Goal: Task Accomplishment & Management: Use online tool/utility

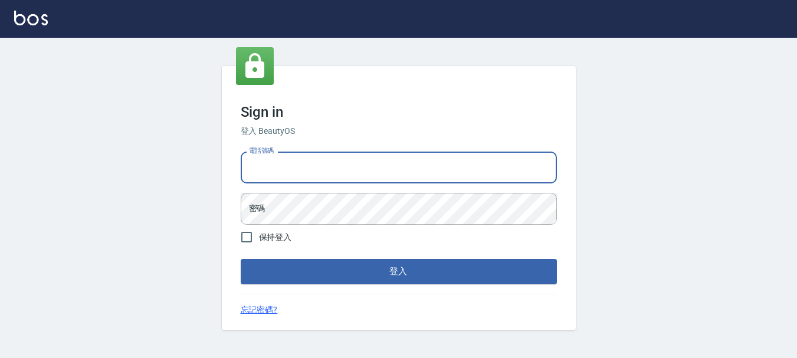
click at [372, 168] on input "電話號碼" at bounding box center [399, 168] width 316 height 32
type input "0989239739"
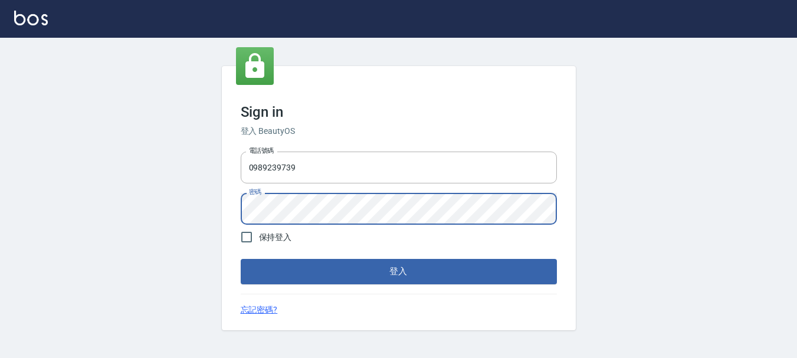
click at [241, 259] on button "登入" at bounding box center [399, 271] width 316 height 25
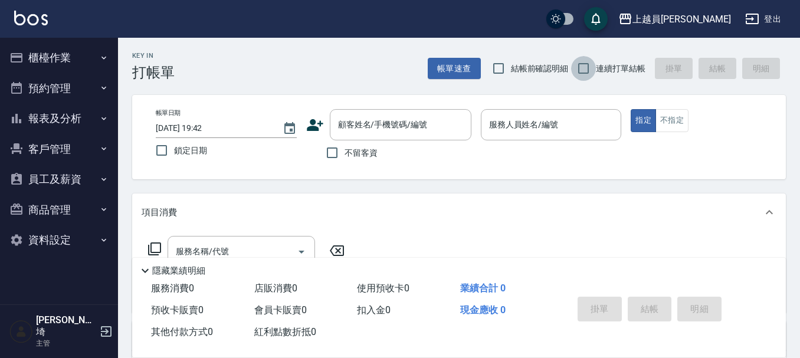
click at [593, 65] on input "連續打單結帳" at bounding box center [583, 68] width 25 height 25
checkbox input "true"
click at [361, 153] on span "不留客資" at bounding box center [361, 153] width 33 height 12
click at [345, 153] on input "不留客資" at bounding box center [332, 152] width 25 height 25
checkbox input "true"
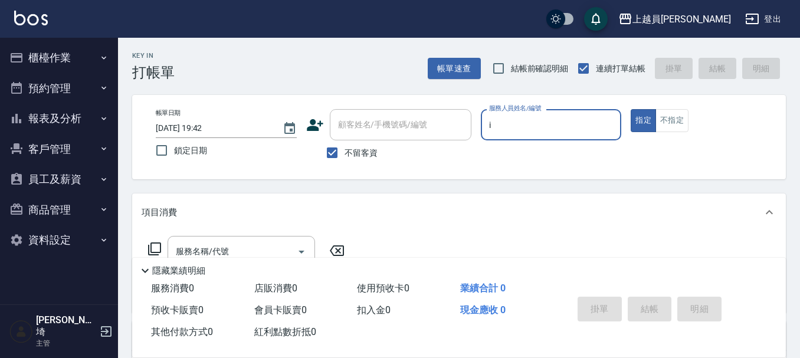
type input "i"
type button "true"
type input "Bella-I"
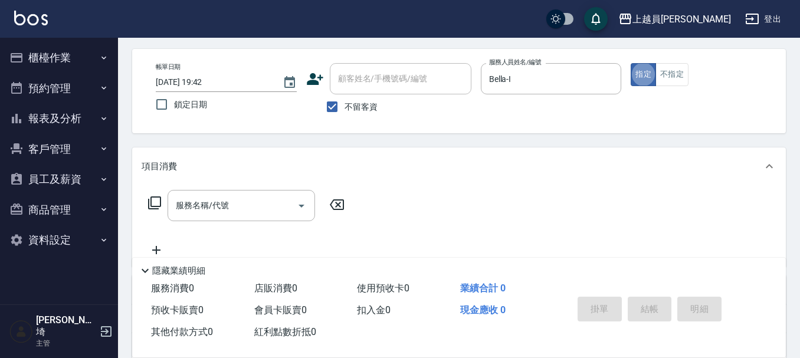
scroll to position [59, 0]
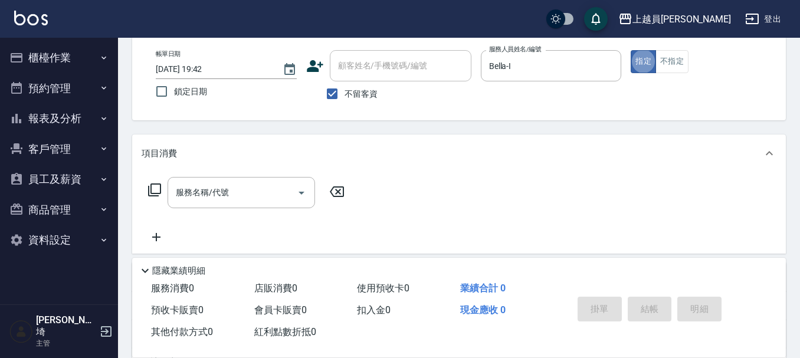
click at [204, 188] on div "服務名稱/代號 服務名稱/代號" at bounding box center [242, 192] width 148 height 31
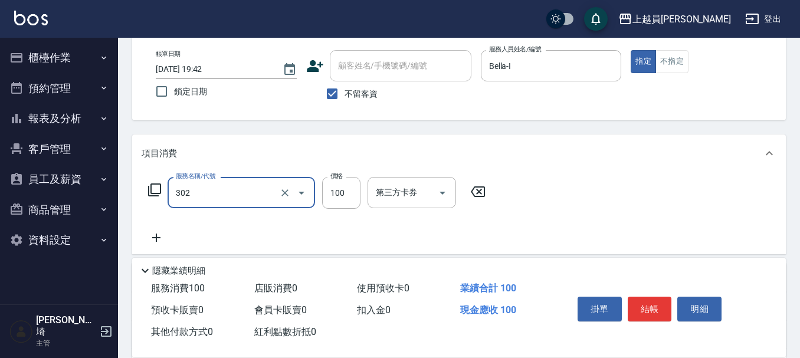
type input "剪髮(302)"
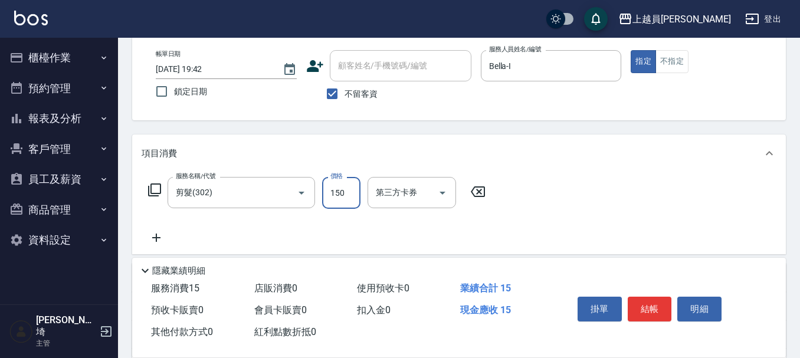
type input "150"
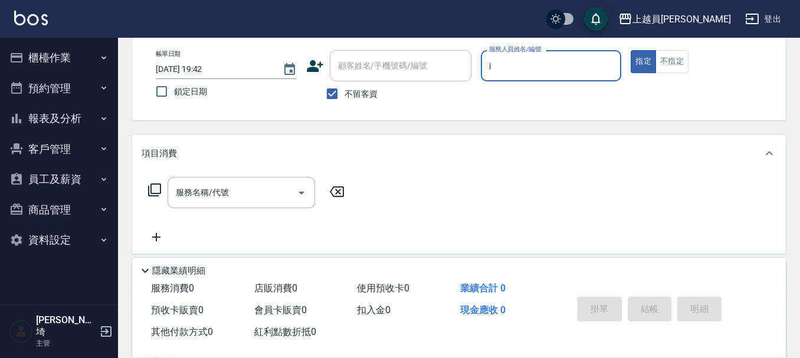
type input "Bella-I"
click at [183, 184] on div "服務名稱/代號 服務名稱/代號" at bounding box center [242, 192] width 148 height 31
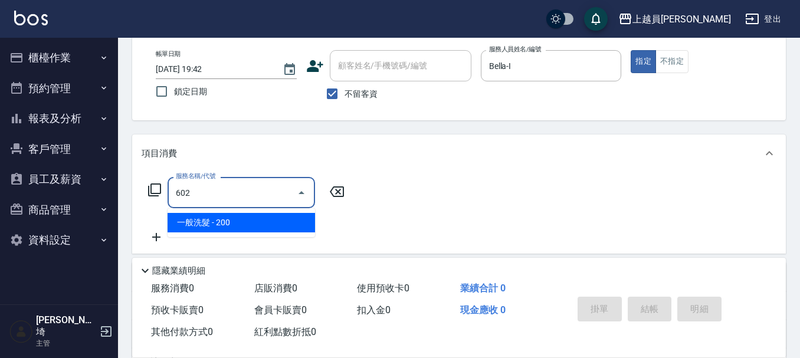
type input "一般洗髮(602)"
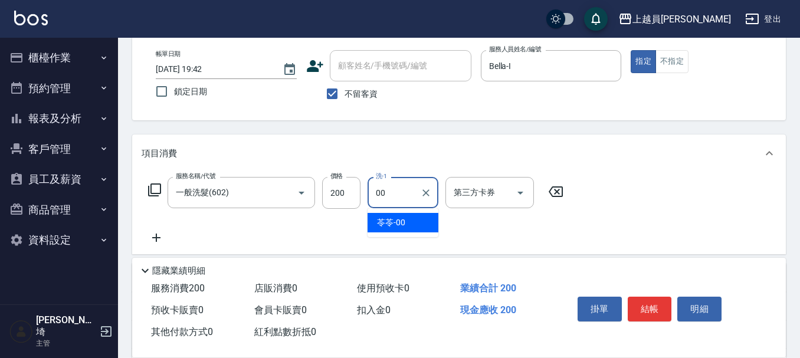
type input "苓苓-00"
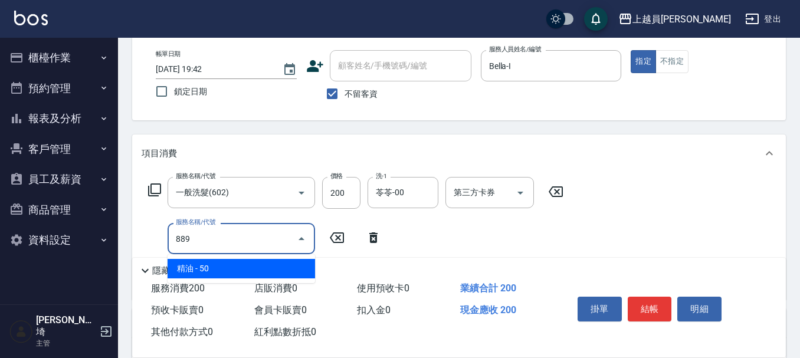
type input "精油(889)"
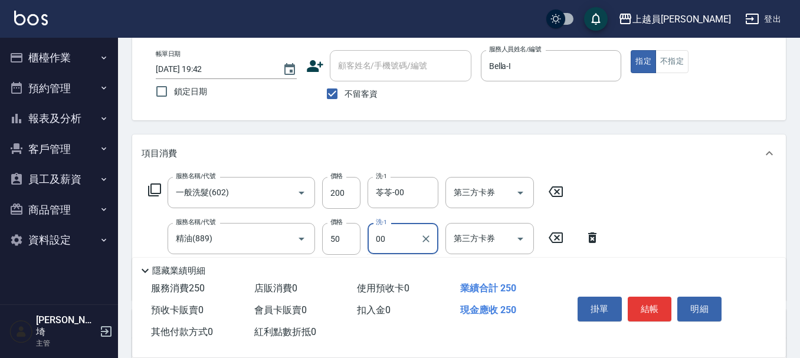
type input "苓苓-00"
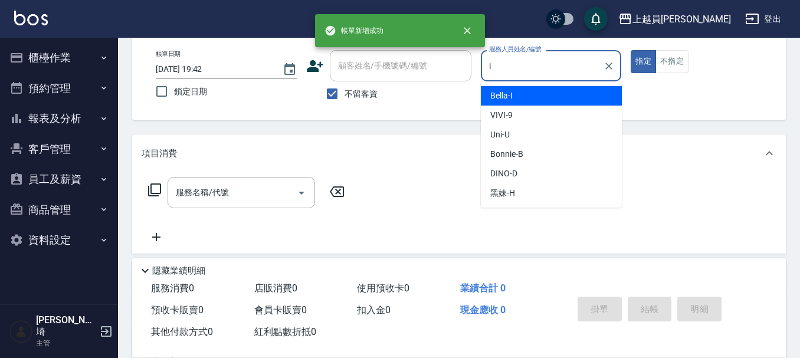
type input "Bella-I"
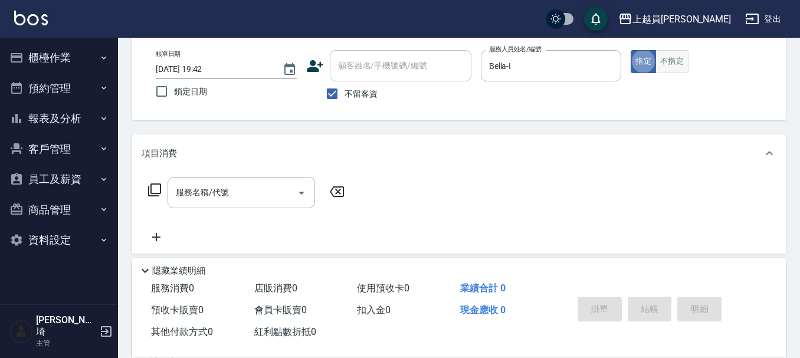
click at [674, 55] on button "不指定" at bounding box center [672, 61] width 33 height 23
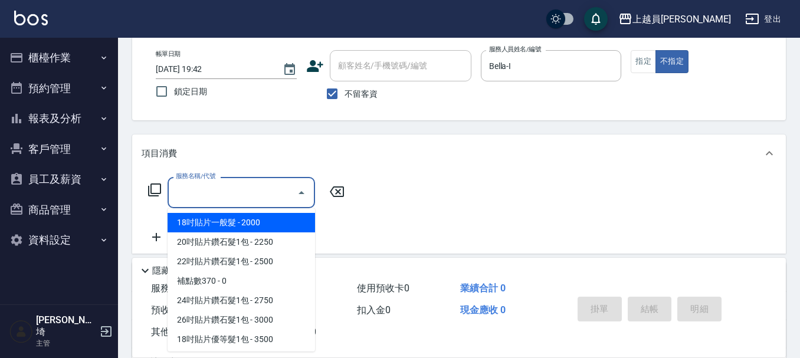
drag, startPoint x: 231, startPoint y: 191, endPoint x: 410, endPoint y: 125, distance: 190.7
click at [230, 185] on input "服務名稱/代號" at bounding box center [232, 192] width 119 height 21
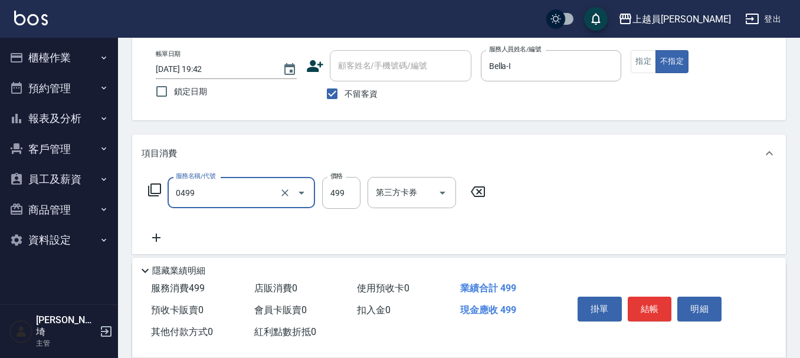
type input "去角質洗髮(0499)"
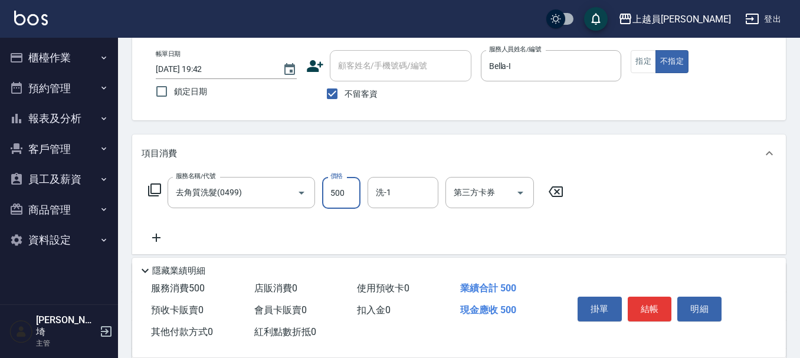
type input "500"
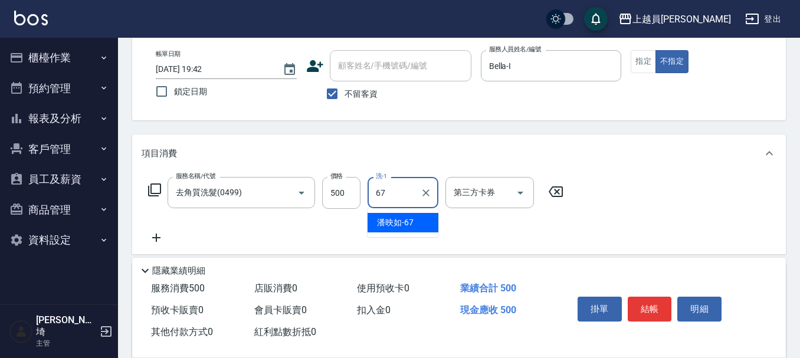
type input "[PERSON_NAME]-67"
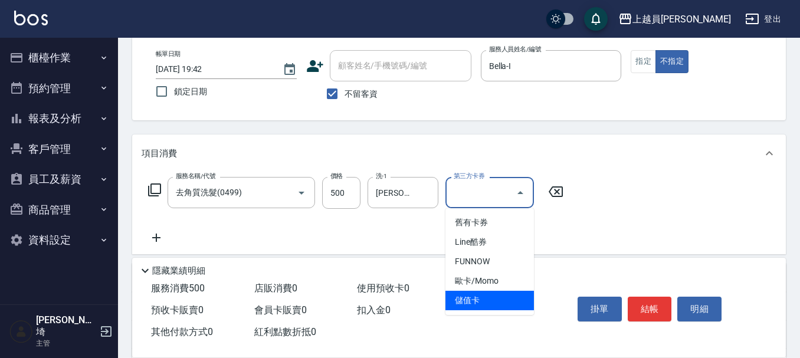
type input "儲值卡"
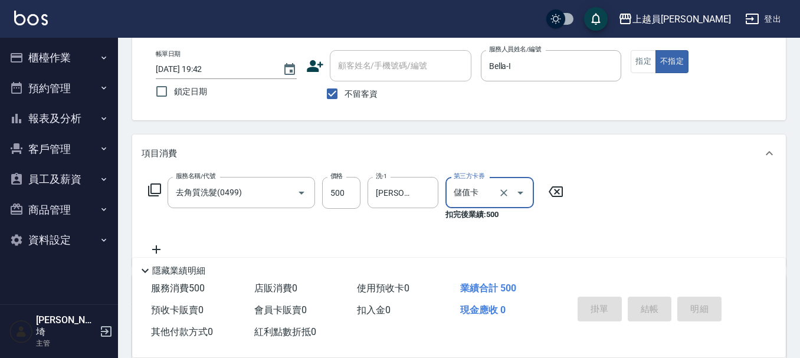
type input "[DATE] 19:43"
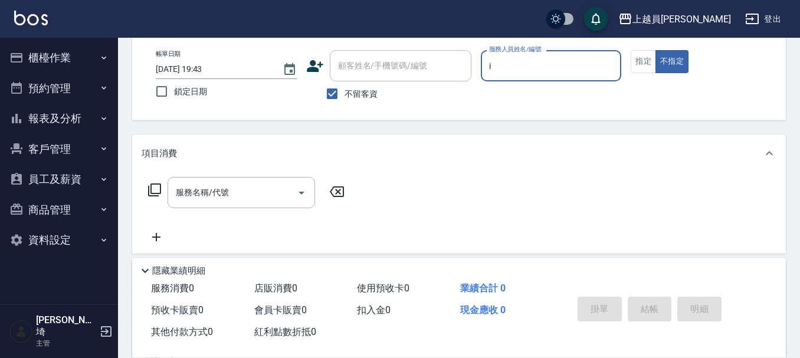
type input "Bella-I"
type button "false"
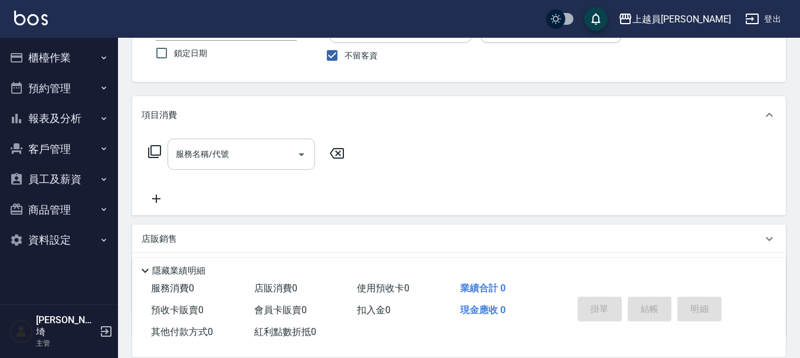
scroll to position [118, 0]
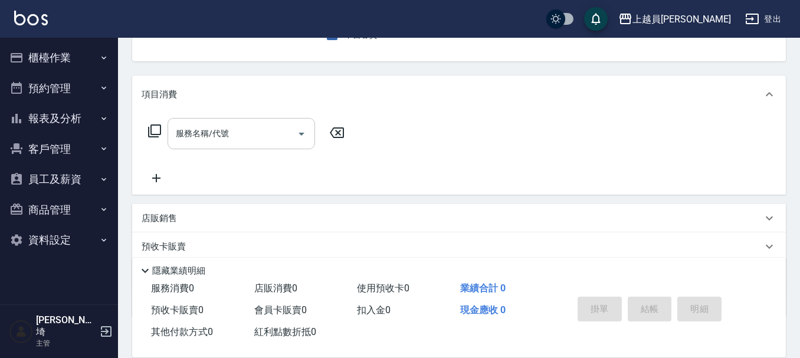
click at [254, 136] on input "服務名稱/代號" at bounding box center [232, 133] width 119 height 21
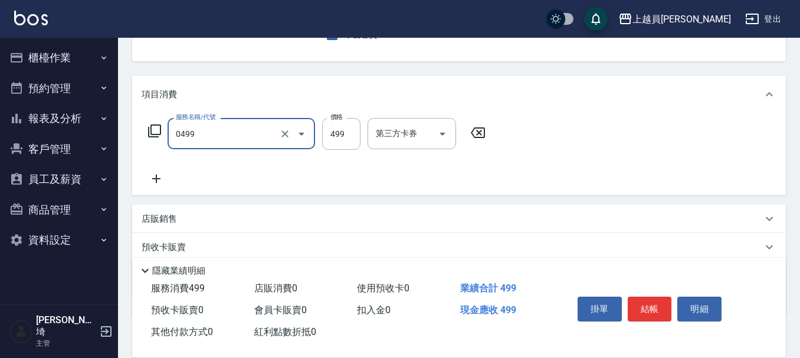
type input "去角質洗髮(0499)"
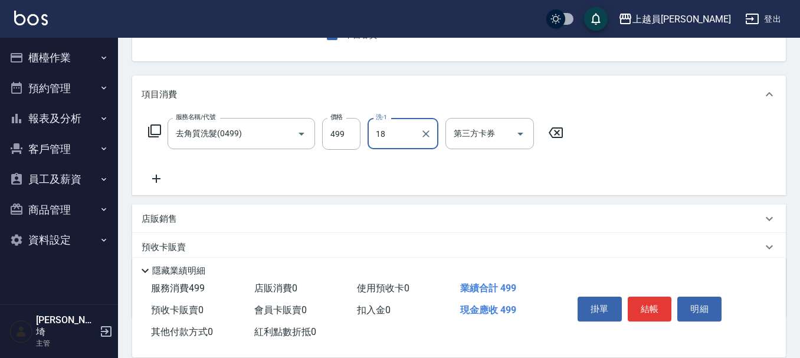
type input "[PERSON_NAME]-18"
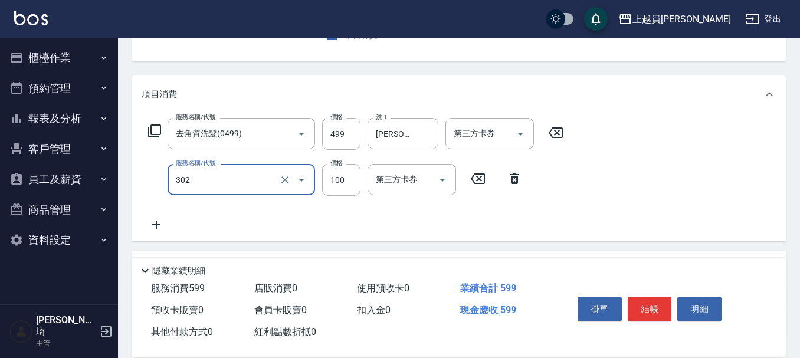
type input "剪髮(302)"
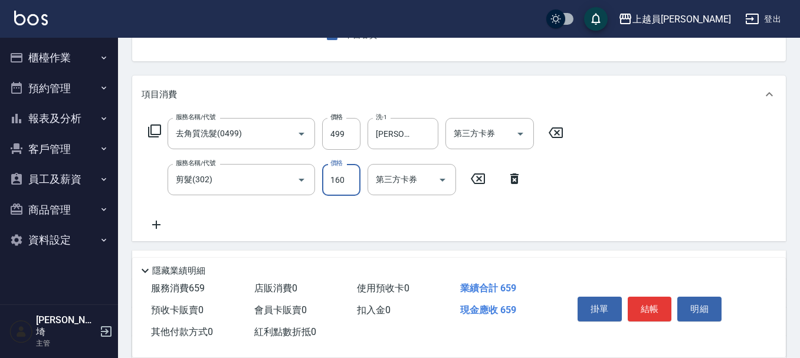
type input "160"
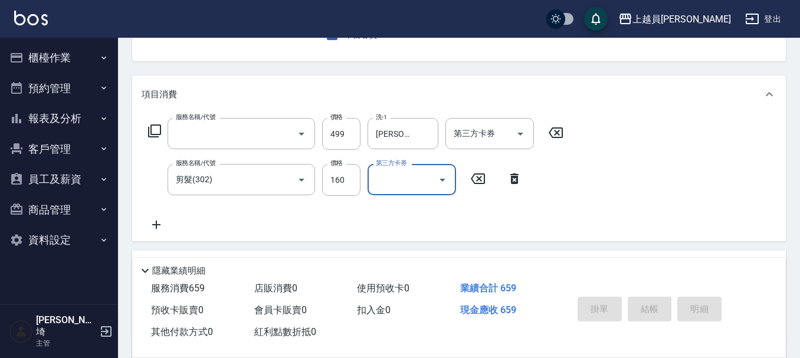
scroll to position [115, 0]
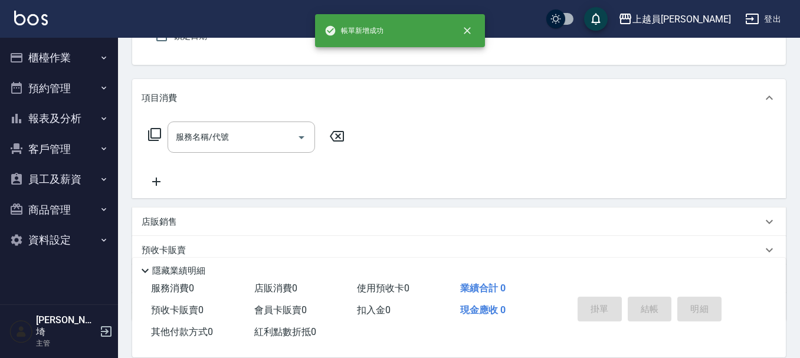
type input "Bella-I"
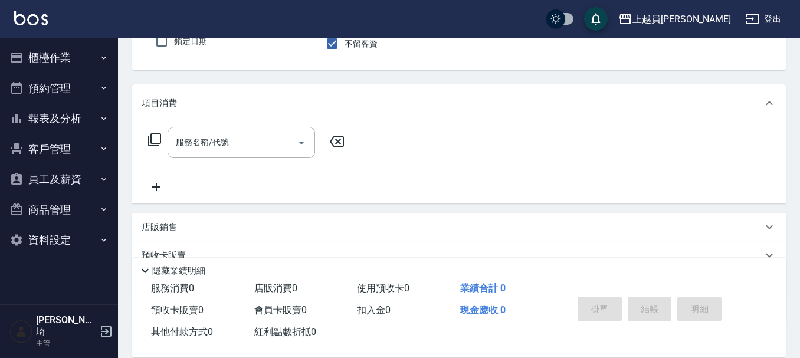
click at [228, 240] on div "店販銷售" at bounding box center [459, 227] width 654 height 28
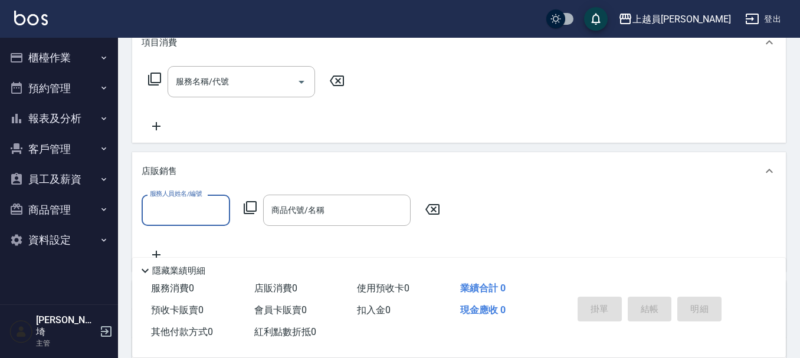
scroll to position [227, 0]
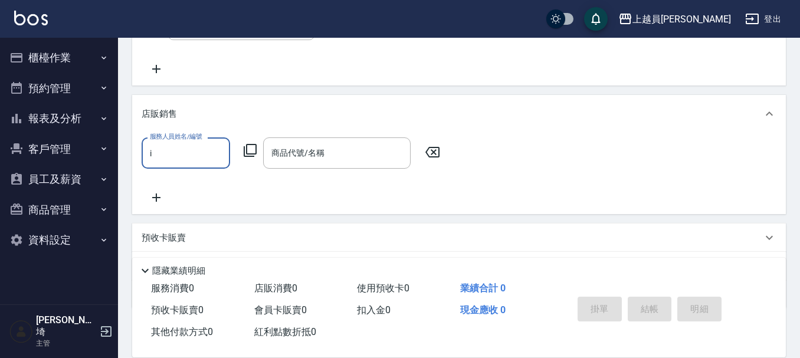
type input "Bella-I"
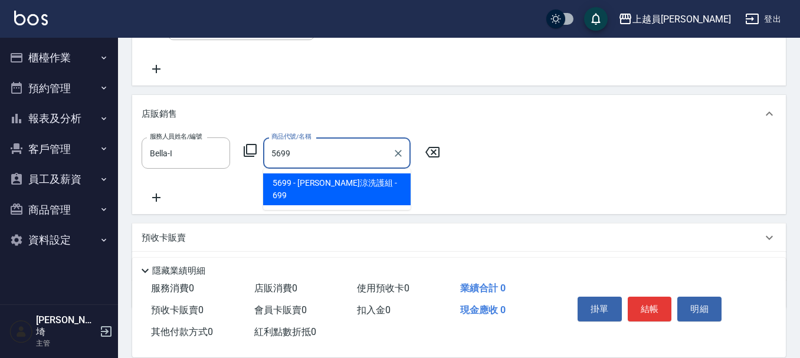
type input "[PERSON_NAME]涼洗護組"
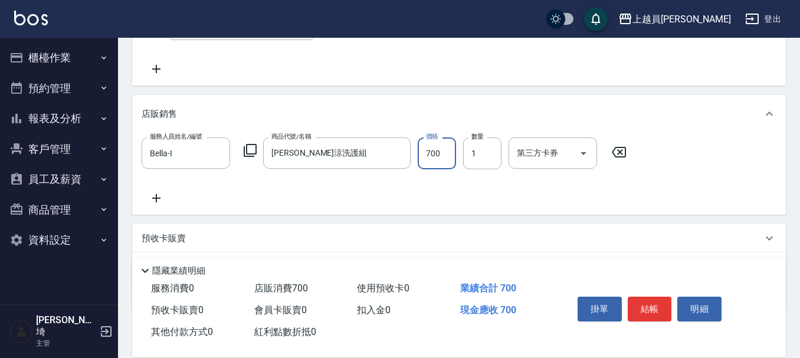
type input "700"
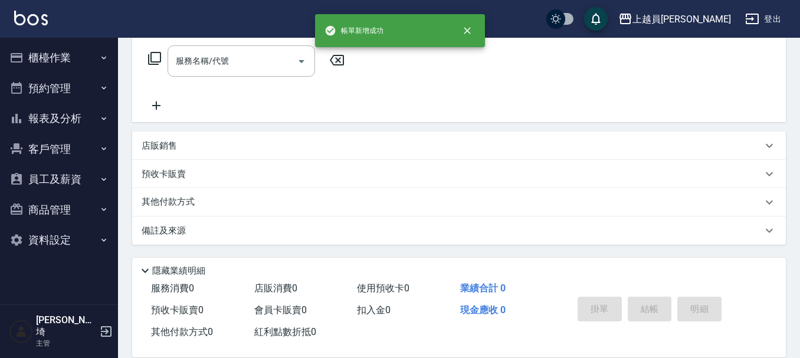
scroll to position [0, 0]
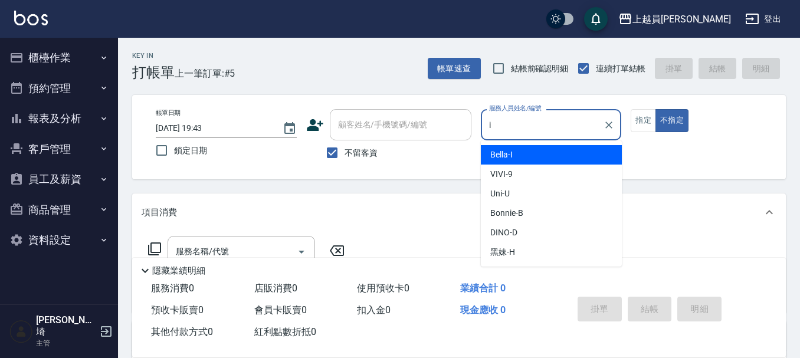
type input "Bella-I"
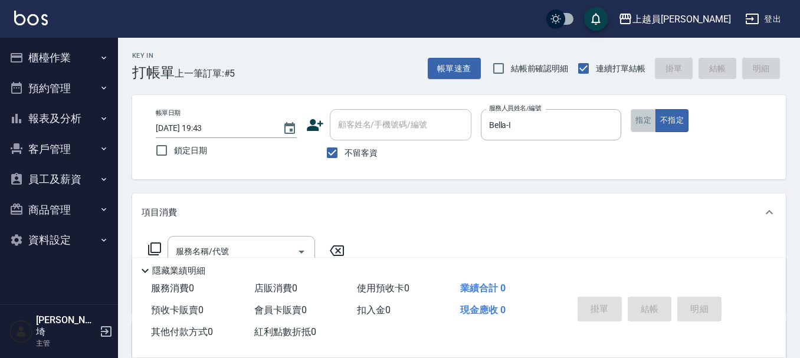
click at [633, 123] on button "指定" at bounding box center [643, 120] width 25 height 23
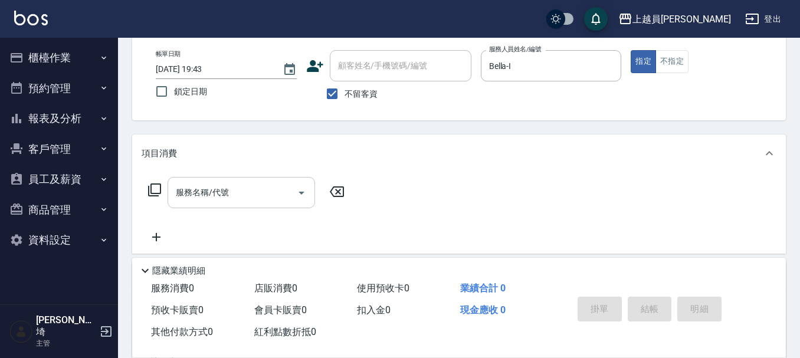
click at [306, 187] on icon "Open" at bounding box center [302, 193] width 14 height 14
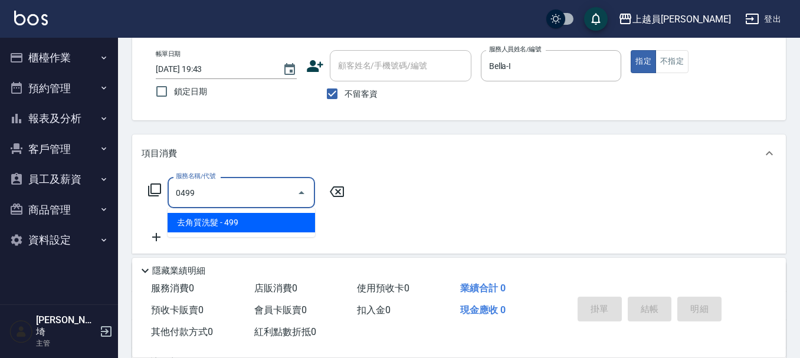
type input "去角質洗髮(0499)"
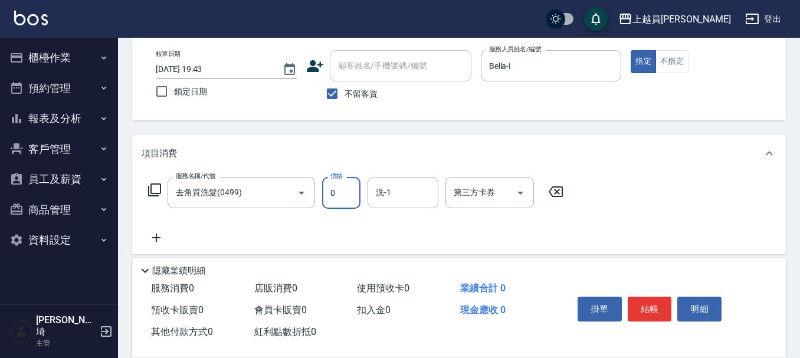
type input "0"
type input "苓苓-00"
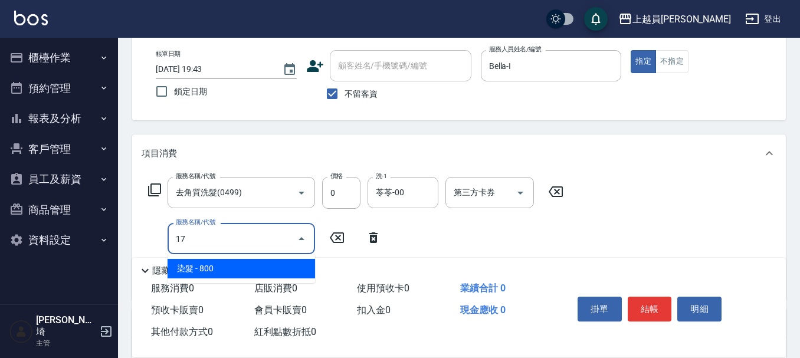
type input "染髮(17)"
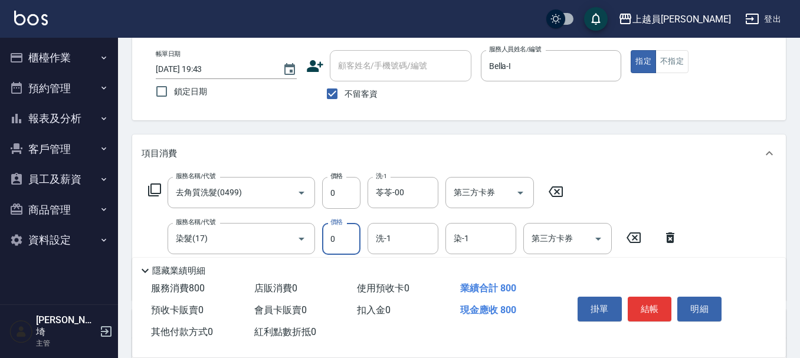
type input "0"
type input "苓苓-00"
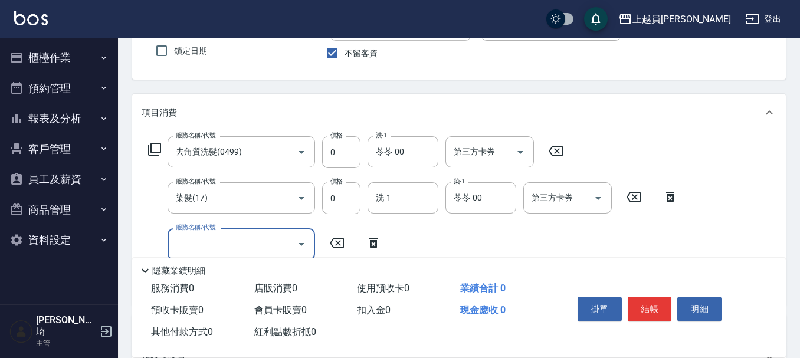
scroll to position [118, 0]
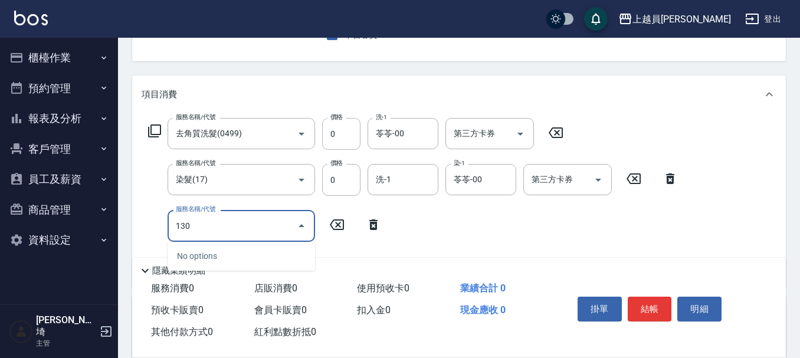
type input "13"
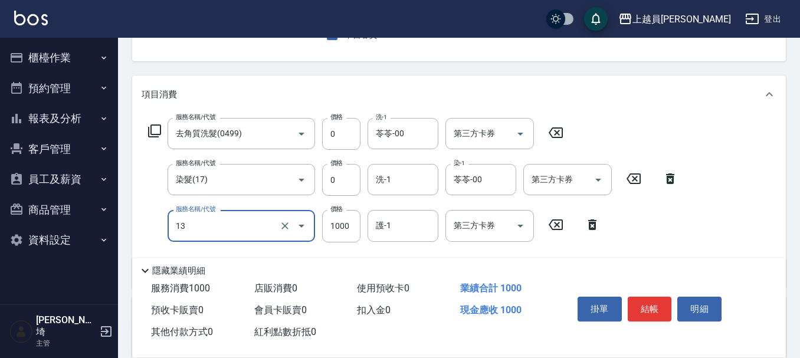
type input "酵素護髮(13)"
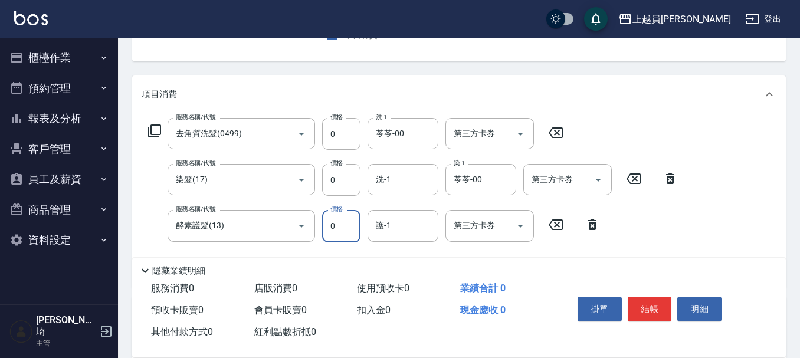
type input "0"
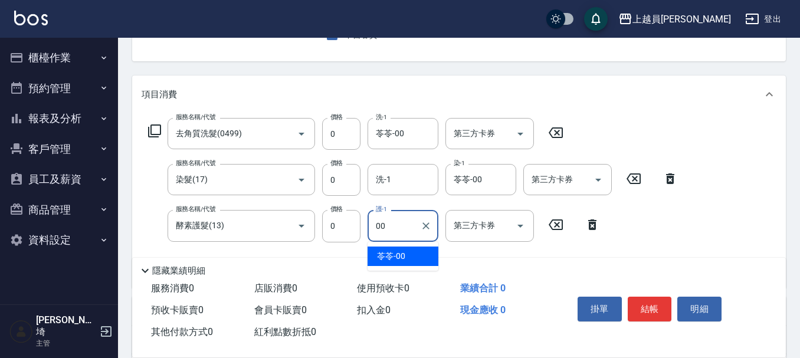
type input "苓苓-00"
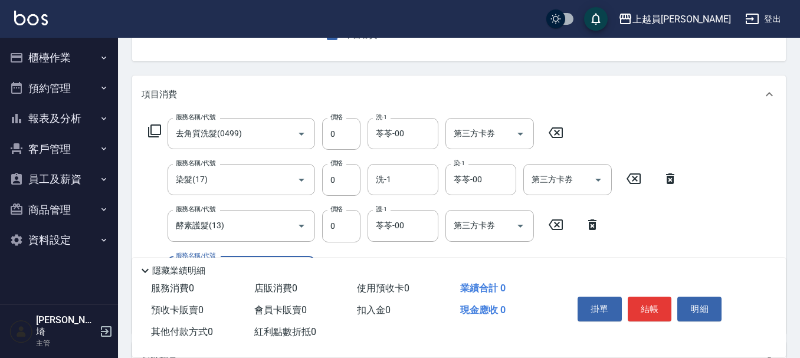
scroll to position [177, 0]
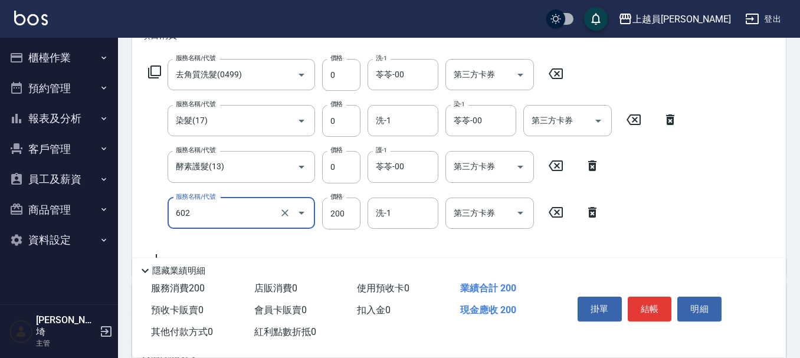
type input "一般洗髮(602)"
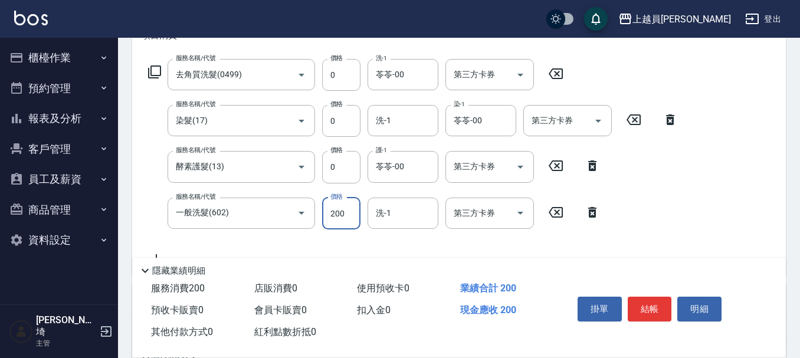
type input "0"
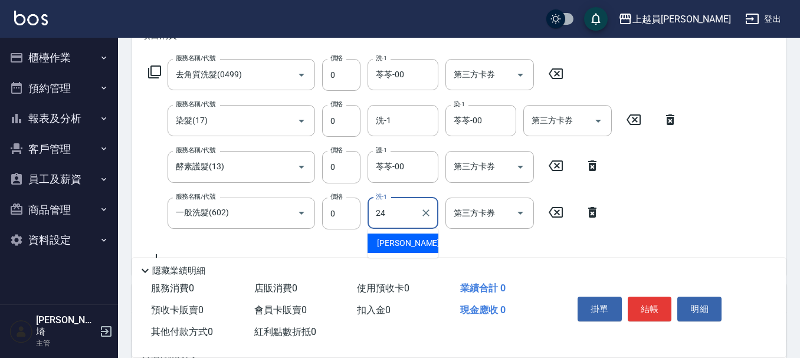
type input "[PERSON_NAME]-24"
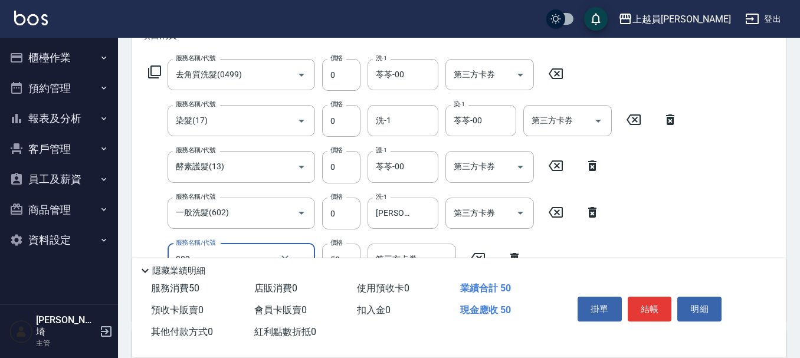
type input "精油(889)"
type input "0"
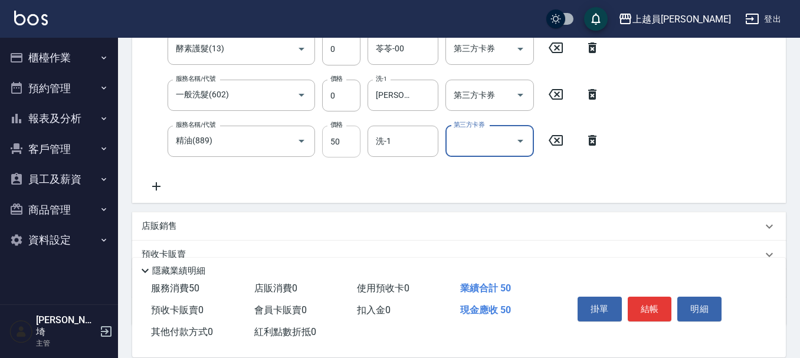
scroll to position [94, 0]
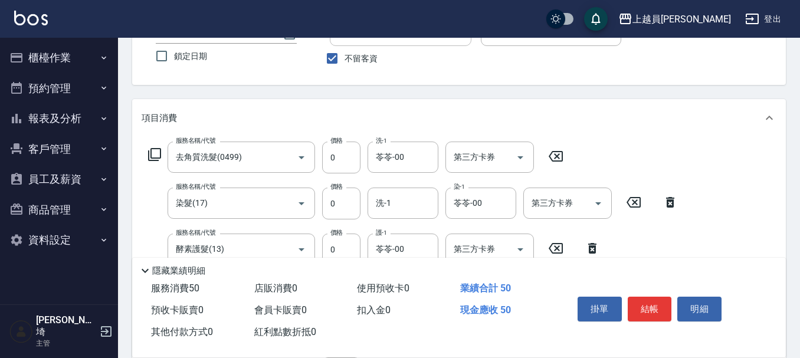
drag, startPoint x: 335, startPoint y: 151, endPoint x: 490, endPoint y: 116, distance: 159.1
click at [335, 151] on div "服務名稱/代號 去角質洗髮(0499) 服務名稱/代號 價格 0 價格 洗-1 苓苓-00 洗-1 第三方卡券 第三方卡券 服務名稱/代號 染髮(17) 服務…" at bounding box center [414, 268] width 544 height 253
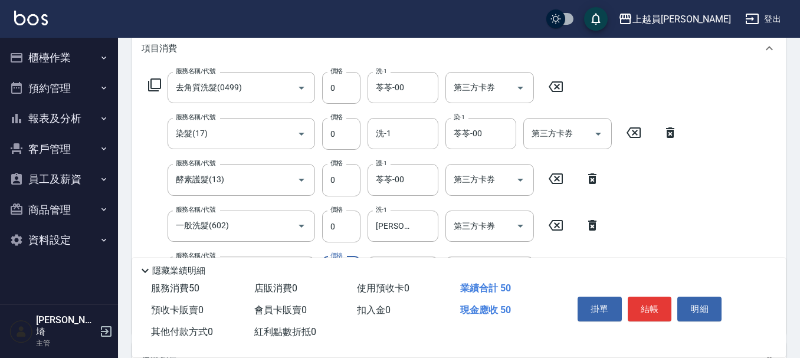
scroll to position [331, 0]
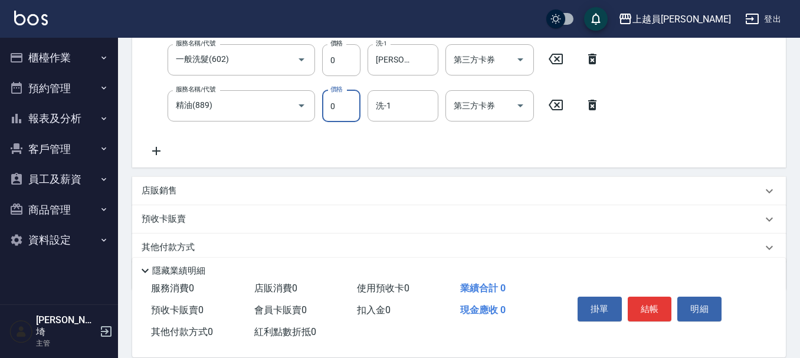
type input "0"
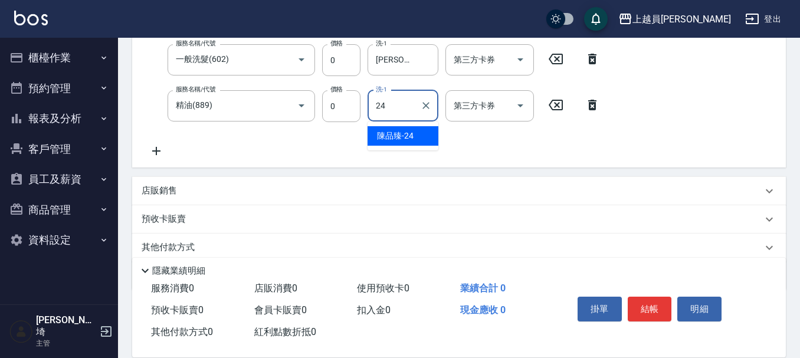
type input "[PERSON_NAME]-24"
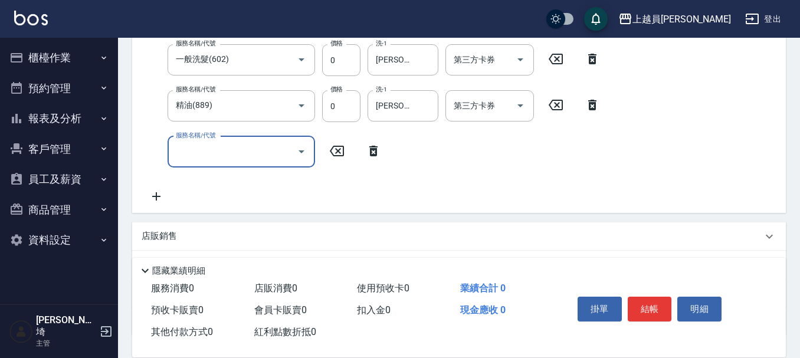
scroll to position [303, 0]
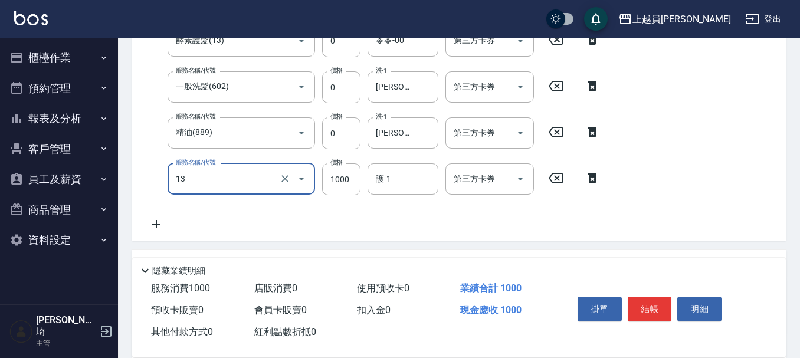
type input "酵素護髮(13)"
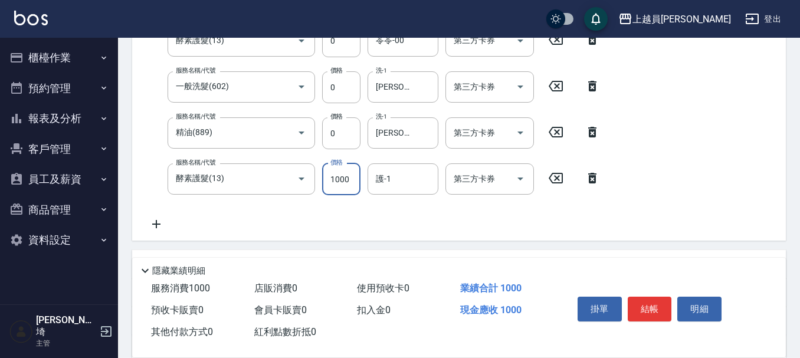
type input "0"
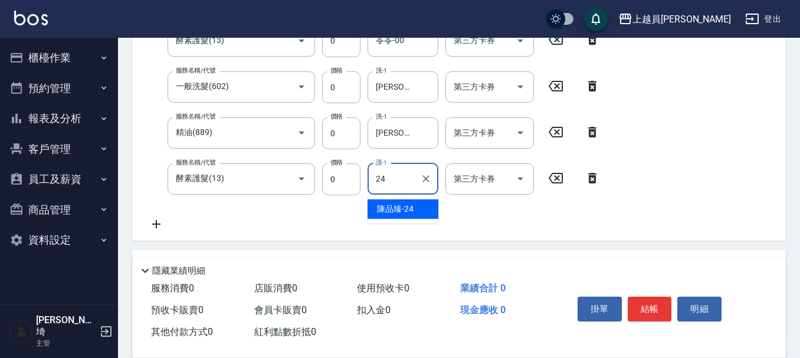
type input "[PERSON_NAME]-24"
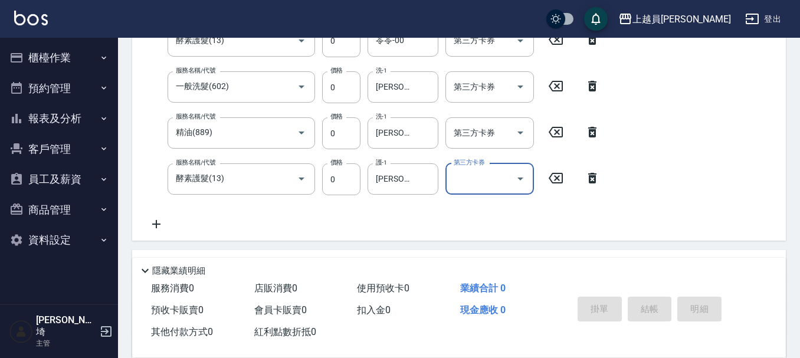
type input "[DATE] 19:44"
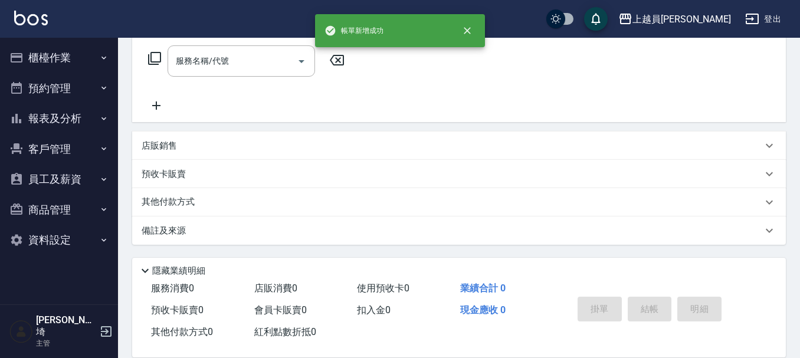
scroll to position [0, 0]
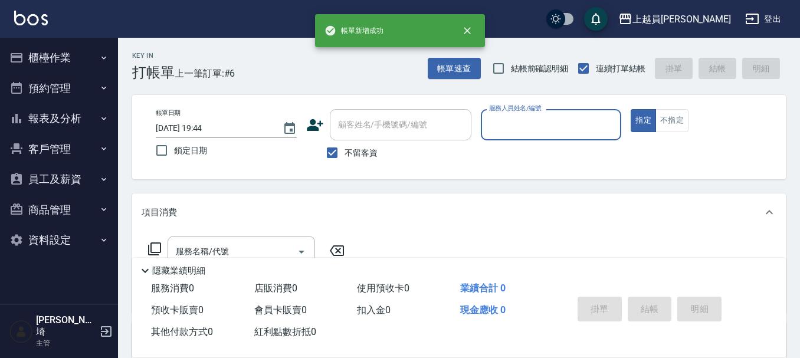
type input "u"
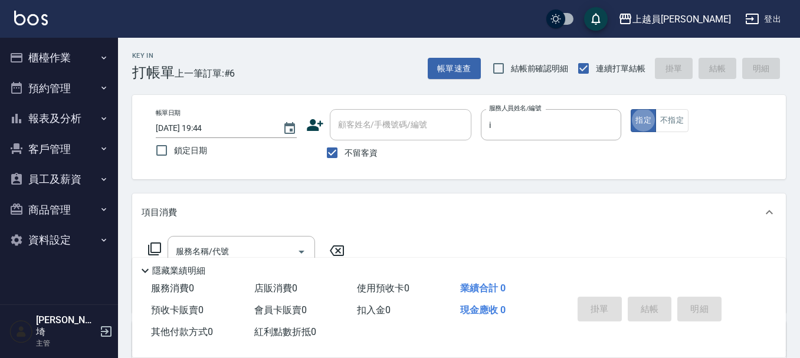
type input "Bella-I"
click at [668, 125] on button "不指定" at bounding box center [672, 120] width 33 height 23
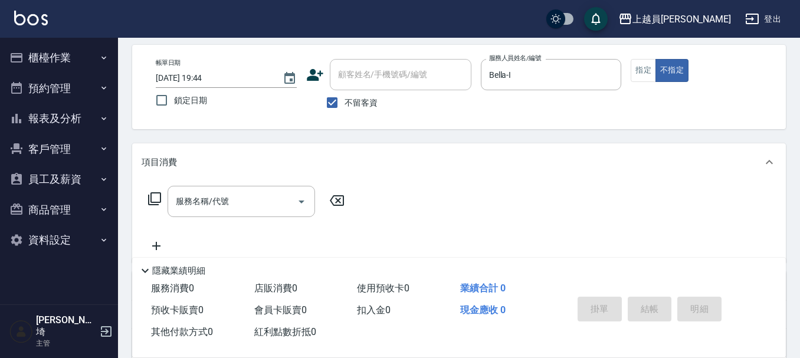
scroll to position [118, 0]
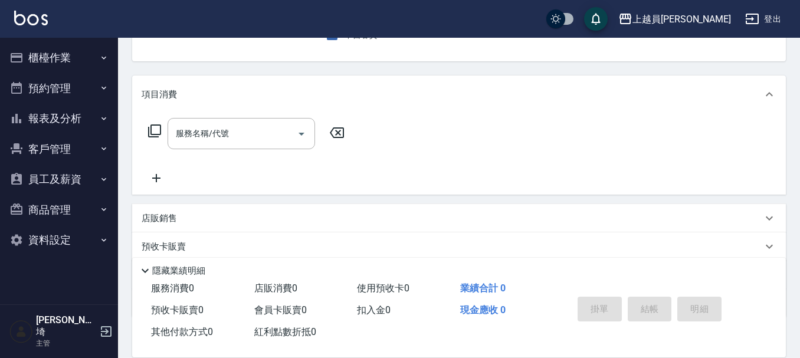
drag, startPoint x: 271, startPoint y: 123, endPoint x: 473, endPoint y: 114, distance: 202.0
click at [272, 122] on div "服務名稱/代號" at bounding box center [242, 133] width 148 height 31
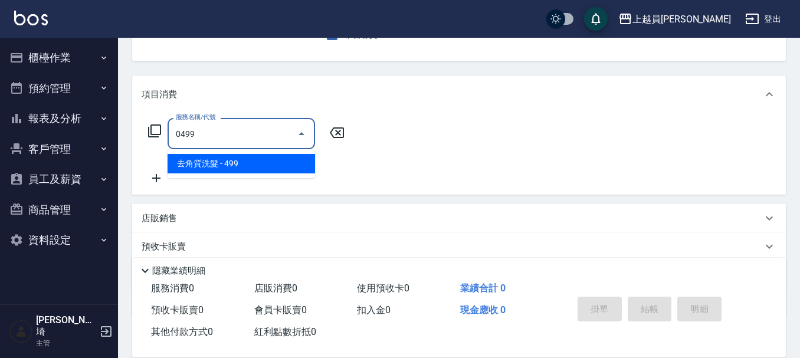
type input "去角質洗髮(0499)"
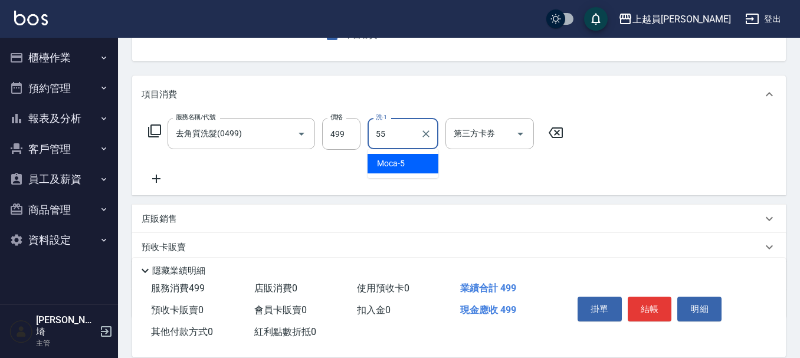
type input "妞妞-55"
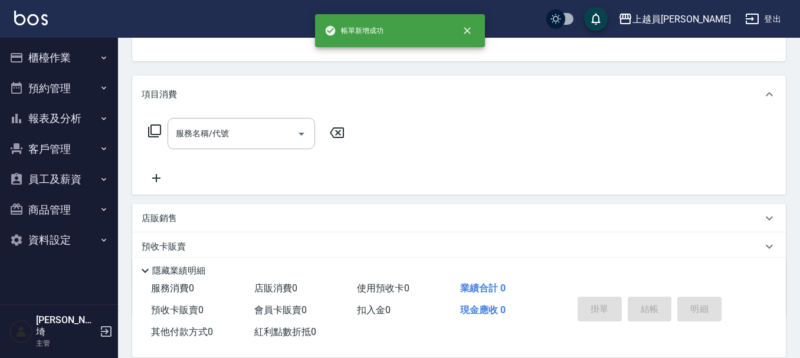
scroll to position [115, 0]
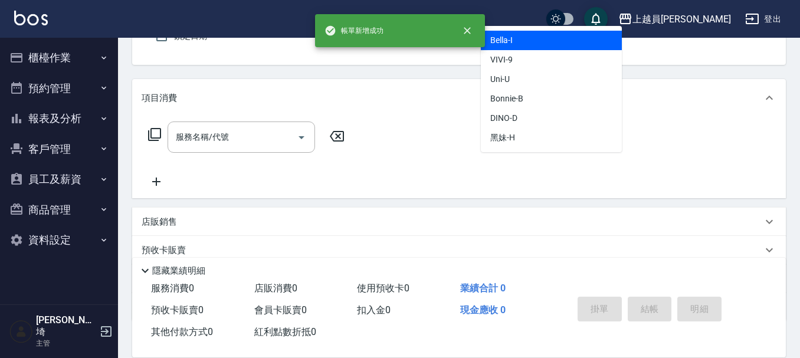
type input "Bella-I"
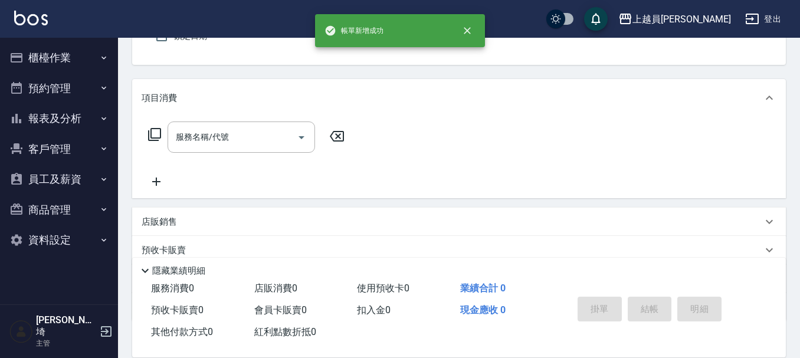
scroll to position [109, 0]
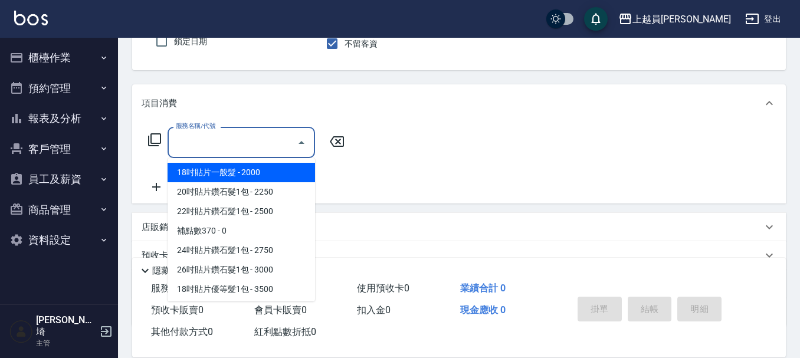
click at [217, 144] on input "服務名稱/代號" at bounding box center [232, 142] width 119 height 21
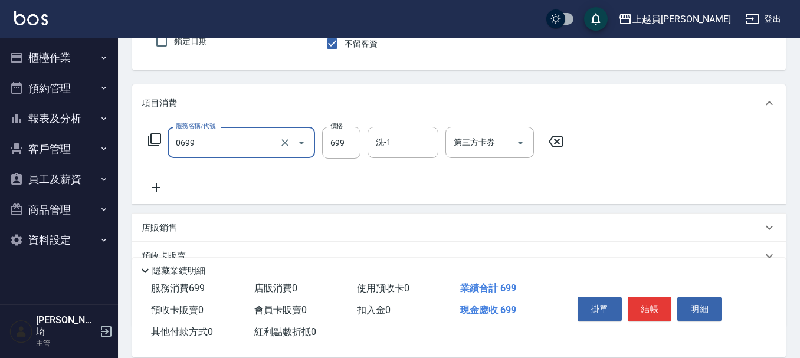
type input "精油洗髮(0699)"
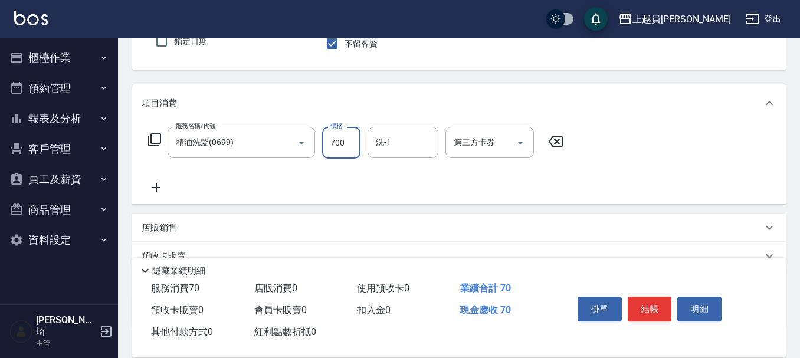
type input "700"
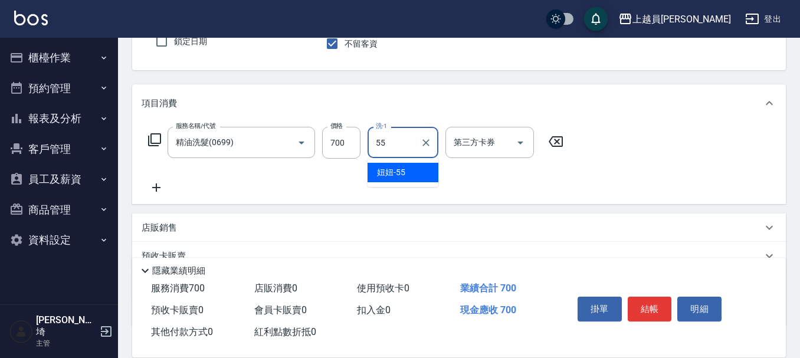
type input "妞妞-55"
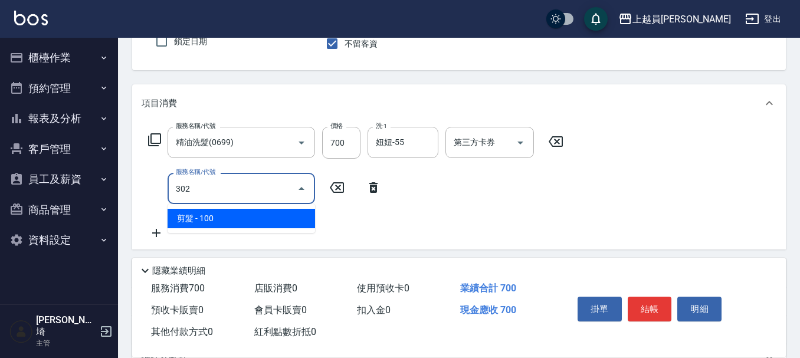
type input "剪髮(302)"
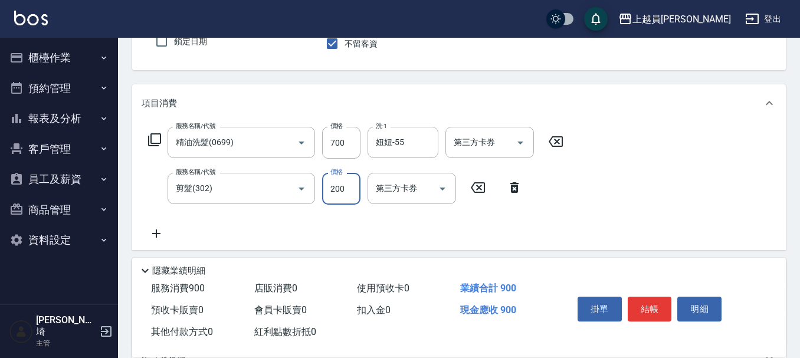
type input "200"
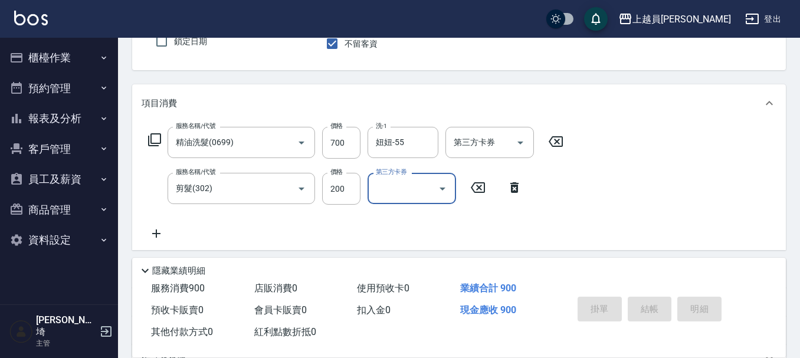
type input "[DATE] 19:45"
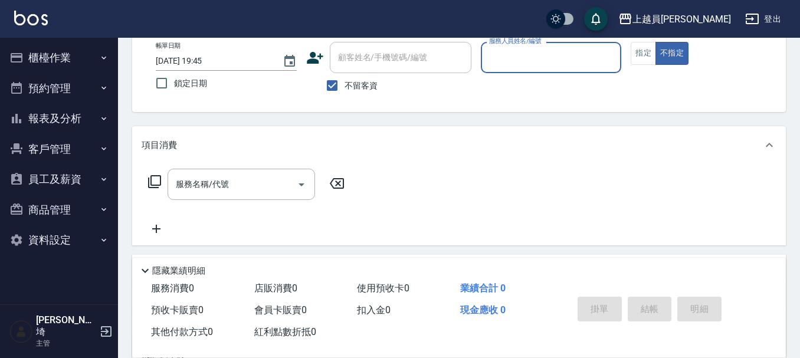
scroll to position [50, 0]
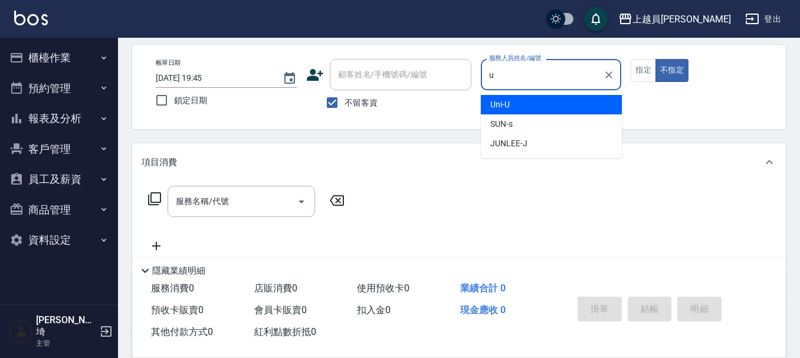
type input "Uni-U"
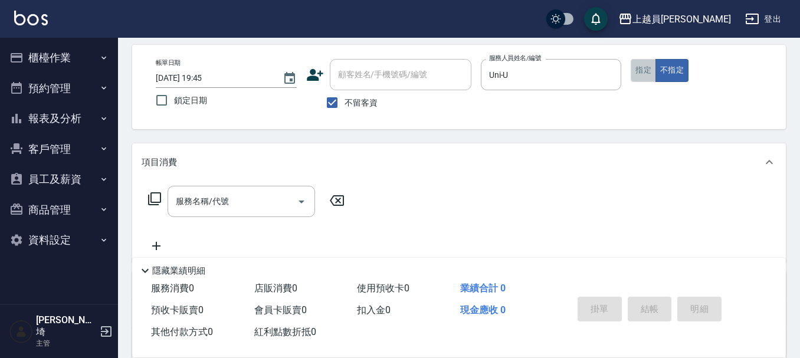
click at [634, 70] on button "指定" at bounding box center [643, 70] width 25 height 23
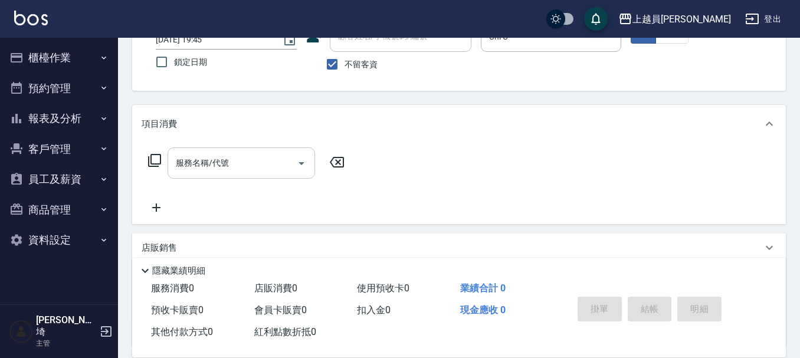
scroll to position [109, 0]
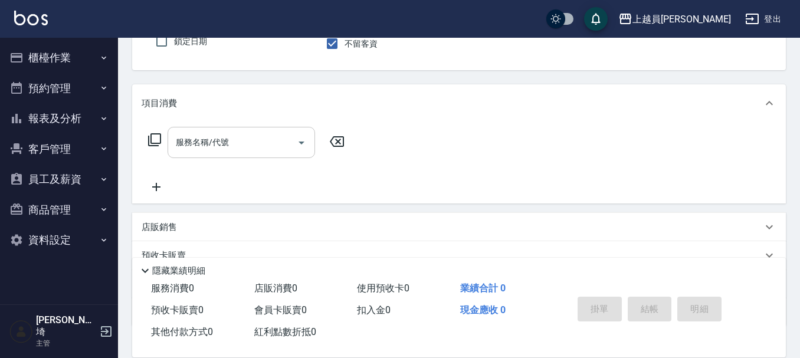
click at [184, 138] on div "服務名稱/代號 服務名稱/代號" at bounding box center [242, 142] width 148 height 31
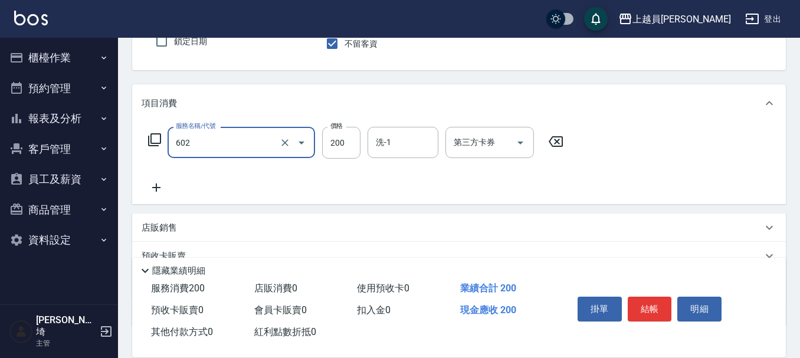
type input "一般洗髮(602)"
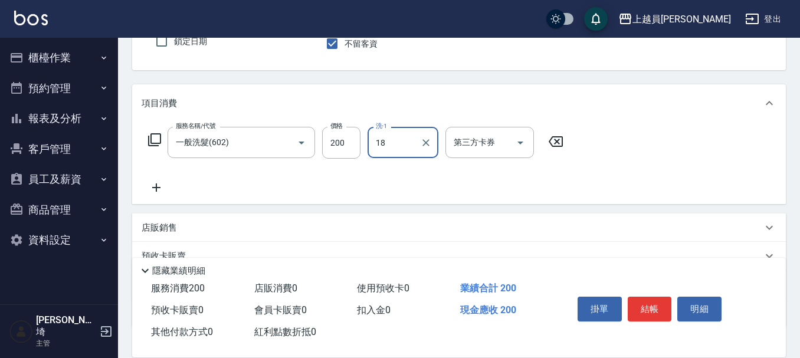
type input "[PERSON_NAME]-18"
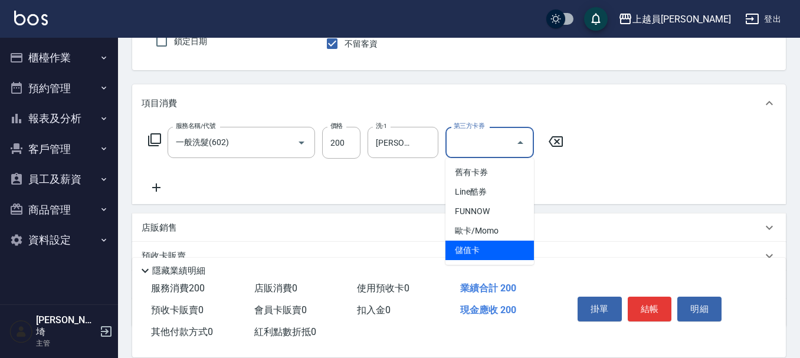
type input "儲值卡"
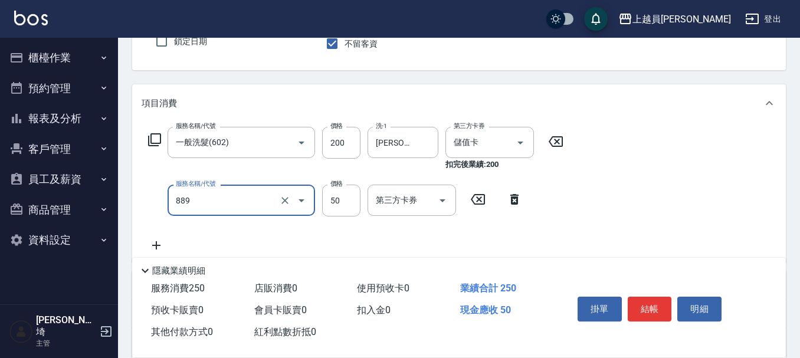
type input "精油(889)"
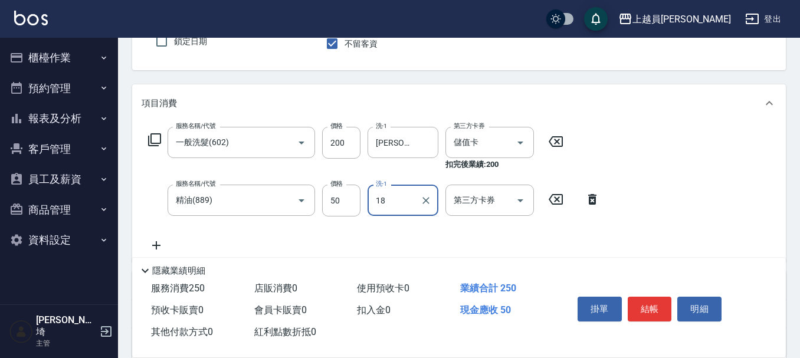
type input "[PERSON_NAME]-18"
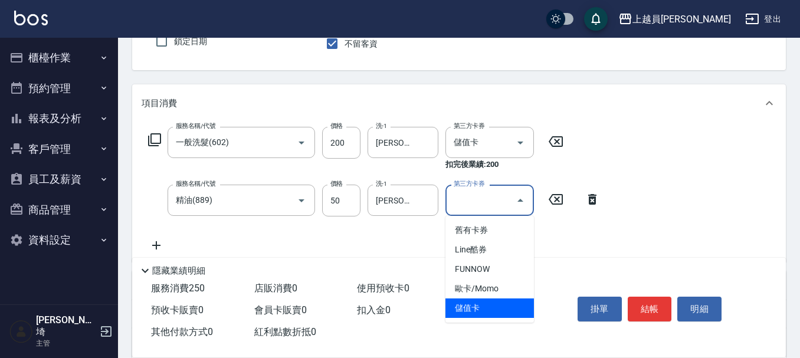
type input "儲值卡"
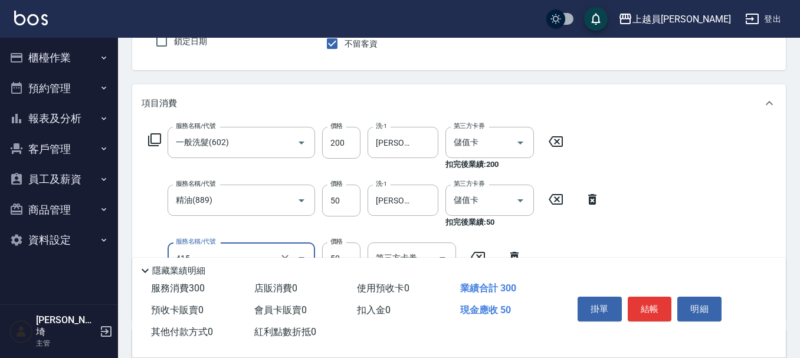
type input "瞬間保養(415)"
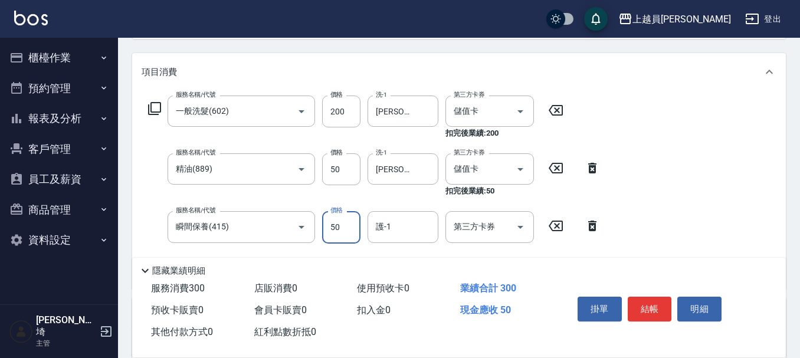
scroll to position [168, 0]
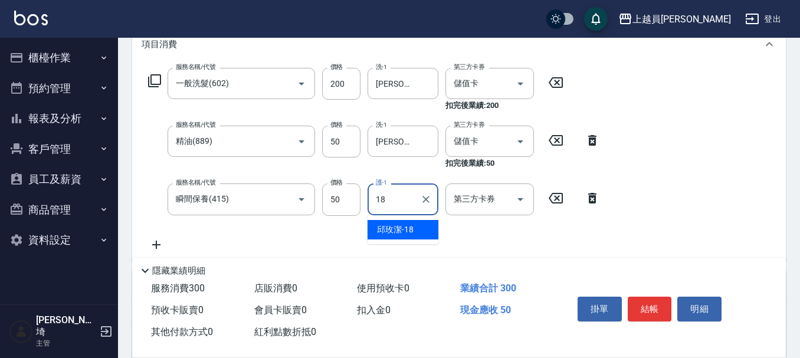
type input "[PERSON_NAME]-18"
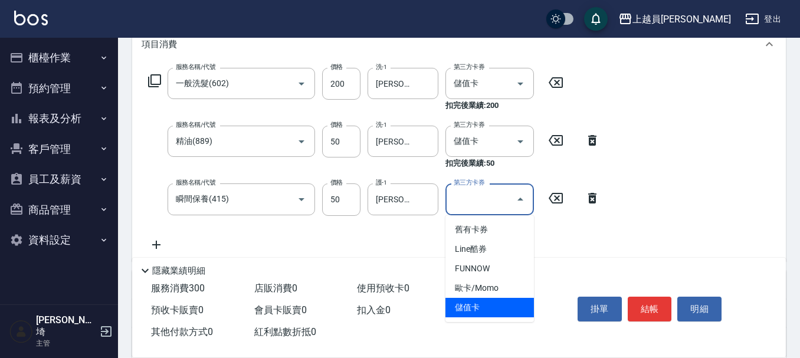
type input "儲值卡"
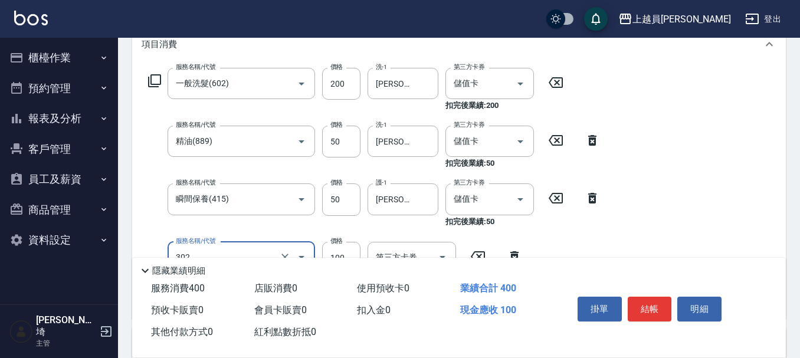
type input "剪髮(302)"
type input "200"
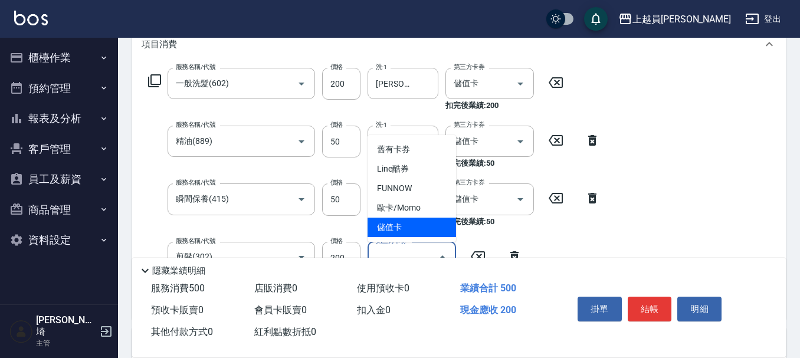
type input "儲值卡"
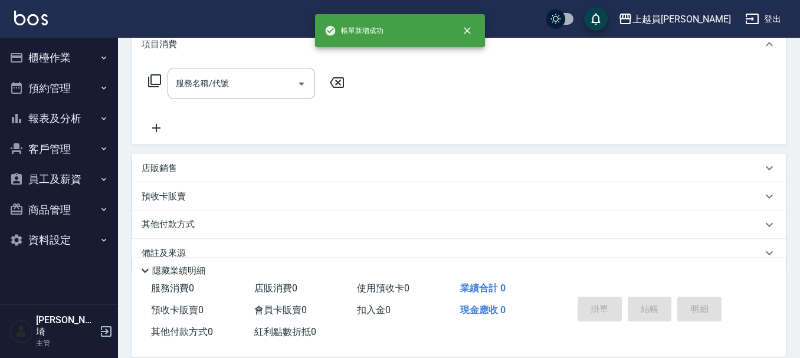
scroll to position [0, 0]
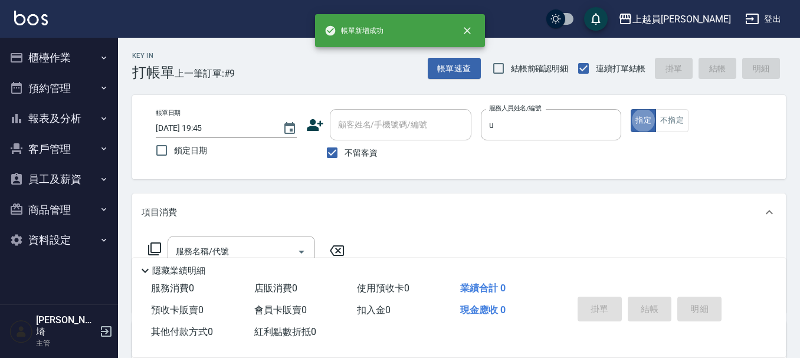
type input "Uni-U"
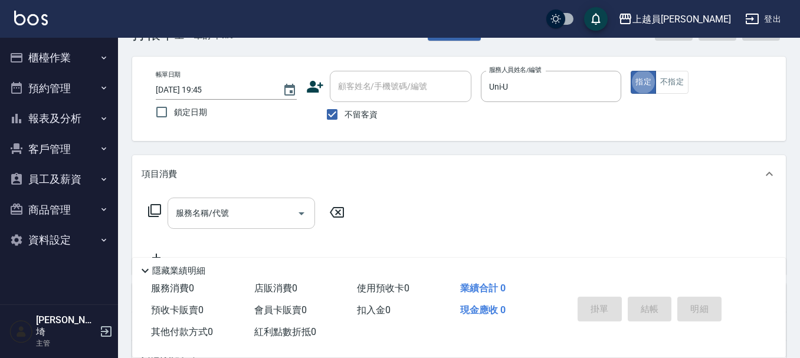
scroll to position [59, 0]
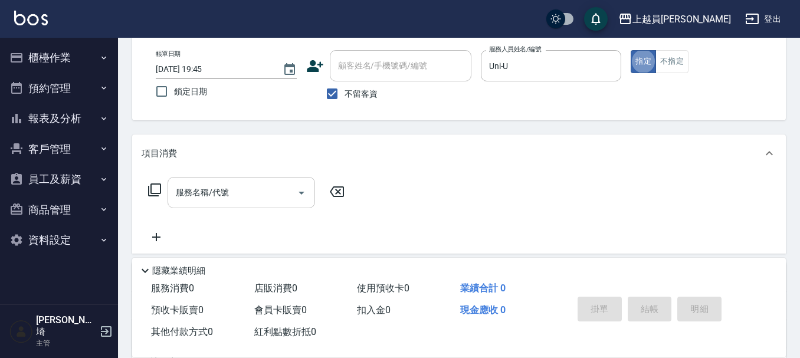
click at [205, 179] on div "服務名稱/代號" at bounding box center [242, 192] width 148 height 31
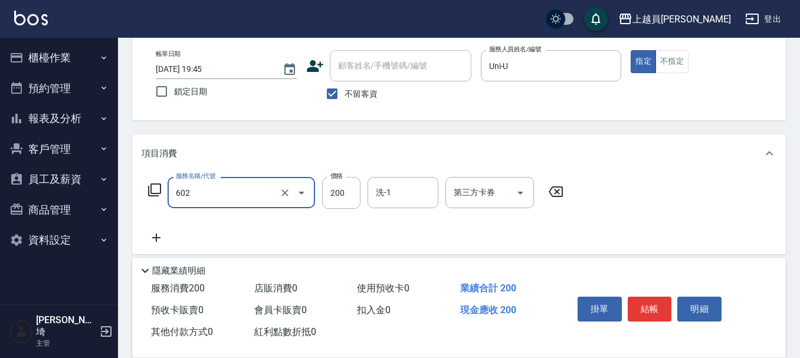
type input "一般洗髮(602)"
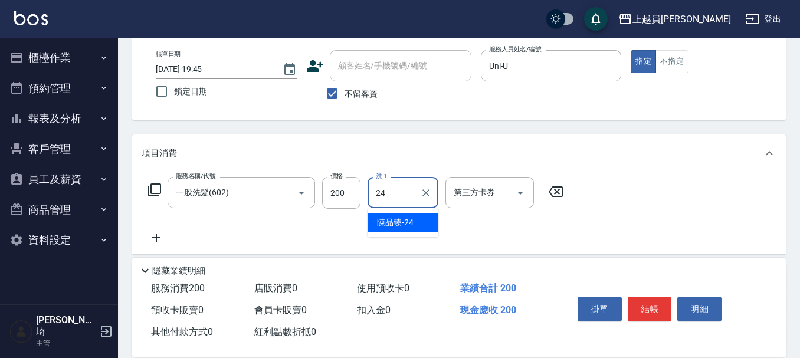
type input "[PERSON_NAME]-24"
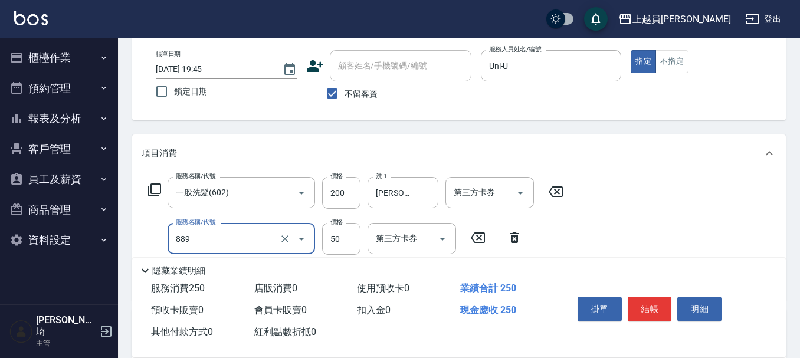
type input "精油(889)"
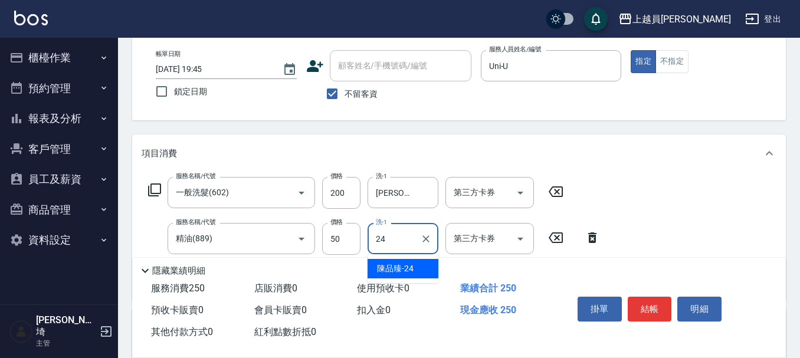
type input "[PERSON_NAME]-24"
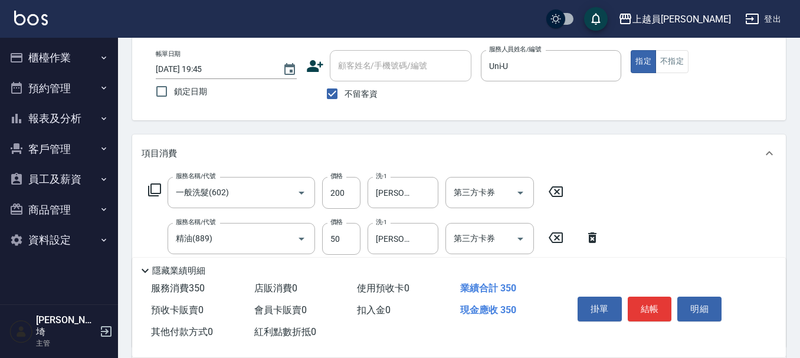
type input "剪髮(302)"
type input "200"
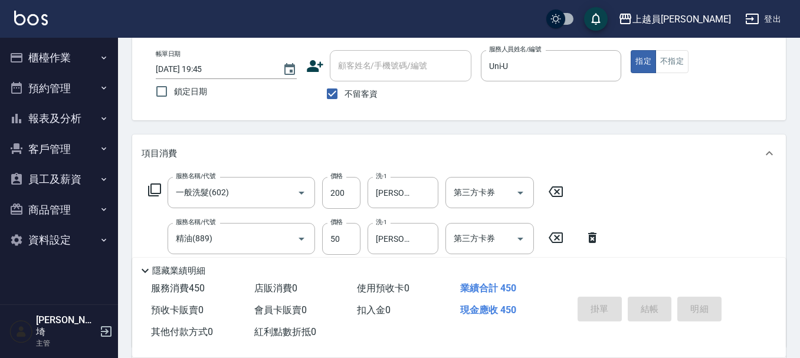
type input "[DATE] 19:46"
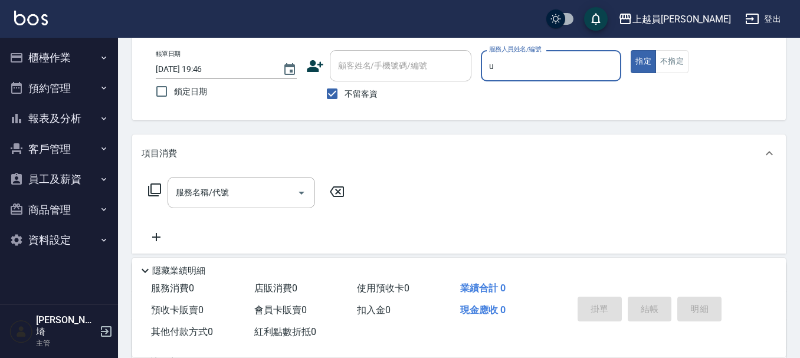
type input "Uni-U"
click at [209, 198] on input "服務名稱/代號" at bounding box center [232, 192] width 119 height 21
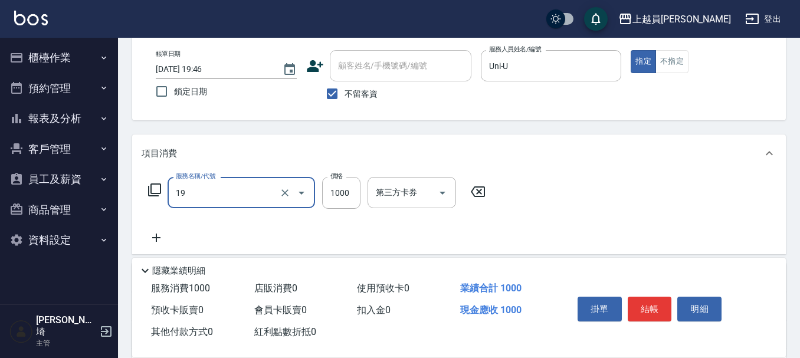
type input "一般燙髮(19)"
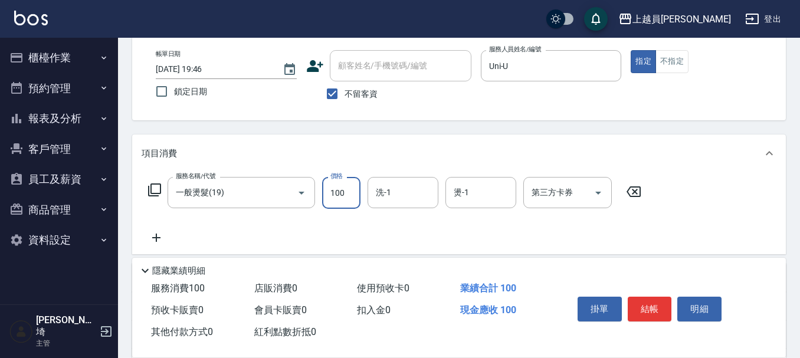
type input "1000"
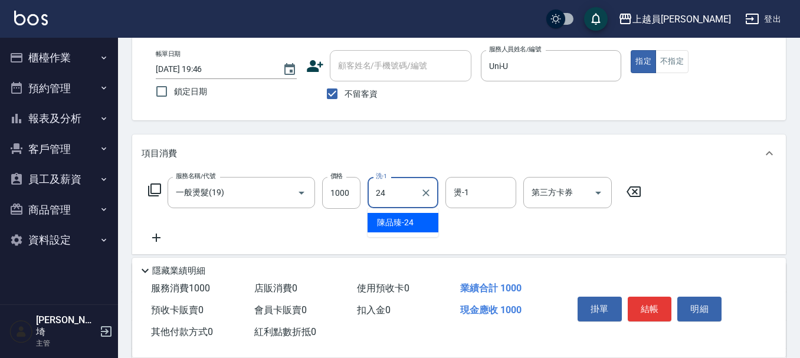
type input "[PERSON_NAME]-24"
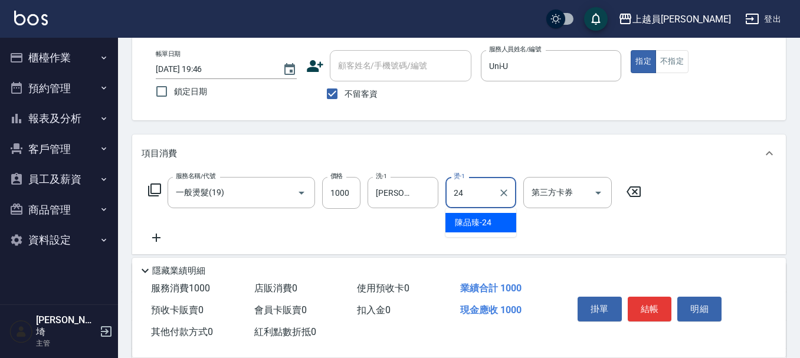
type input "[PERSON_NAME]-24"
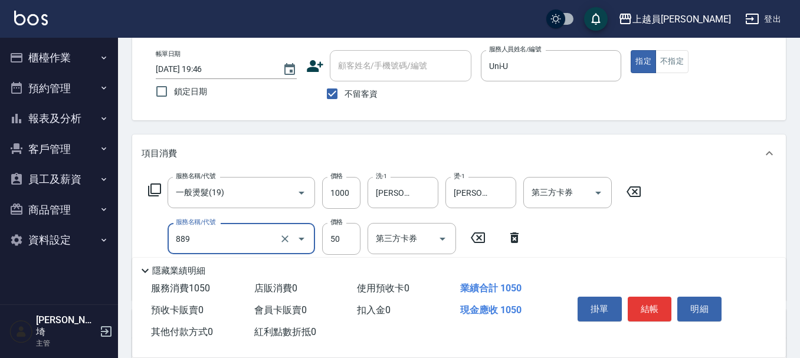
type input "精油(889)"
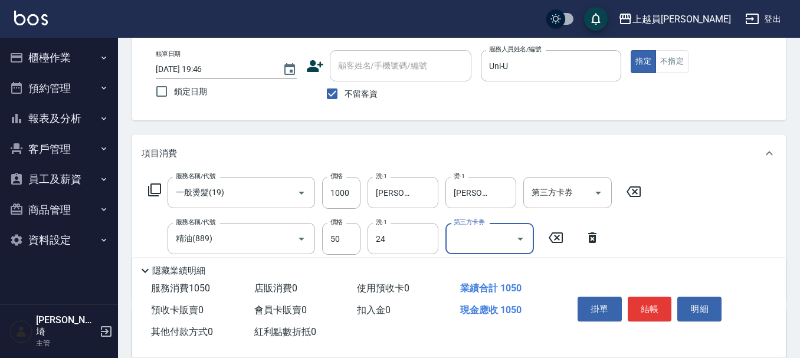
type input "[PERSON_NAME]-24"
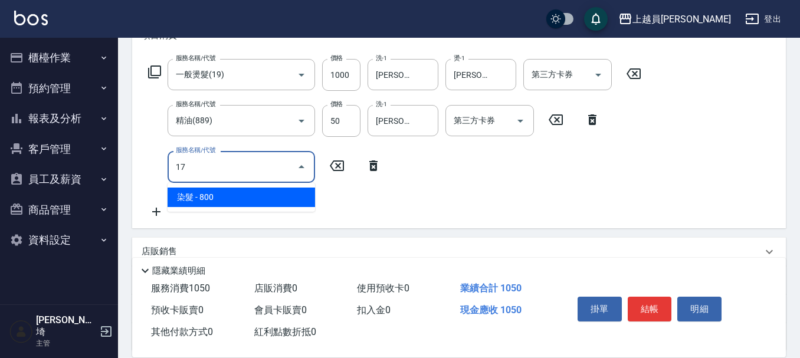
type input "染髮(17)"
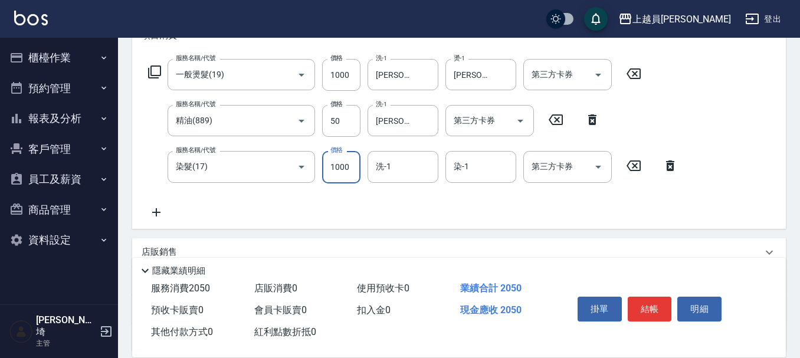
type input "1000"
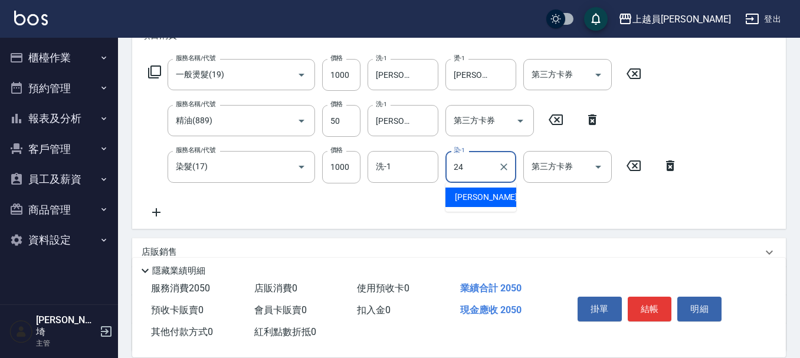
type input "[PERSON_NAME]-24"
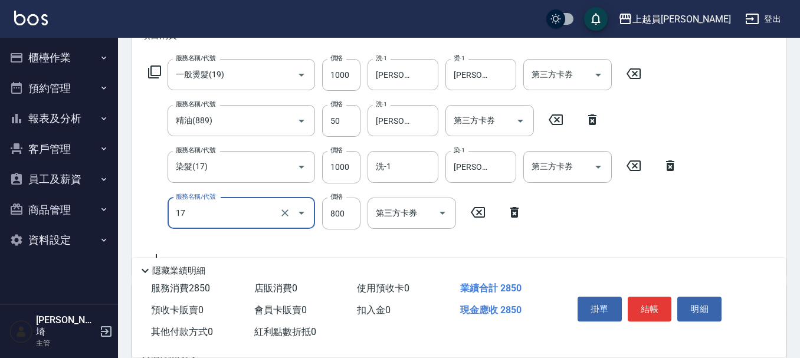
type input "染髮(17)"
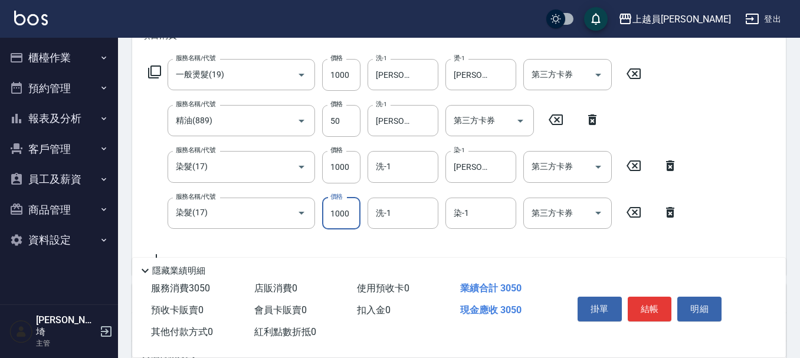
type input "1000"
type input "2"
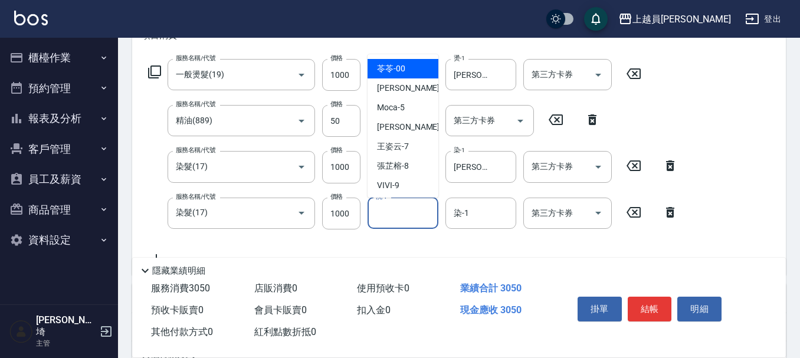
type input "苓苓-00"
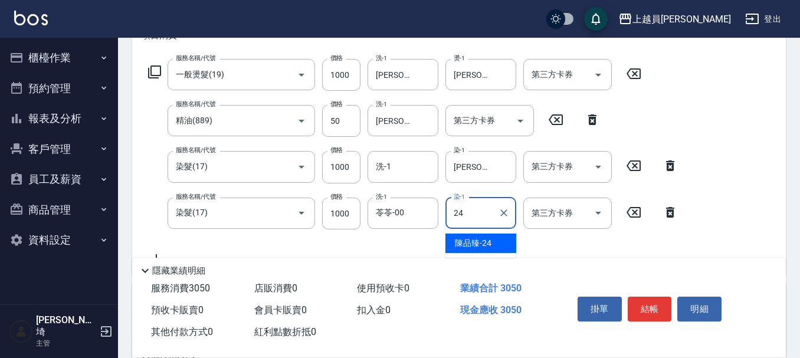
type input "[PERSON_NAME]-24"
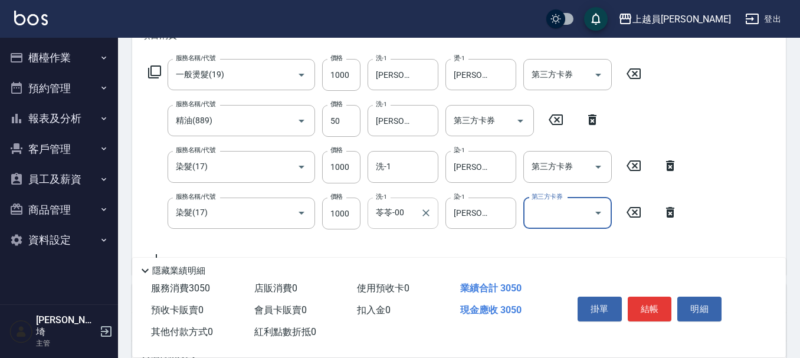
click at [431, 221] on div at bounding box center [425, 213] width 15 height 31
click at [428, 218] on icon "Clear" at bounding box center [426, 213] width 12 height 12
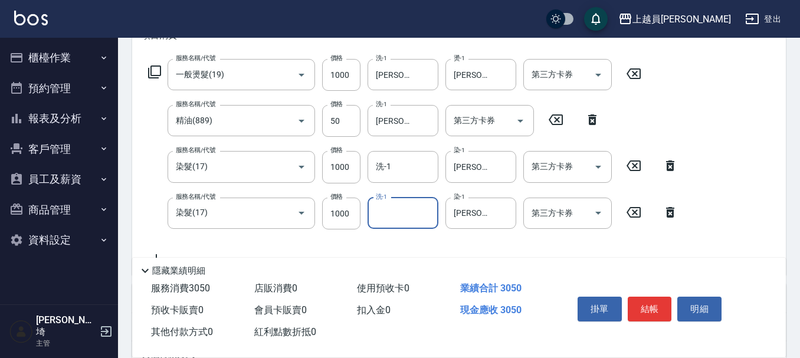
click at [426, 214] on input "洗-1" at bounding box center [403, 213] width 60 height 21
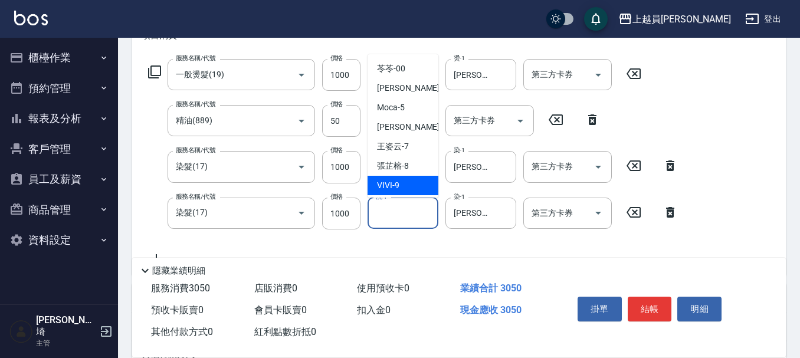
drag, startPoint x: 203, startPoint y: 47, endPoint x: 225, endPoint y: 53, distance: 23.2
click at [207, 48] on div "項目消費" at bounding box center [459, 36] width 654 height 38
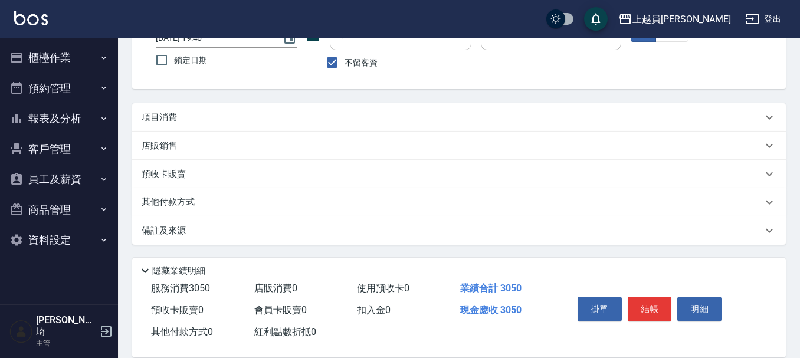
click at [231, 108] on div "項目消費" at bounding box center [459, 117] width 654 height 28
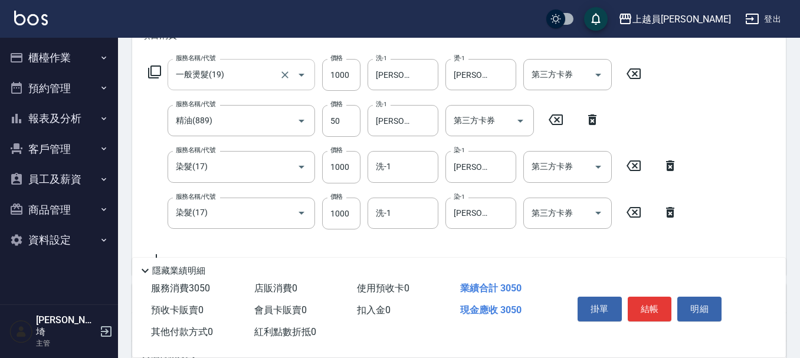
click at [265, 77] on input "一般燙髮(19)" at bounding box center [225, 74] width 104 height 21
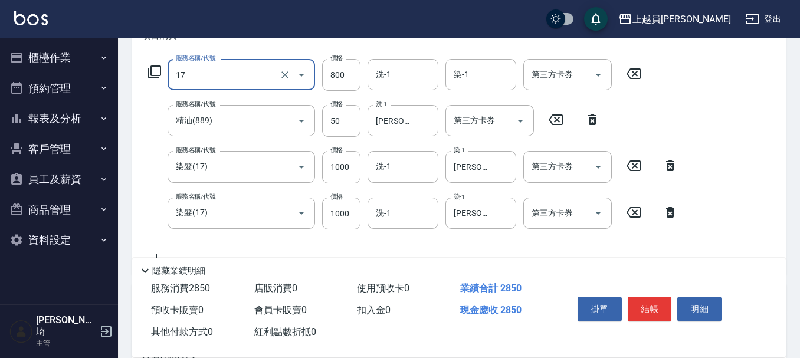
type input "染髮(17)"
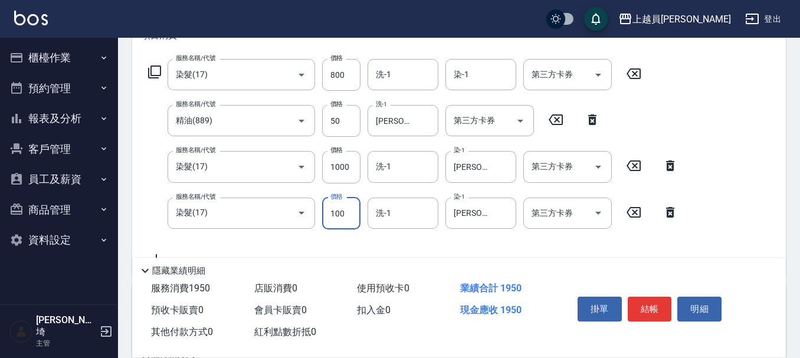
type input "1000"
click at [340, 68] on input "800" at bounding box center [341, 75] width 38 height 32
click at [343, 50] on div "項目消費" at bounding box center [459, 36] width 654 height 38
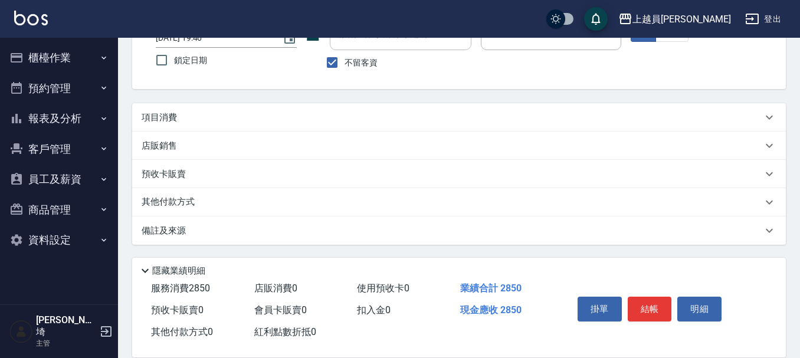
click at [328, 117] on div "項目消費" at bounding box center [452, 118] width 621 height 12
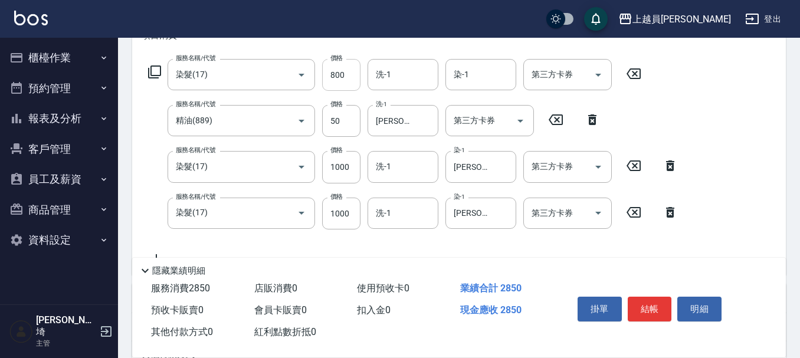
click at [355, 76] on input "800" at bounding box center [341, 75] width 38 height 32
type input "1000"
type input "[PERSON_NAME]-24"
click at [426, 84] on input "洗-1" at bounding box center [403, 74] width 60 height 21
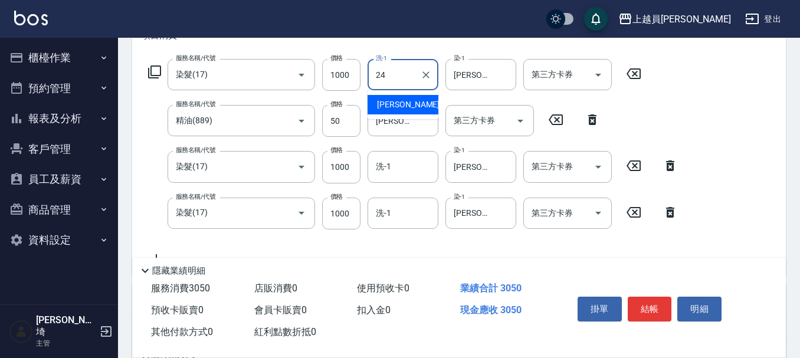
type input "[PERSON_NAME]-24"
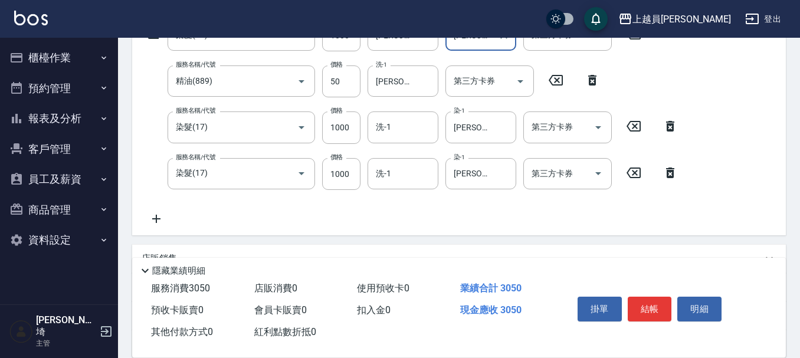
scroll to position [330, 0]
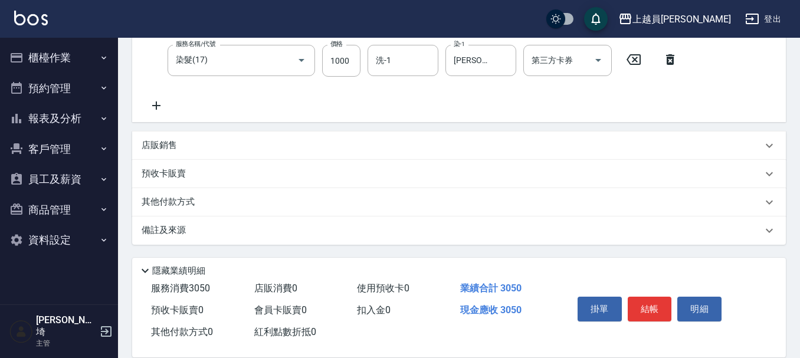
click at [210, 136] on div "店販銷售" at bounding box center [459, 146] width 654 height 28
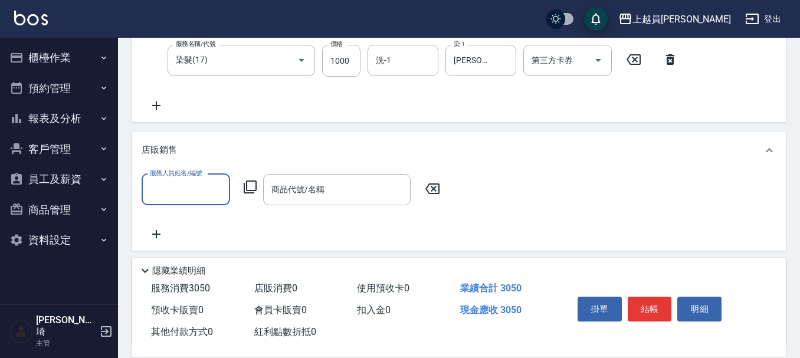
scroll to position [0, 0]
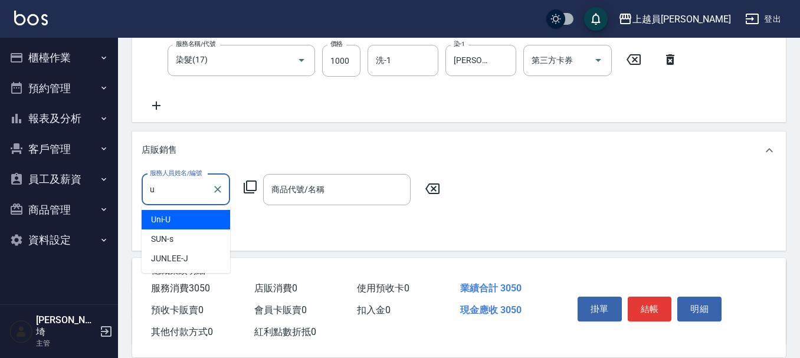
type input "Uni-U"
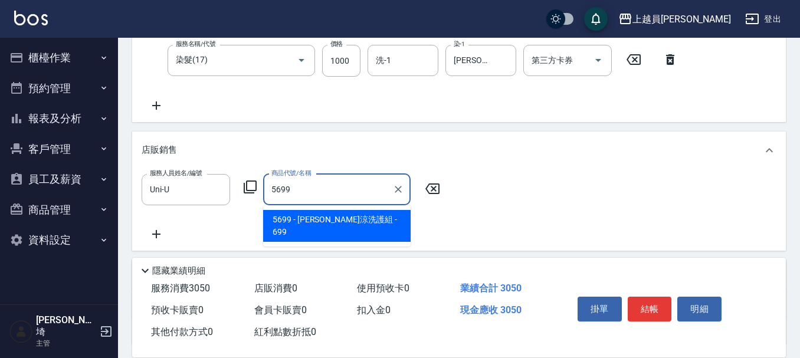
type input "[PERSON_NAME]涼洗護組"
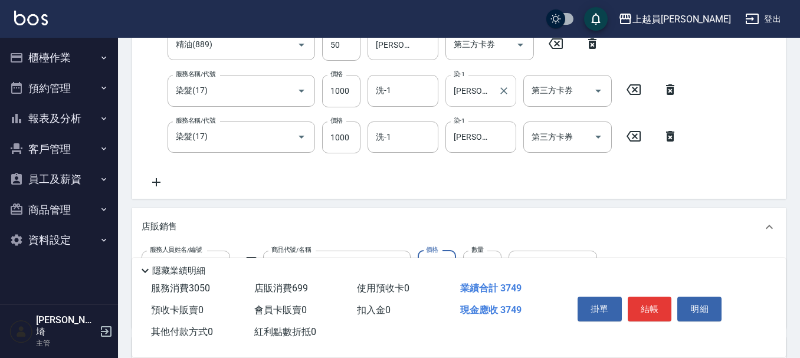
scroll to position [271, 0]
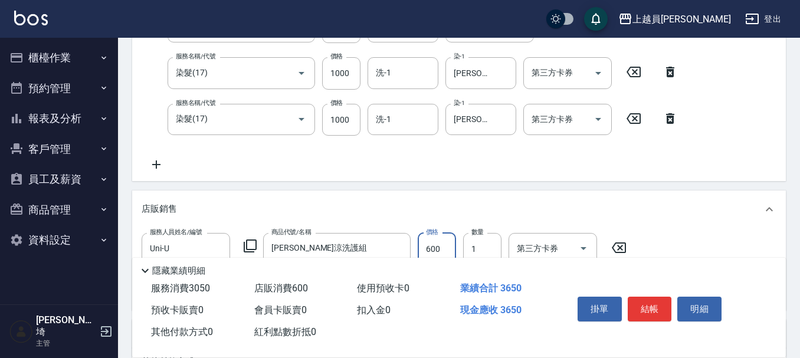
type input "600"
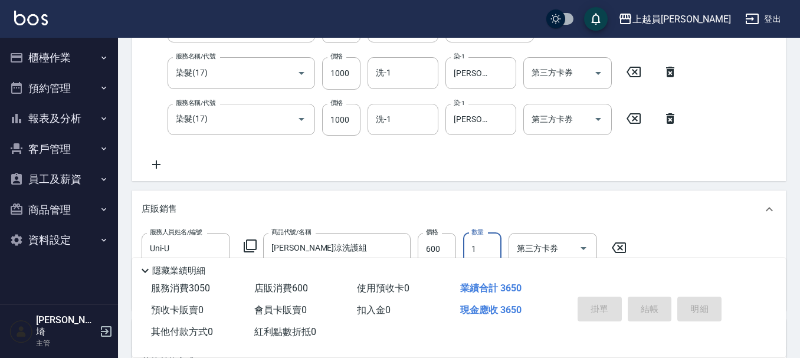
type input "[DATE] 19:48"
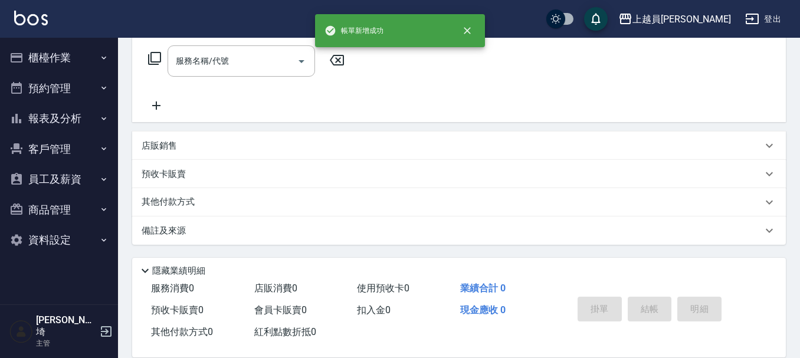
scroll to position [0, 0]
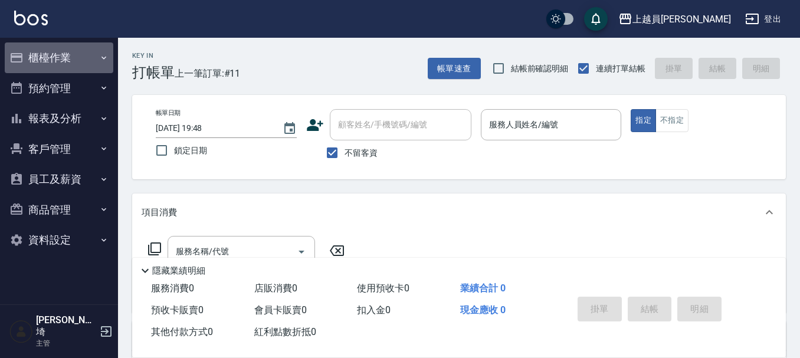
click at [42, 62] on button "櫃檯作業" at bounding box center [59, 57] width 109 height 31
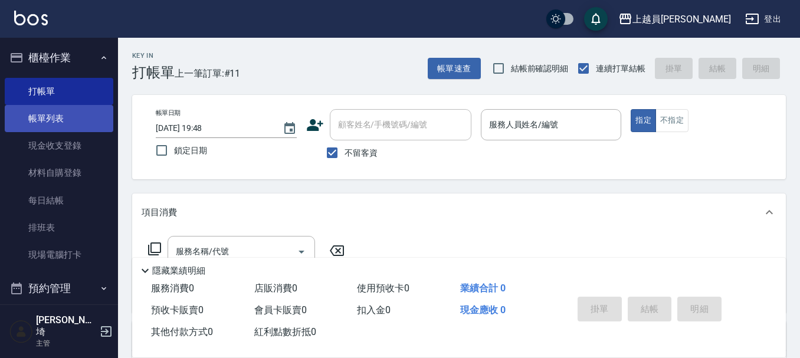
click at [84, 109] on link "帳單列表" at bounding box center [59, 118] width 109 height 27
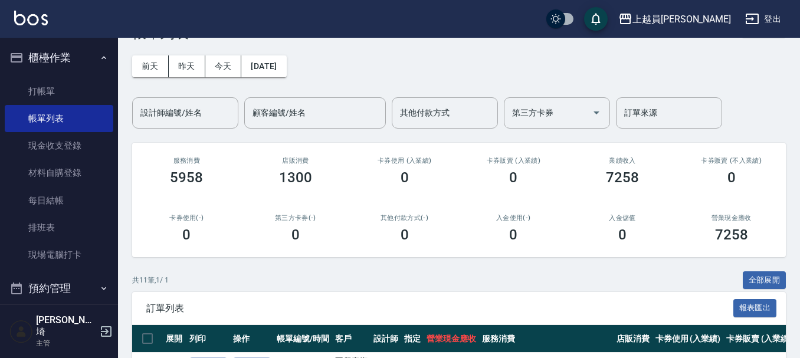
scroll to position [118, 0]
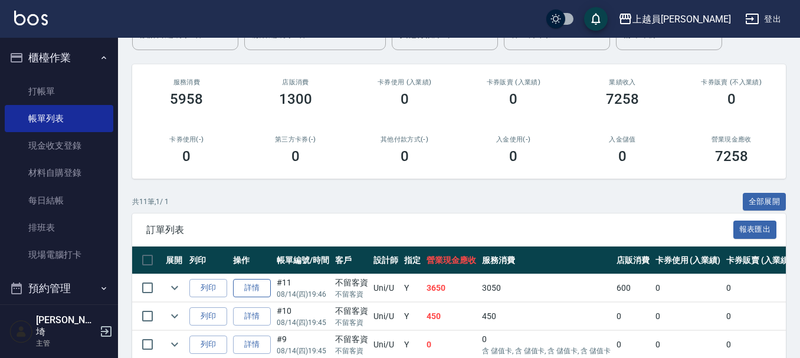
click at [243, 286] on link "詳情" at bounding box center [252, 288] width 38 height 18
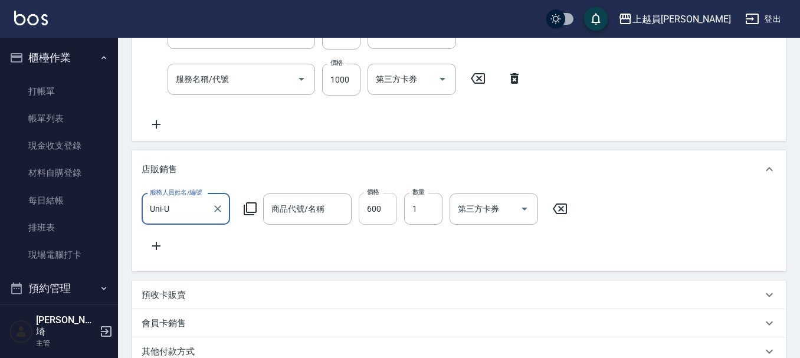
type input "[DATE] 19:46"
checkbox input "true"
type input "Uni-U"
type input "染髮(17)"
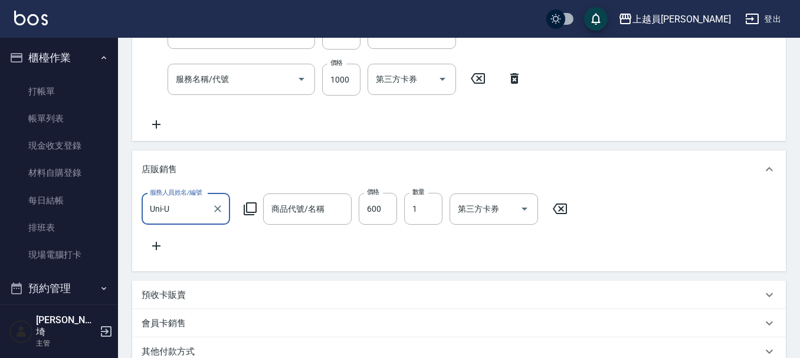
type input "精油(889)"
type input "染髮(17)"
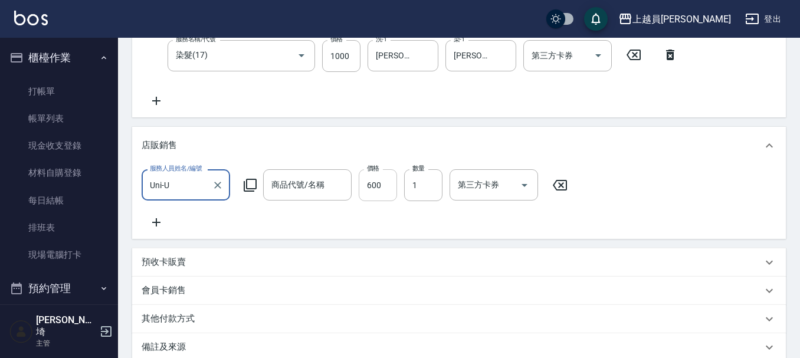
type input "[PERSON_NAME]涼洗護組"
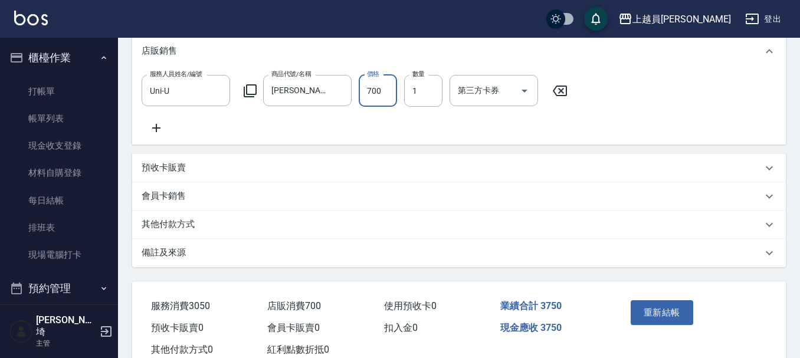
type input "700"
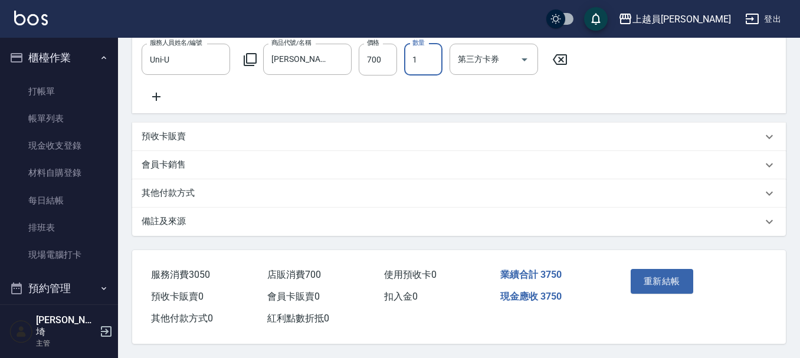
scroll to position [475, 0]
click at [647, 269] on button "重新結帳" at bounding box center [662, 281] width 63 height 25
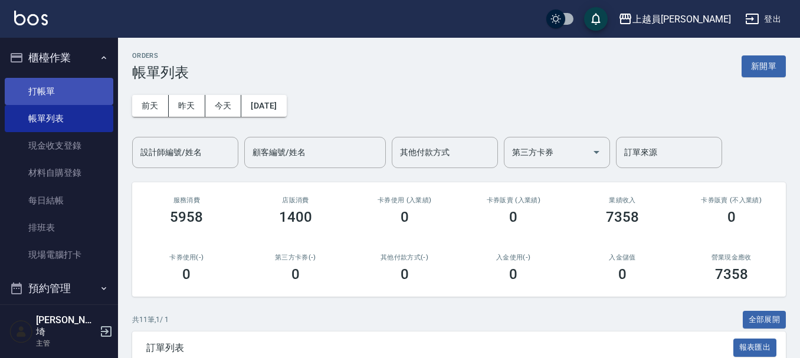
click at [40, 91] on link "打帳單" at bounding box center [59, 91] width 109 height 27
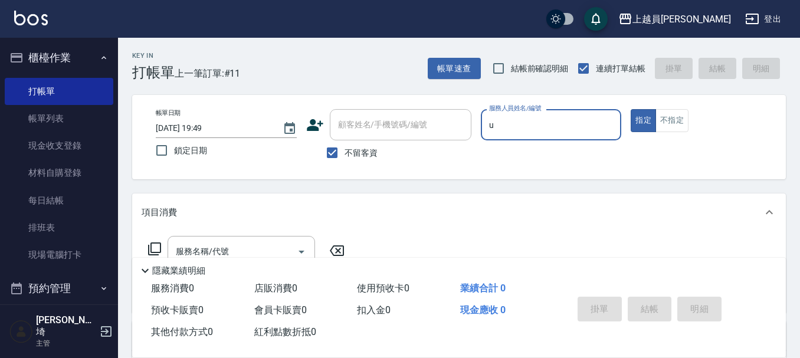
type input "Uni-U"
type button "true"
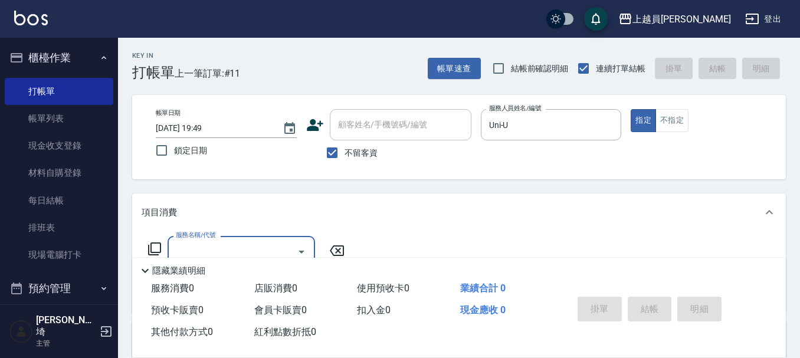
click at [635, 173] on div "帳單日期 [DATE] 19:49 鎖定日期 顧客姓名/手機號碼/編號 顧客姓名/手機號碼/編號 不留客資 服務人員姓名/編號 Uni-U 服務人員姓名/編號…" at bounding box center [459, 137] width 654 height 84
click at [678, 129] on button "不指定" at bounding box center [672, 120] width 33 height 23
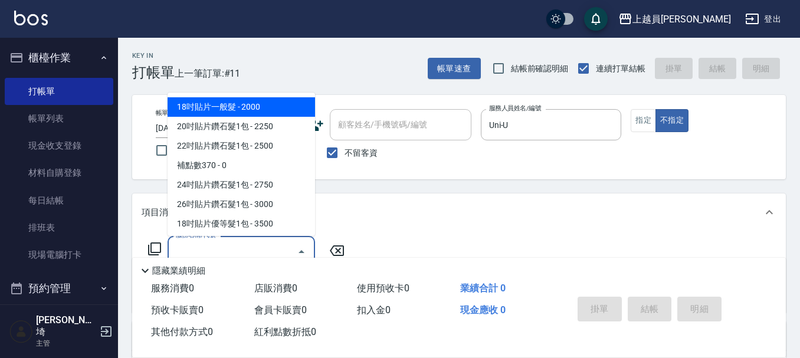
click at [207, 243] on div "服務名稱/代號 服務名稱/代號" at bounding box center [242, 251] width 148 height 31
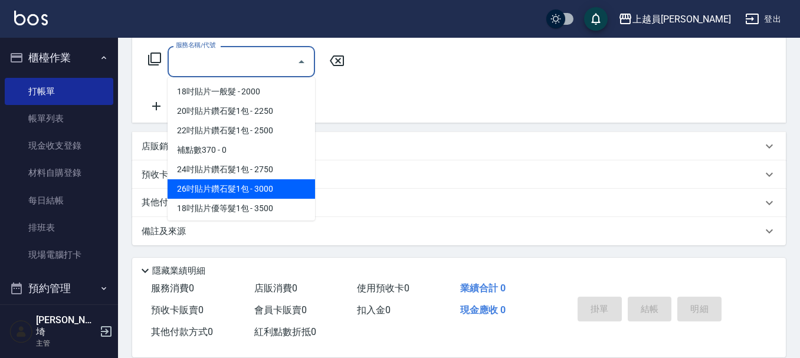
scroll to position [191, 0]
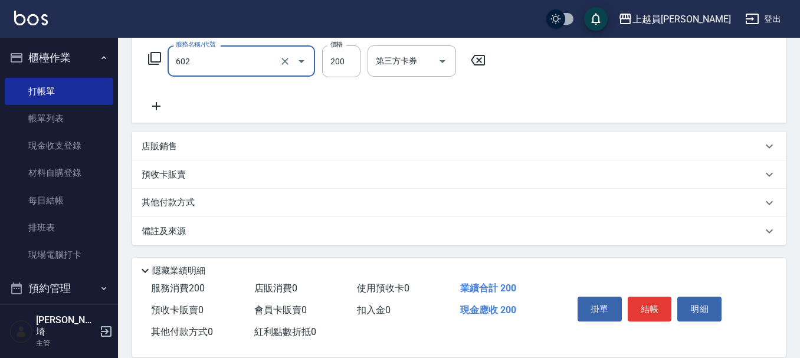
type input "一般洗髮(602)"
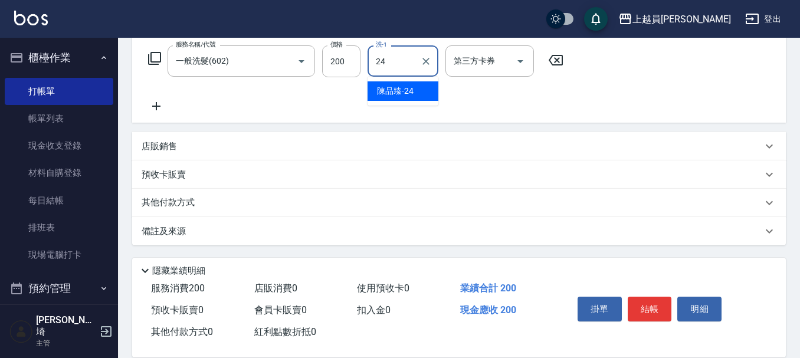
type input "[PERSON_NAME]-24"
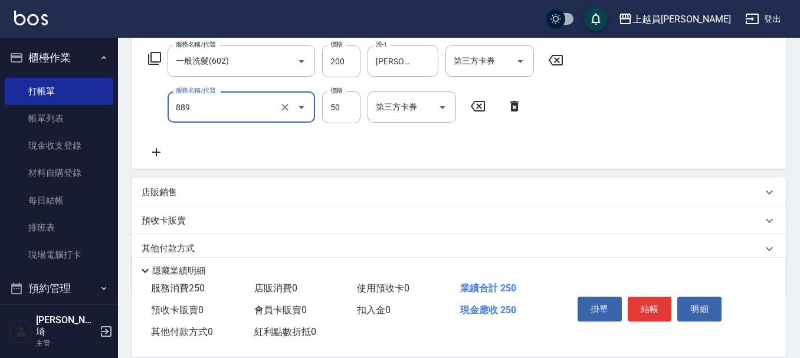
type input "精油(889)"
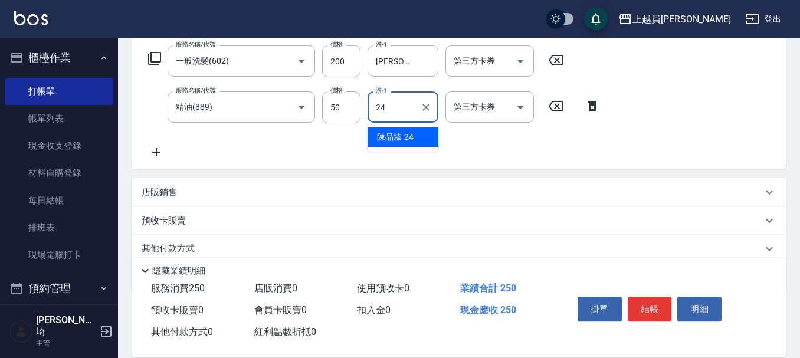
type input "[PERSON_NAME]-24"
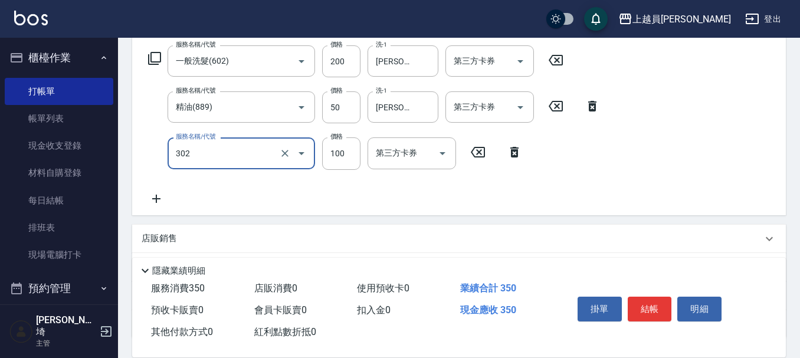
type input "剪髮(302)"
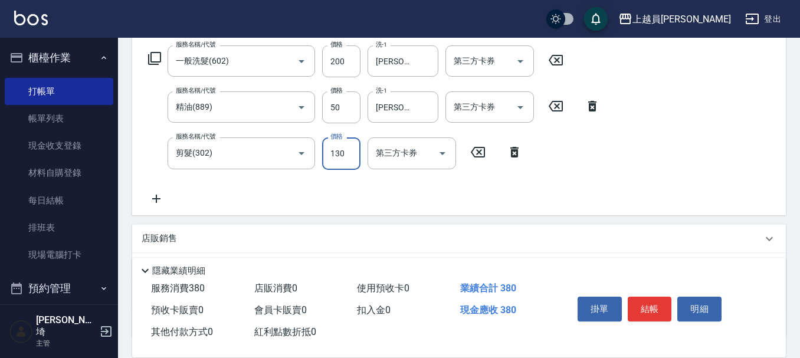
type input "130"
click at [633, 311] on button "結帳" at bounding box center [650, 309] width 44 height 25
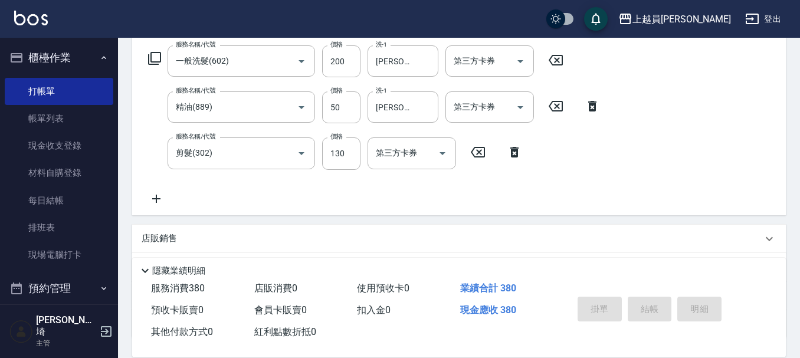
type input "[DATE] 19:54"
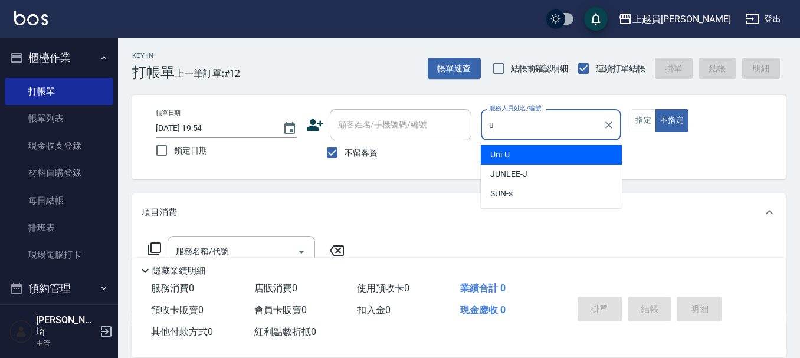
type input "Uni-U"
type button "false"
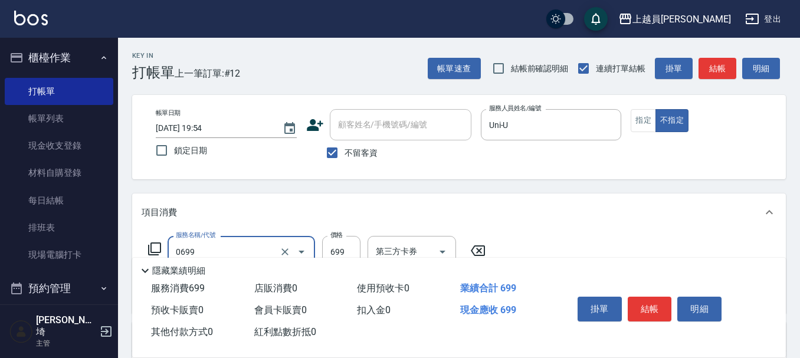
type input "精油洗髮(0699)"
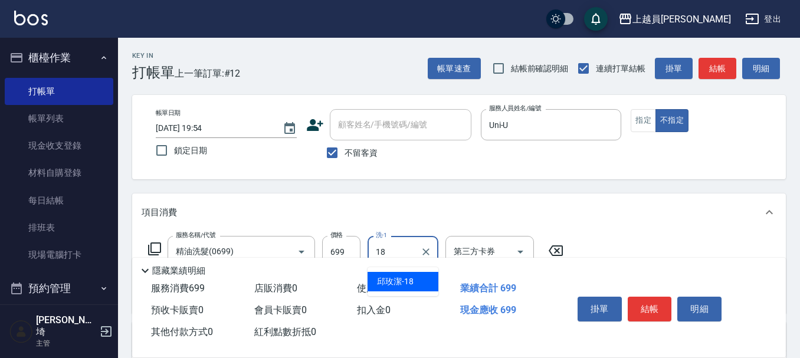
type input "[PERSON_NAME]-18"
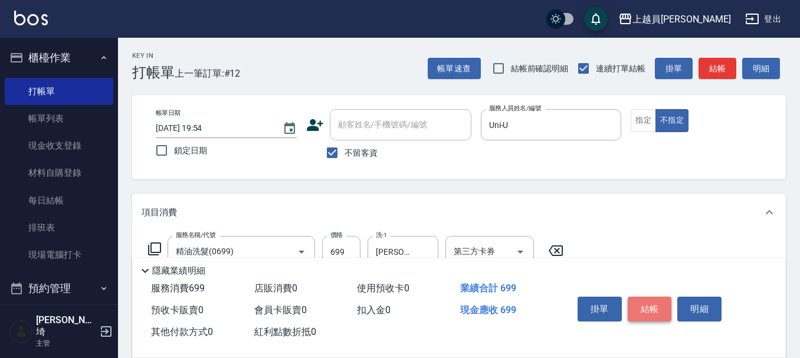
click at [637, 306] on button "結帳" at bounding box center [650, 309] width 44 height 25
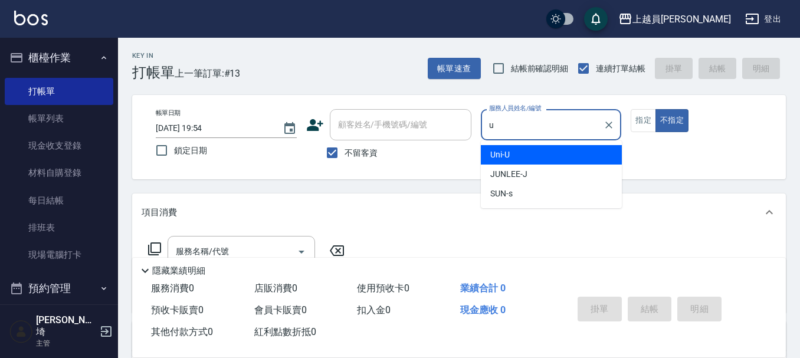
type input "Uni-U"
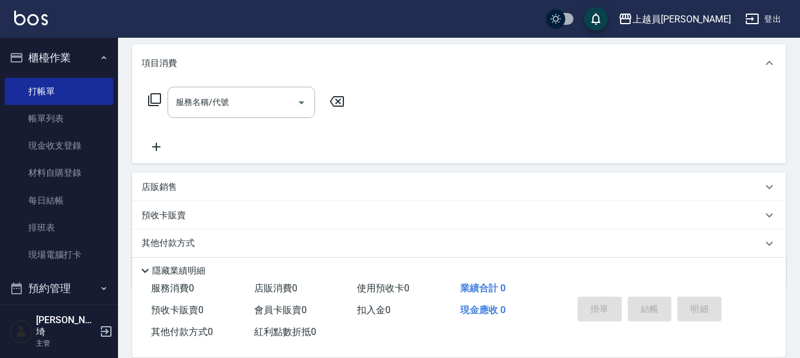
scroll to position [177, 0]
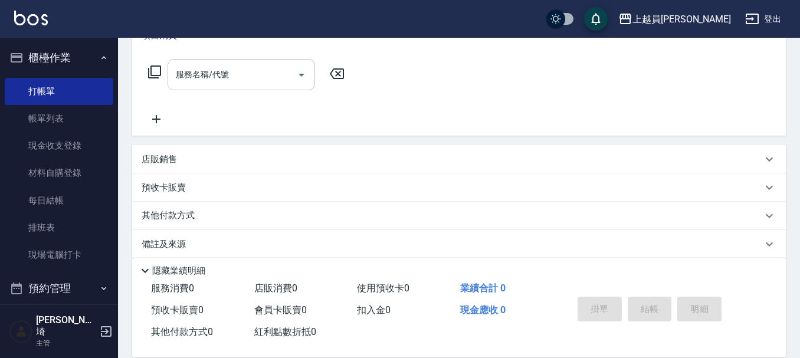
click at [246, 78] on input "服務名稱/代號" at bounding box center [232, 74] width 119 height 21
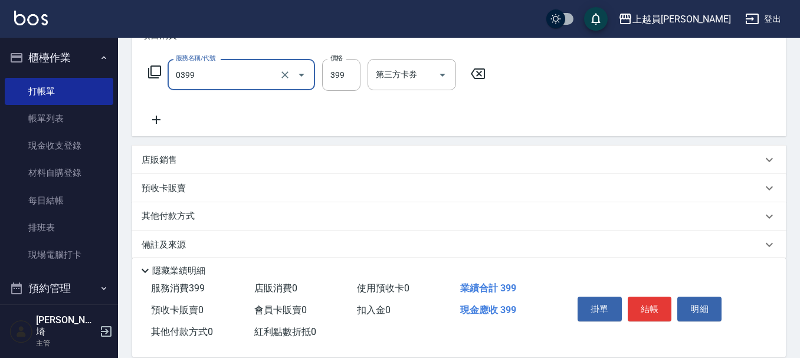
type input "海鹽SPA(0399)"
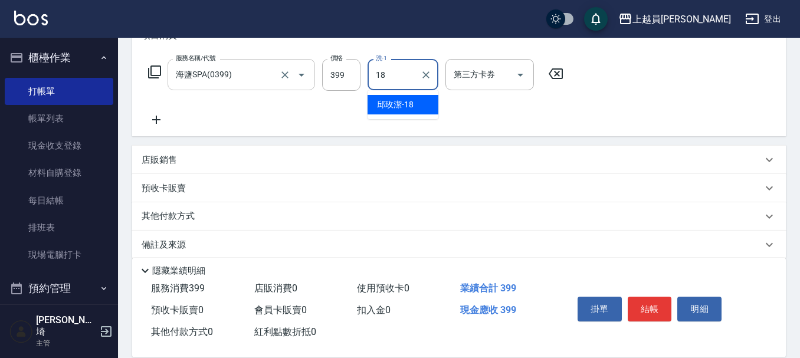
type input "[PERSON_NAME]-18"
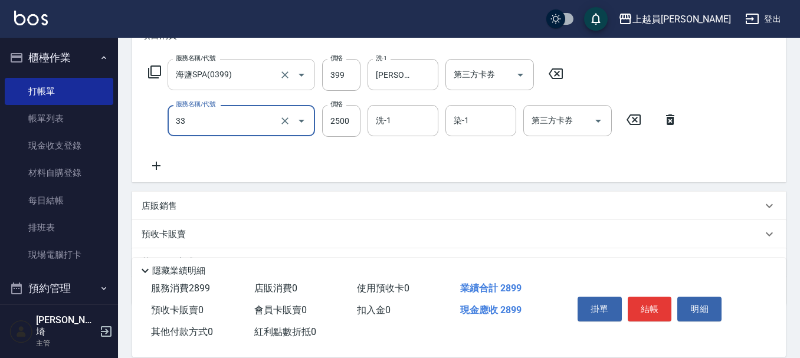
type input "染髮B餐(33)"
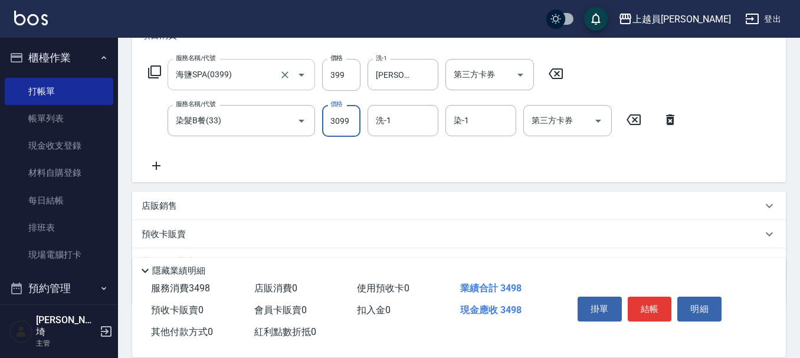
type input "3099"
type input "[PERSON_NAME]-18"
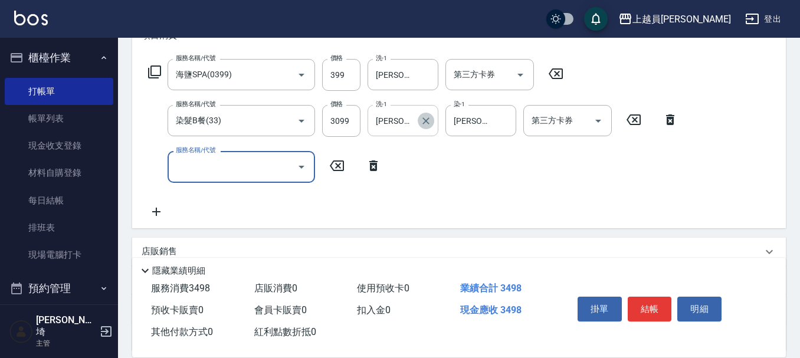
click at [426, 122] on icon "Clear" at bounding box center [426, 121] width 12 height 12
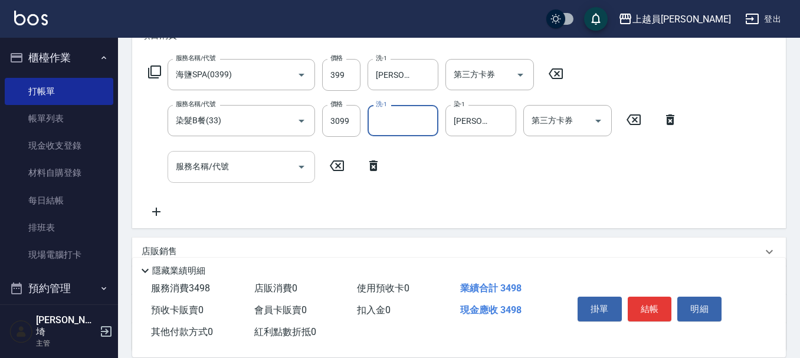
click at [244, 163] on input "服務名稱/代號" at bounding box center [232, 166] width 119 height 21
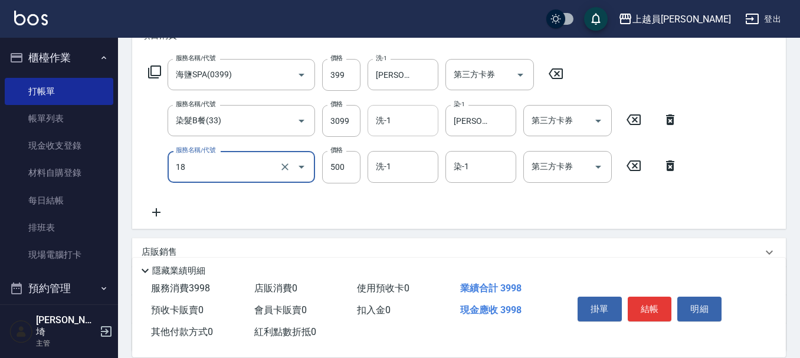
type input "漂髮(18)"
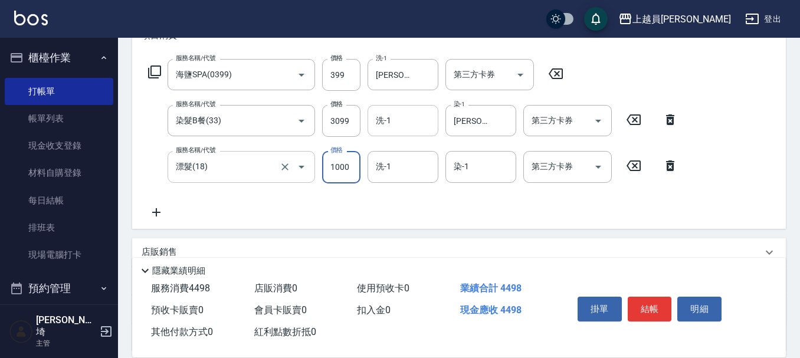
type input "1000"
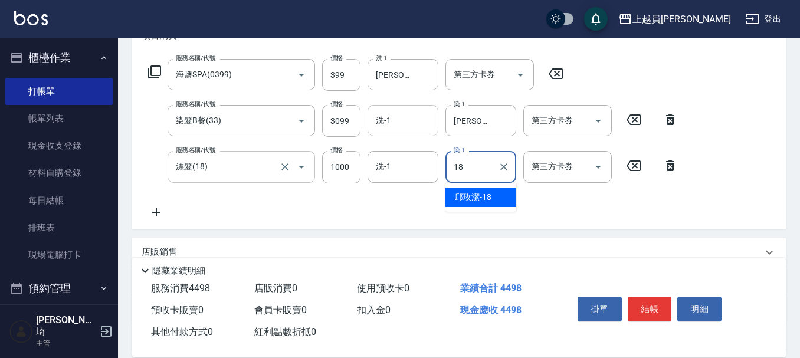
type input "[PERSON_NAME]-18"
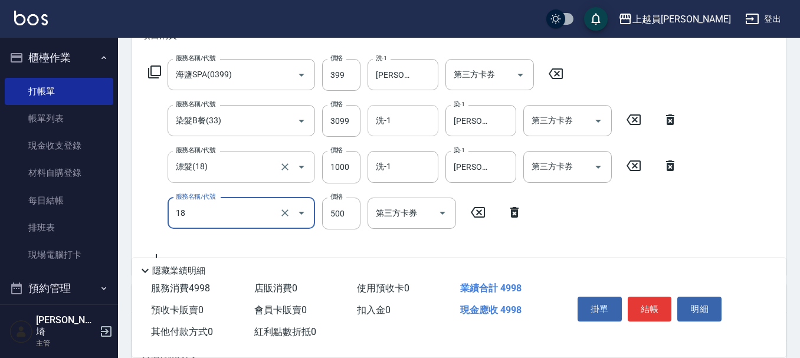
type input "漂髮(18)"
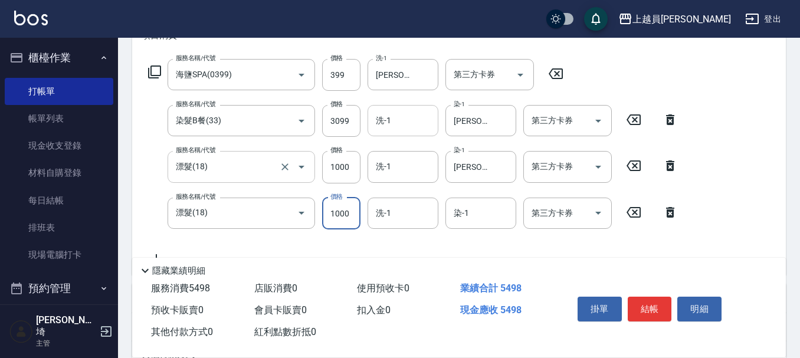
type input "1000"
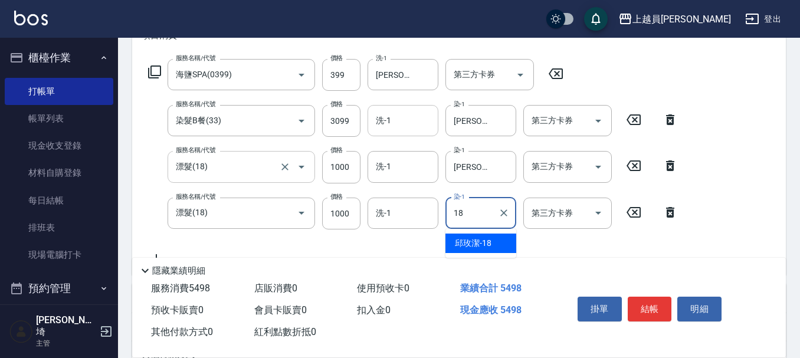
type input "[PERSON_NAME]-18"
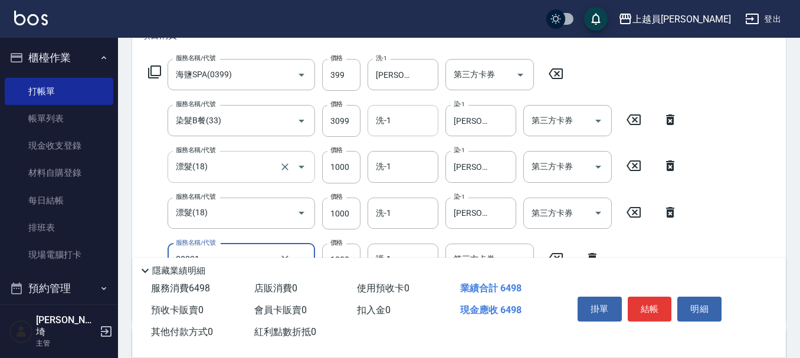
type input "單卸髮片(00031)"
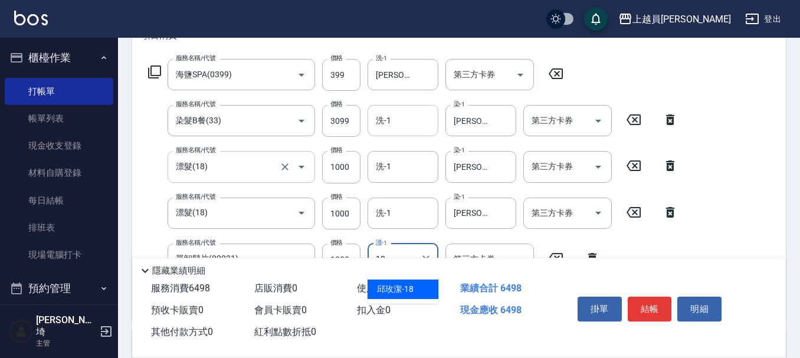
type input "[PERSON_NAME]-18"
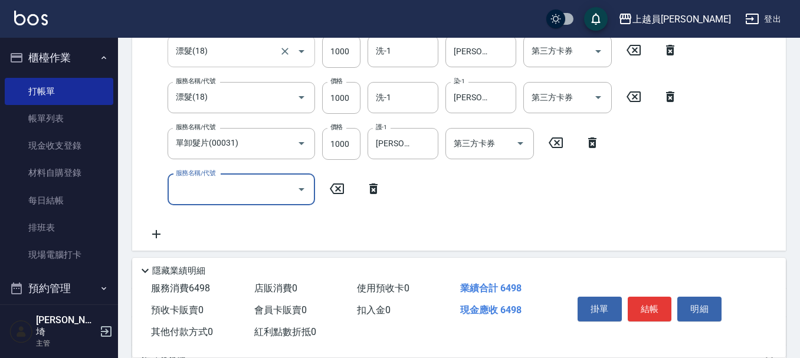
scroll to position [295, 0]
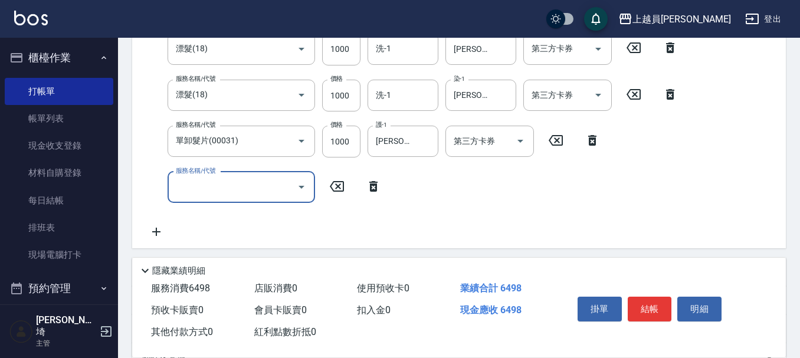
click at [640, 292] on div "掛單 結帳 明細" at bounding box center [650, 310] width 154 height 37
click at [655, 311] on button "結帳" at bounding box center [650, 309] width 44 height 25
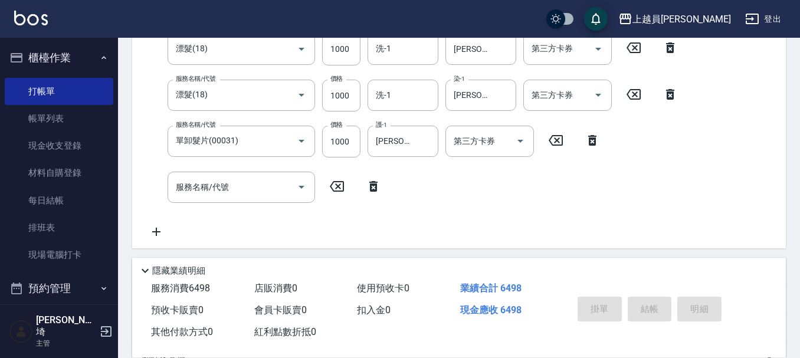
type input "[DATE] 19:55"
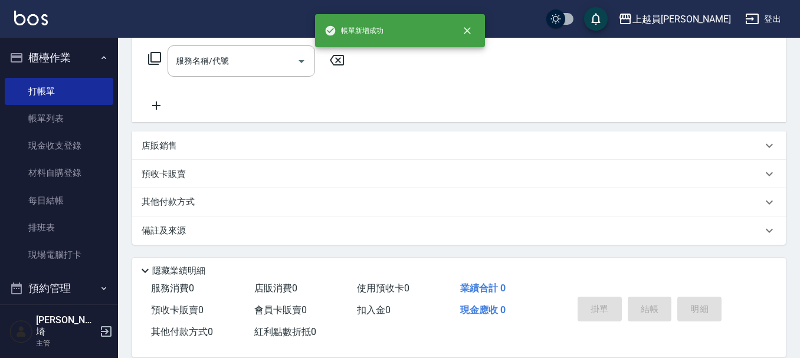
scroll to position [0, 0]
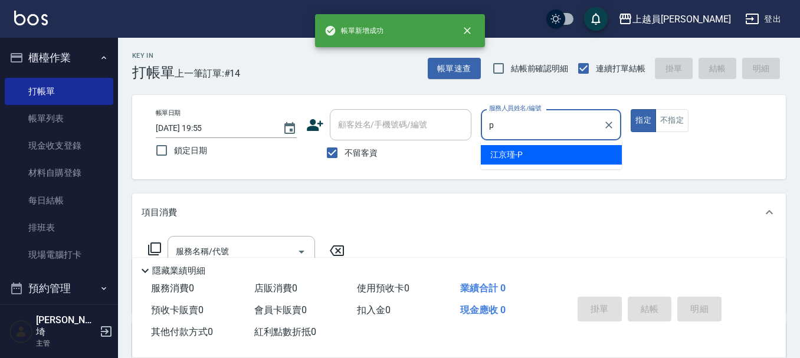
type input "[PERSON_NAME]-P"
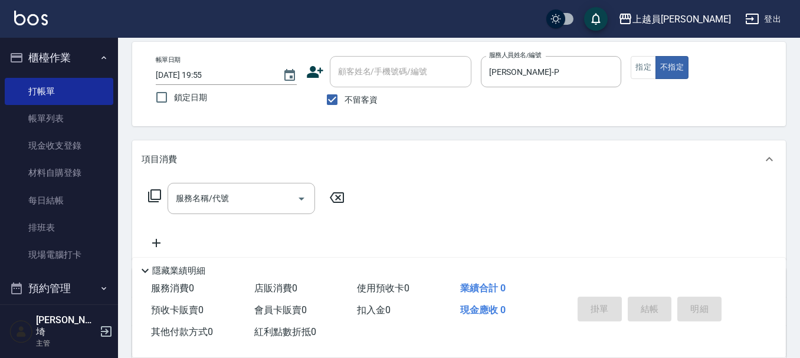
scroll to position [177, 0]
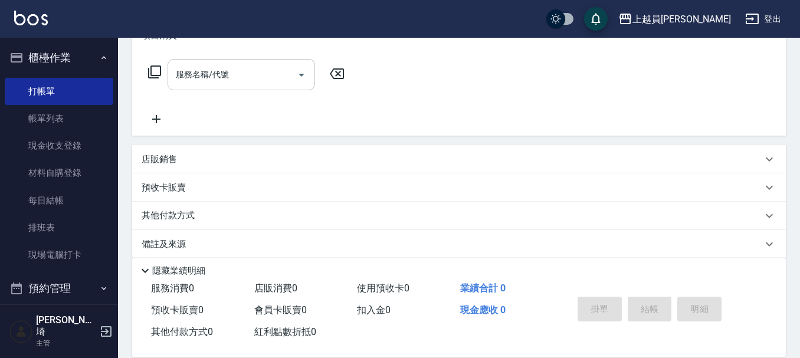
click at [264, 75] on input "服務名稱/代號" at bounding box center [232, 74] width 119 height 21
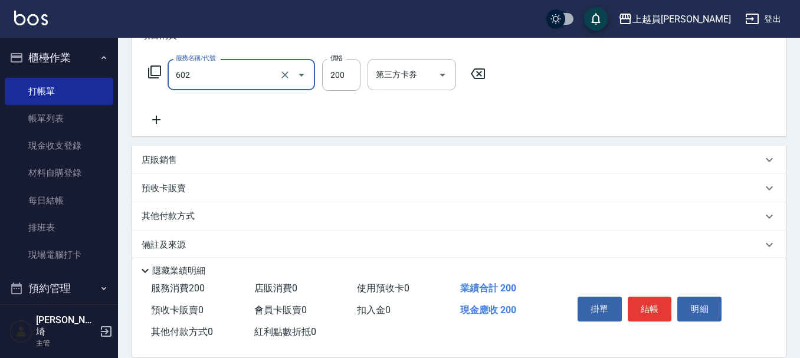
type input "一般洗髮(602)"
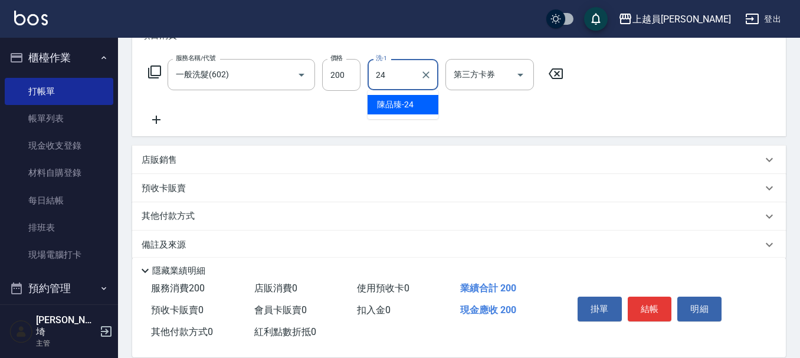
type input "[PERSON_NAME]-24"
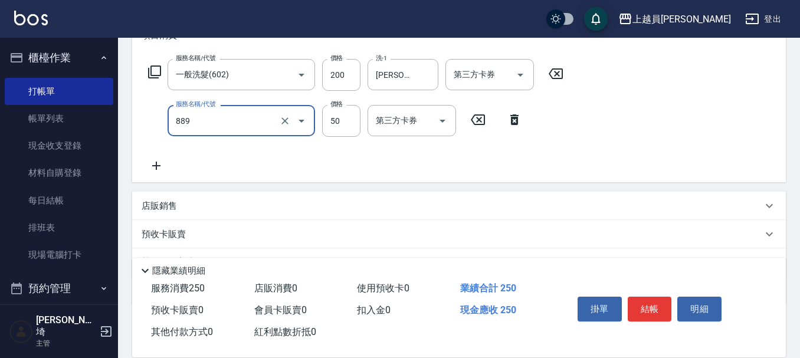
type input "精油(889)"
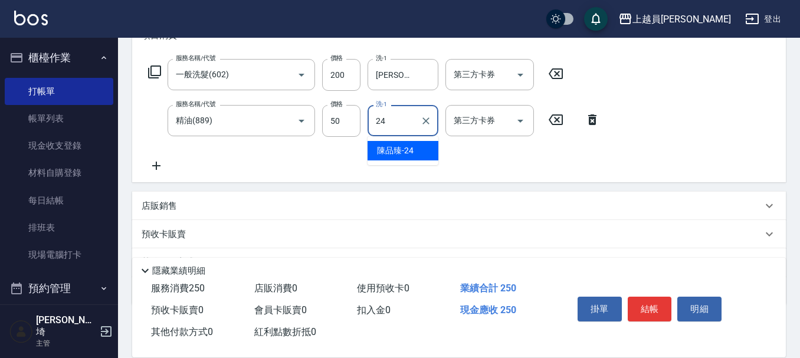
type input "[PERSON_NAME]-24"
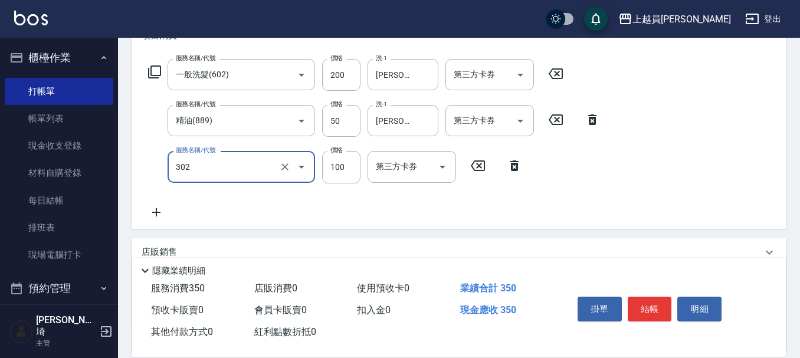
type input "剪髮(302)"
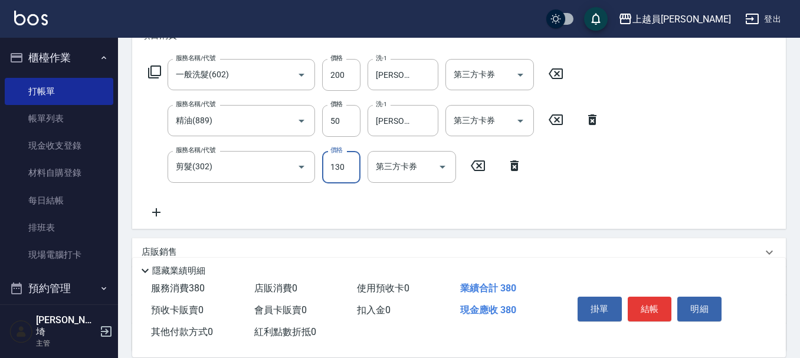
type input "130"
click at [639, 297] on button "結帳" at bounding box center [650, 309] width 44 height 25
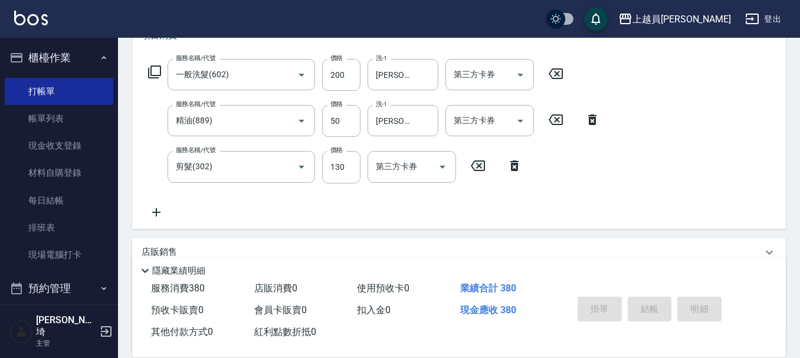
type input "[DATE] 19:56"
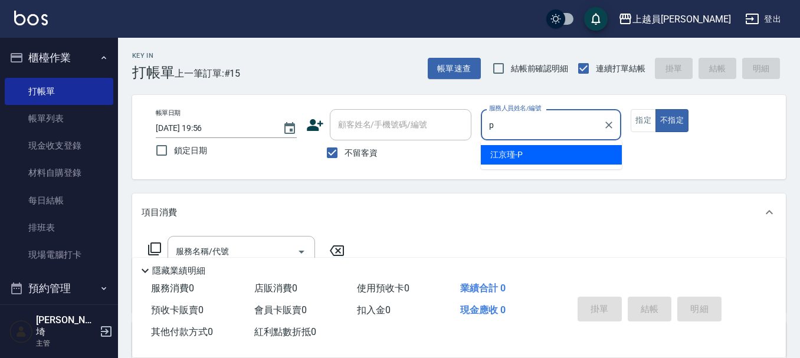
type input "[PERSON_NAME]-P"
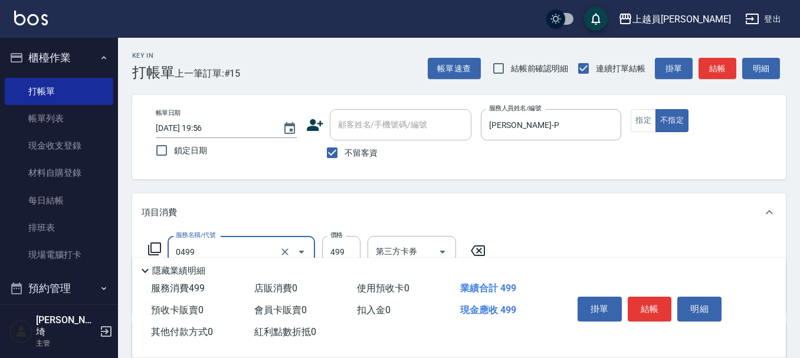
type input "去角質洗髮(0499)"
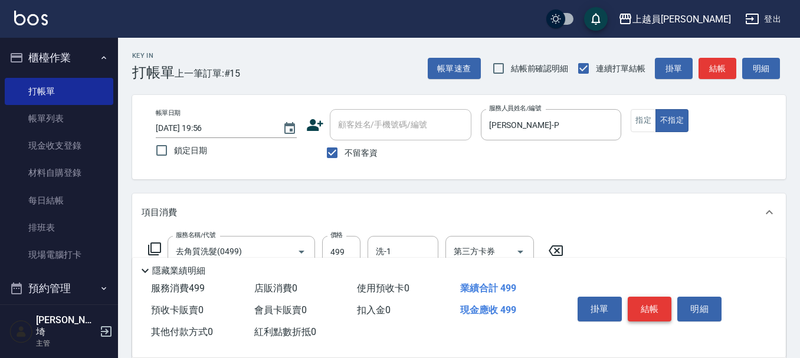
drag, startPoint x: 652, startPoint y: 295, endPoint x: 649, endPoint y: 286, distance: 9.3
click at [652, 297] on button "結帳" at bounding box center [650, 309] width 44 height 25
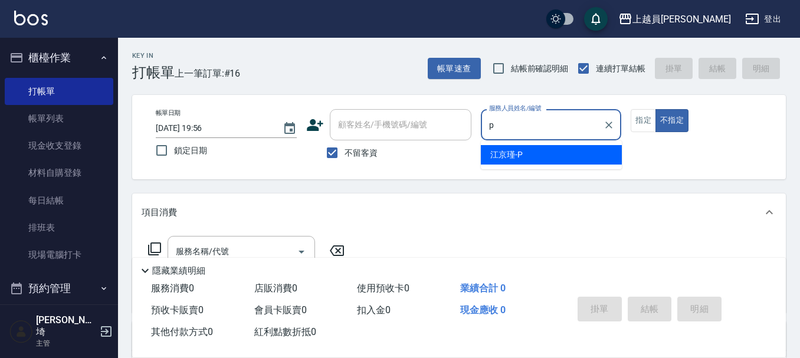
type input "[PERSON_NAME]-P"
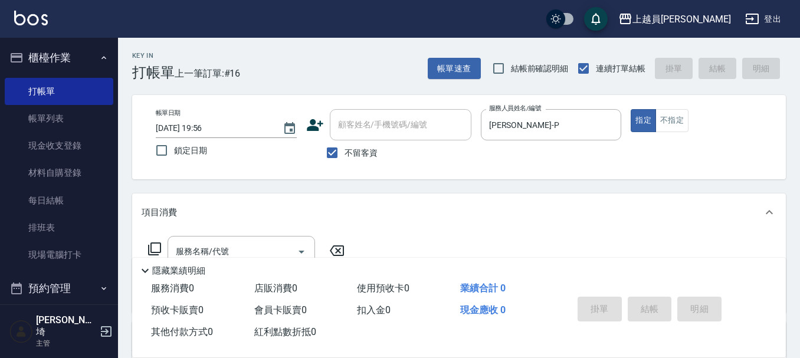
scroll to position [59, 0]
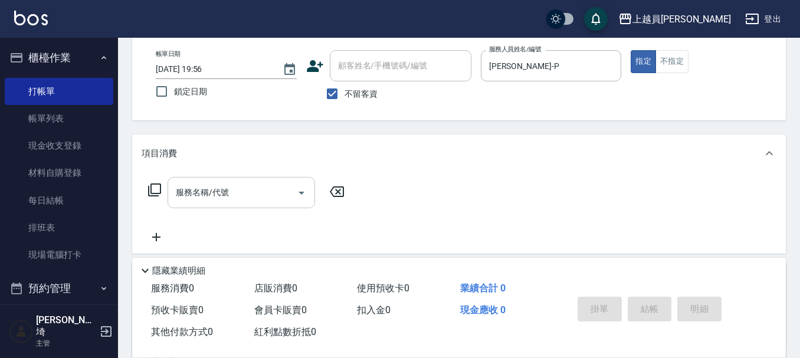
click at [207, 205] on div "服務名稱/代號" at bounding box center [242, 192] width 148 height 31
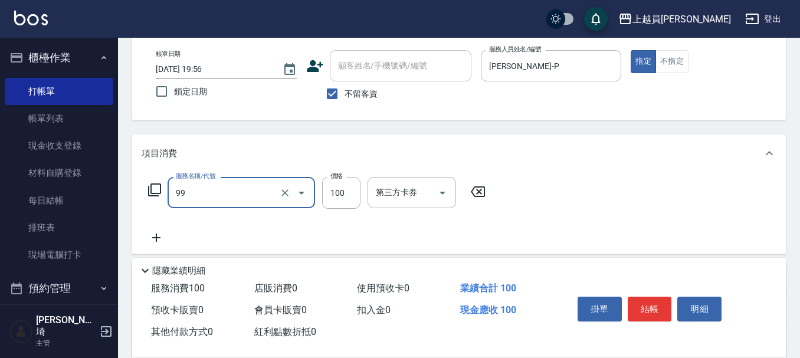
type input "VIP儲值(99)"
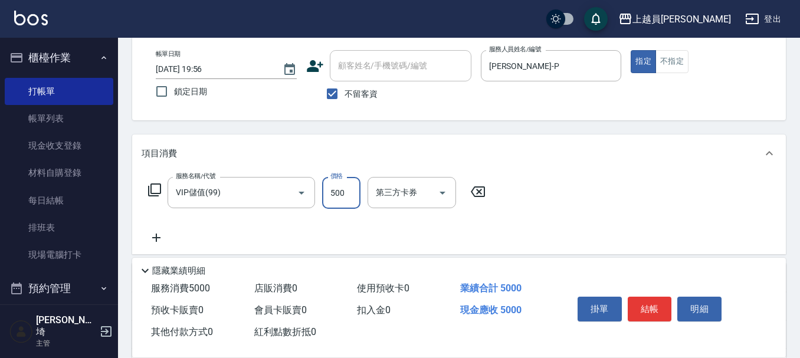
type input "500"
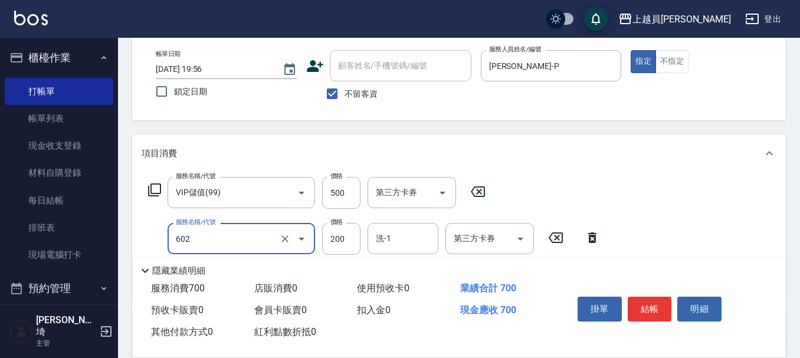
type input "一般洗髮(602)"
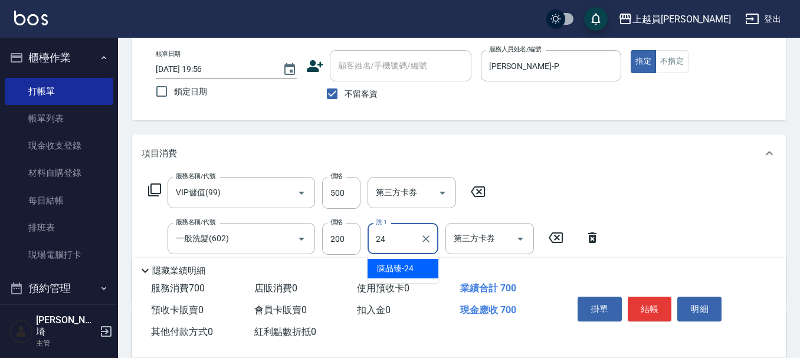
type input "[PERSON_NAME]-24"
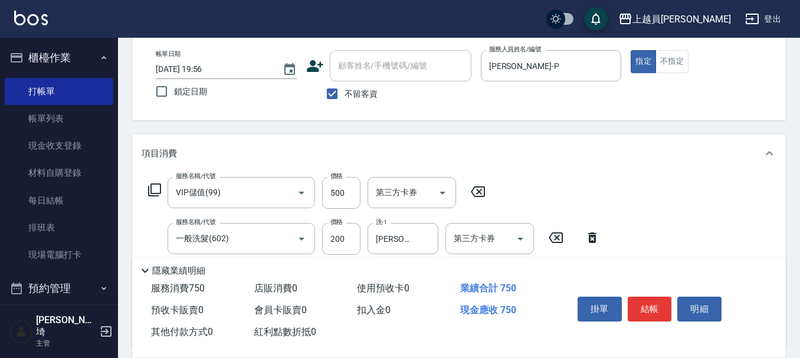
type input "精油(889)"
type input "[PERSON_NAME]-24"
click at [635, 305] on button "結帳" at bounding box center [650, 309] width 44 height 25
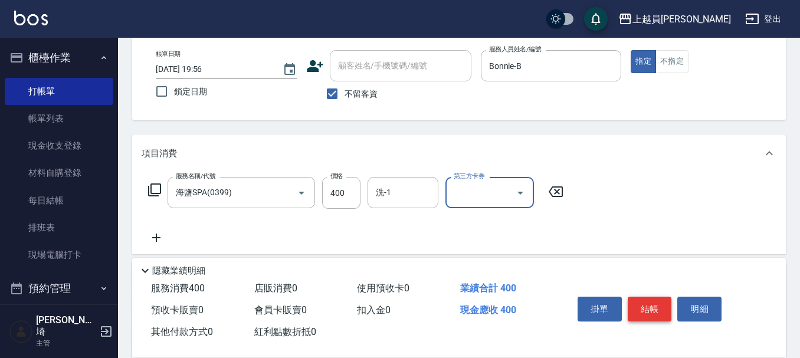
click at [631, 302] on button "結帳" at bounding box center [650, 309] width 44 height 25
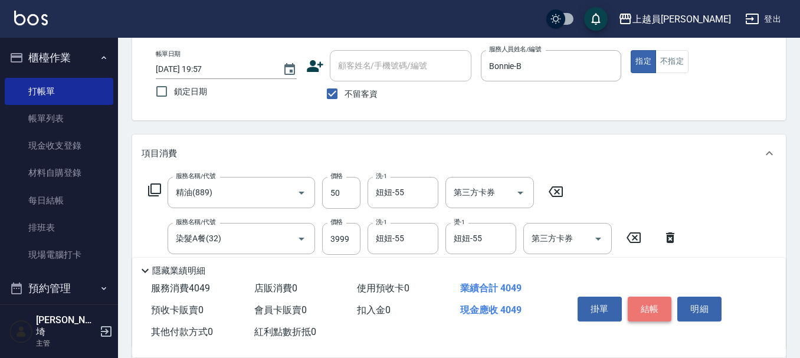
click at [650, 310] on button "結帳" at bounding box center [650, 309] width 44 height 25
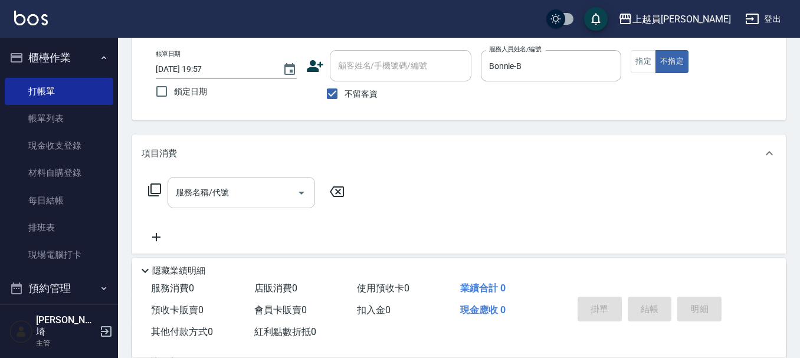
click at [257, 182] on div "服務名稱/代號" at bounding box center [242, 192] width 148 height 31
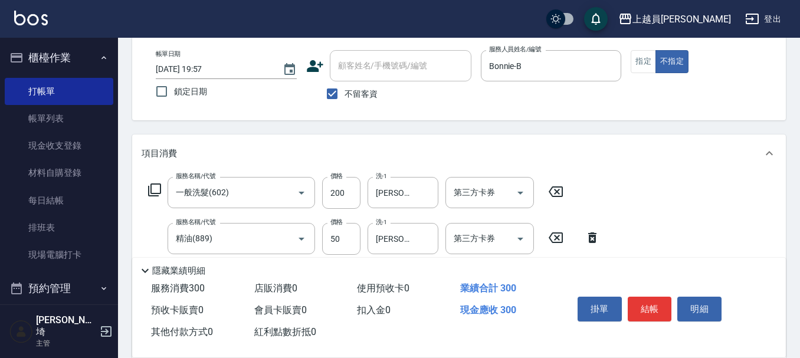
click at [450, 313] on div "服務消費 300 店販消費 0 使用預收卡 0 業績合計 300 預收卡販賣 0 會員卡販賣 0 扣入金 0 現金應收 300 其他付款方式 0 紅利點數折抵…" at bounding box center [345, 311] width 427 height 66
click at [647, 301] on button "結帳" at bounding box center [650, 309] width 44 height 25
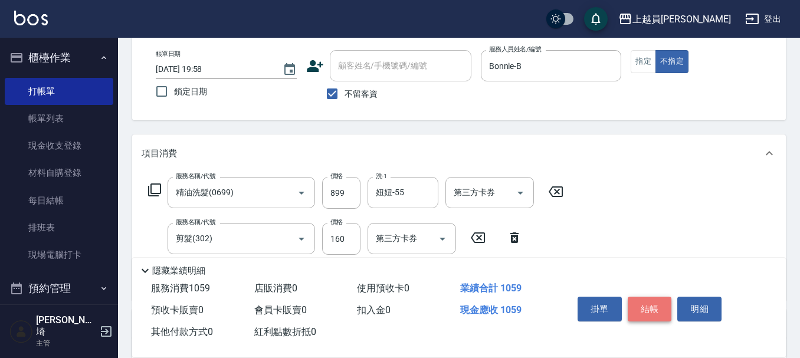
click at [662, 305] on button "結帳" at bounding box center [650, 309] width 44 height 25
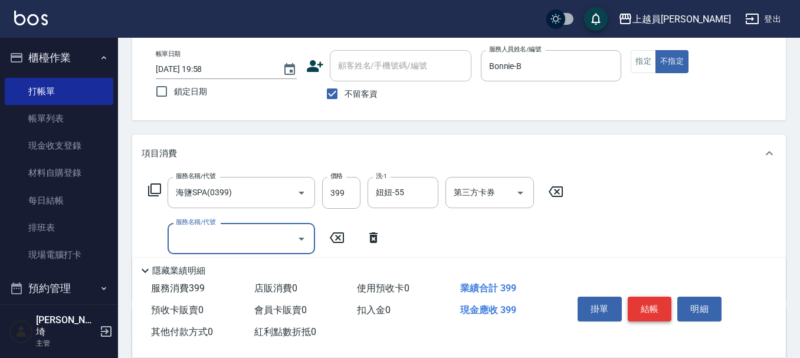
click at [650, 300] on button "結帳" at bounding box center [650, 309] width 44 height 25
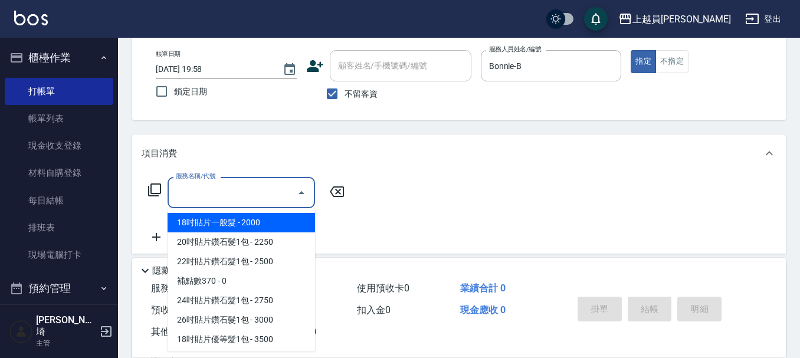
click at [253, 202] on input "服務名稱/代號" at bounding box center [232, 192] width 119 height 21
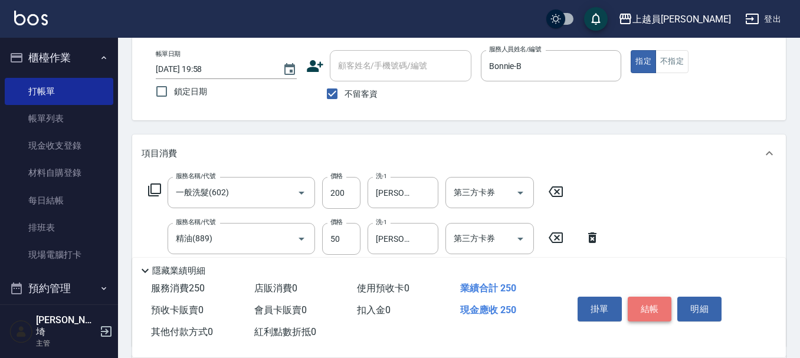
click at [631, 315] on button "結帳" at bounding box center [650, 309] width 44 height 25
click at [669, 306] on button "結帳" at bounding box center [650, 309] width 44 height 25
click at [551, 118] on div "帳單日期 [DATE] 19:59 鎖定日期 顧客姓名/手機號碼/編號 顧客姓名/手機號碼/編號 不留客資 服務人員姓名/編號 [PERSON_NAME]-P…" at bounding box center [459, 78] width 654 height 84
click at [656, 299] on button "結帳" at bounding box center [650, 309] width 44 height 25
click at [477, 185] on div "第三方卡券 第三方卡券" at bounding box center [490, 192] width 89 height 31
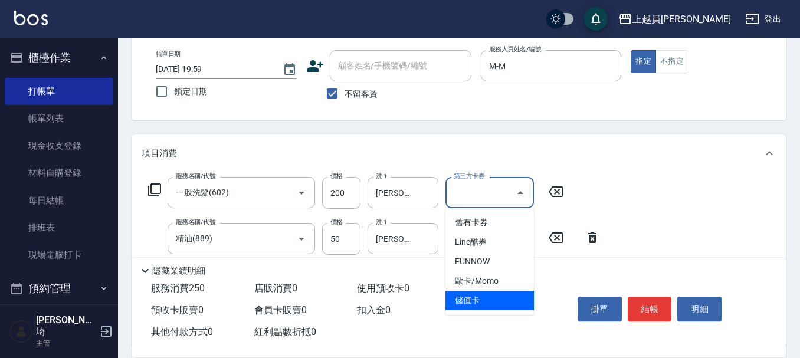
click at [485, 303] on span "儲值卡" at bounding box center [490, 300] width 89 height 19
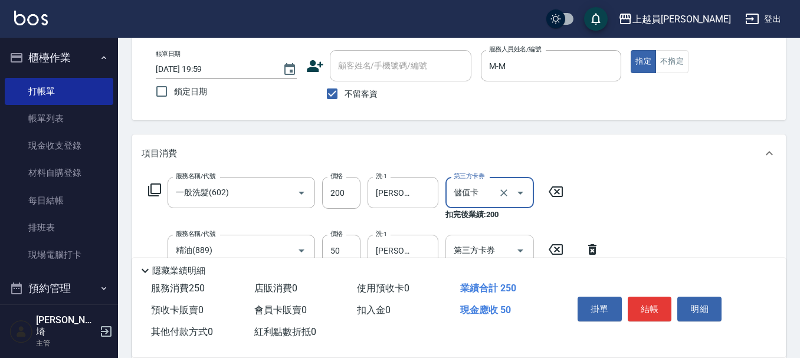
click at [492, 243] on input "第三方卡券" at bounding box center [481, 250] width 60 height 21
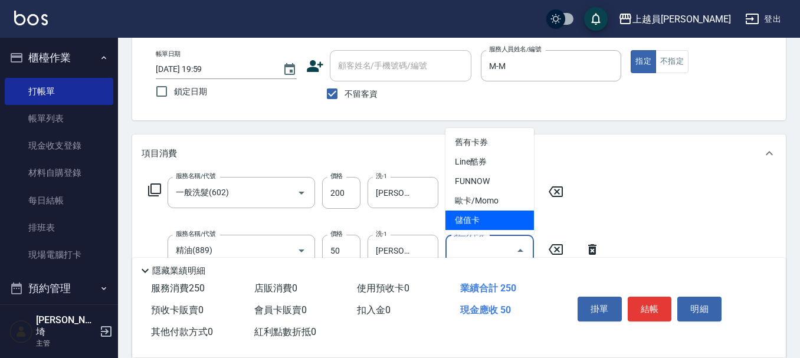
click at [466, 222] on span "儲值卡" at bounding box center [490, 220] width 89 height 19
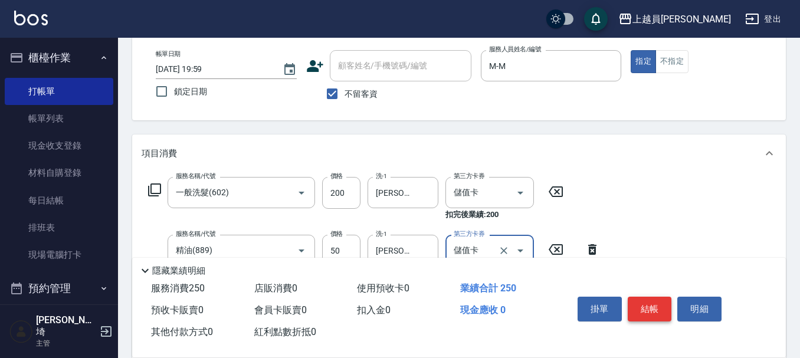
click at [645, 310] on button "結帳" at bounding box center [650, 309] width 44 height 25
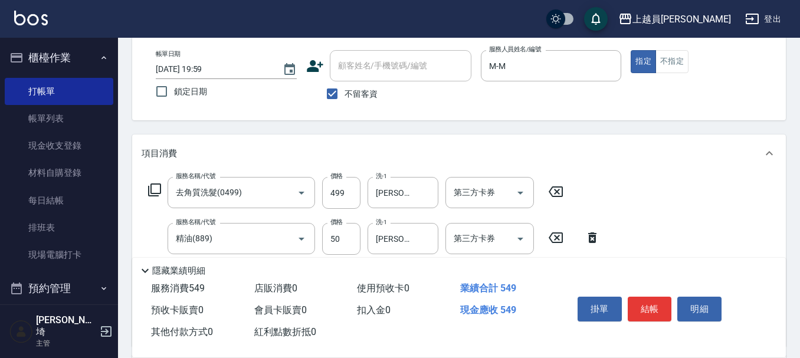
click at [594, 238] on icon at bounding box center [593, 238] width 30 height 14
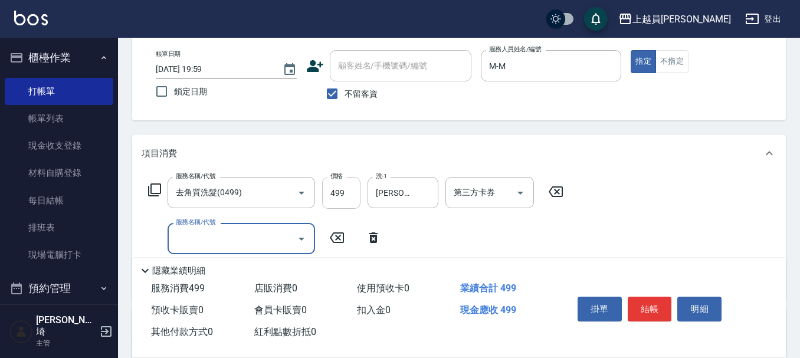
click at [349, 183] on input "499" at bounding box center [341, 193] width 38 height 32
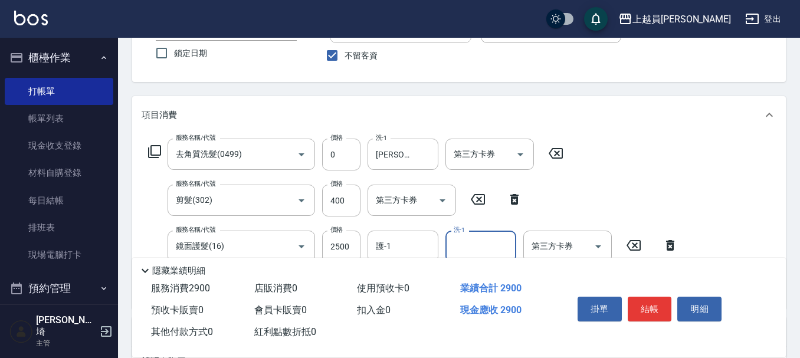
scroll to position [118, 0]
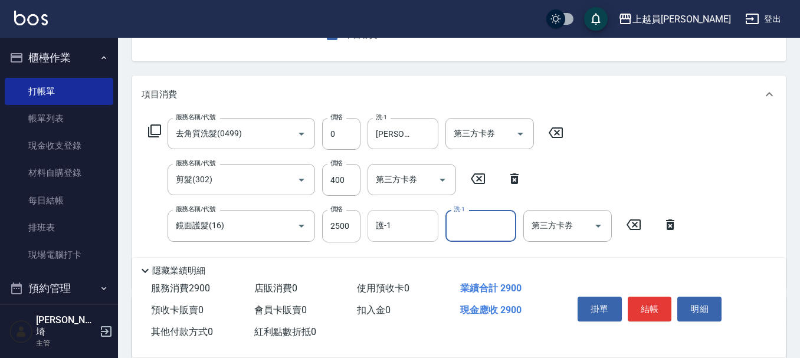
click at [404, 225] on input "護-1" at bounding box center [403, 225] width 60 height 21
click at [507, 137] on input "第三方卡券" at bounding box center [481, 133] width 60 height 21
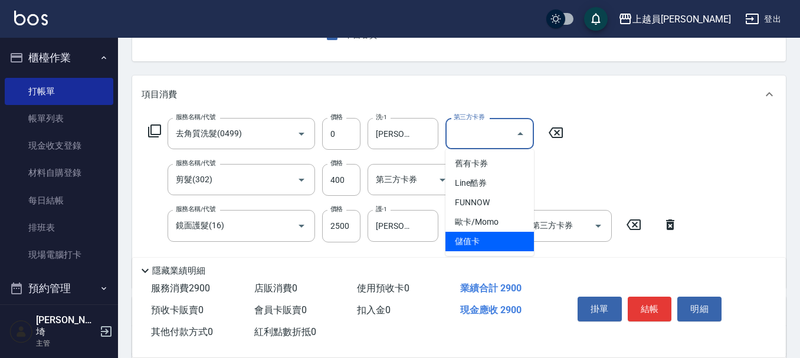
click at [486, 241] on span "儲值卡" at bounding box center [490, 241] width 89 height 19
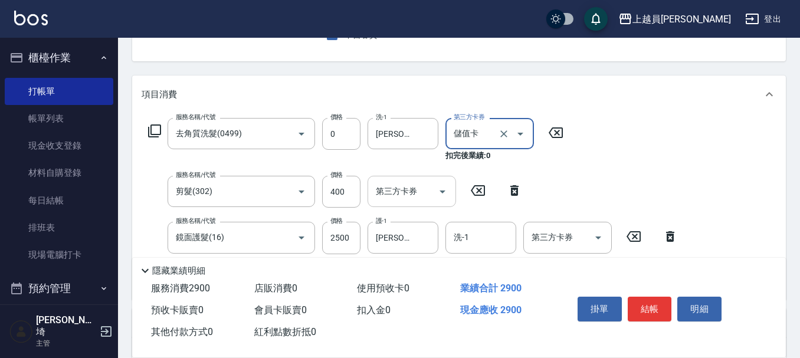
click at [414, 184] on div "第三方卡券 第三方卡券" at bounding box center [412, 191] width 89 height 31
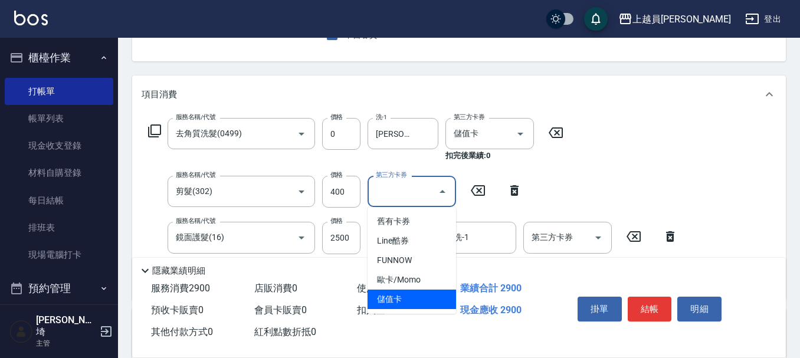
click at [412, 292] on span "儲值卡" at bounding box center [412, 299] width 89 height 19
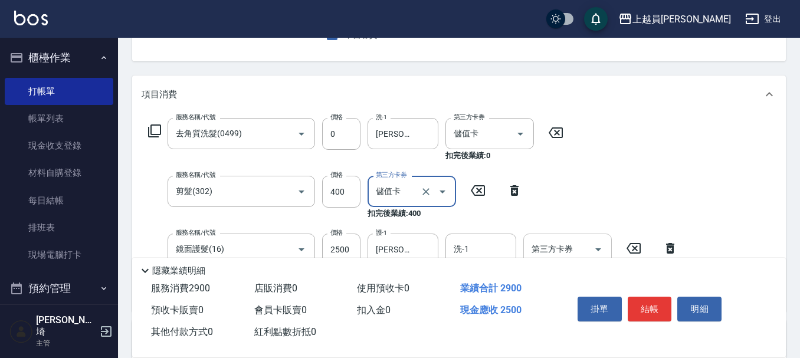
click at [564, 240] on div "第三方卡券 第三方卡券" at bounding box center [568, 249] width 89 height 31
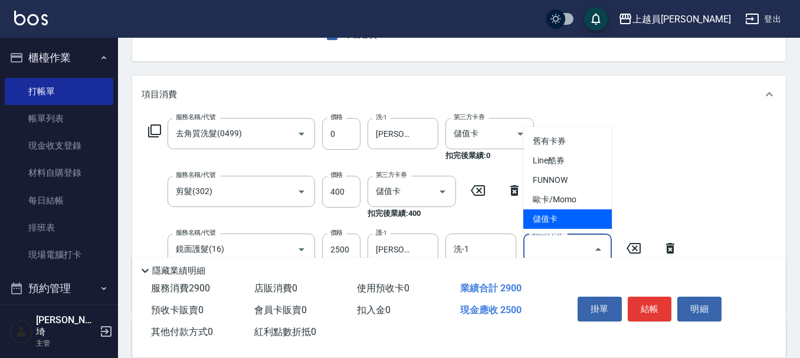
click at [552, 216] on span "儲值卡" at bounding box center [568, 219] width 89 height 19
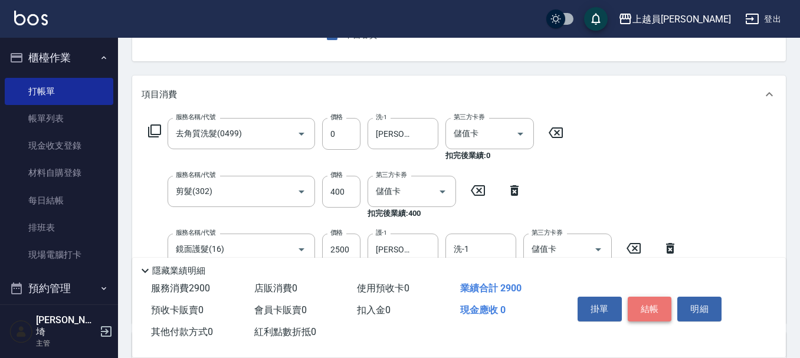
click at [652, 310] on button "結帳" at bounding box center [650, 309] width 44 height 25
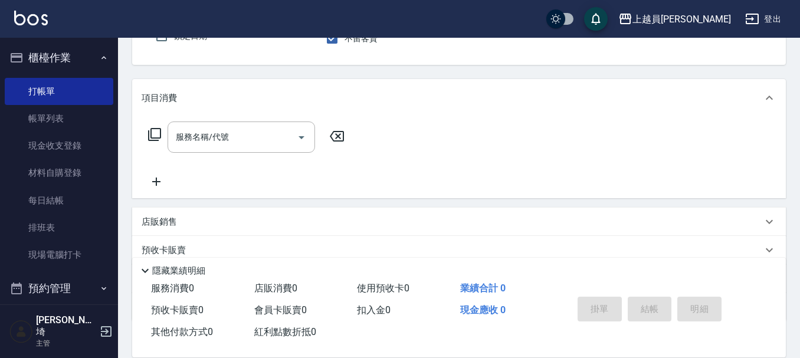
scroll to position [109, 0]
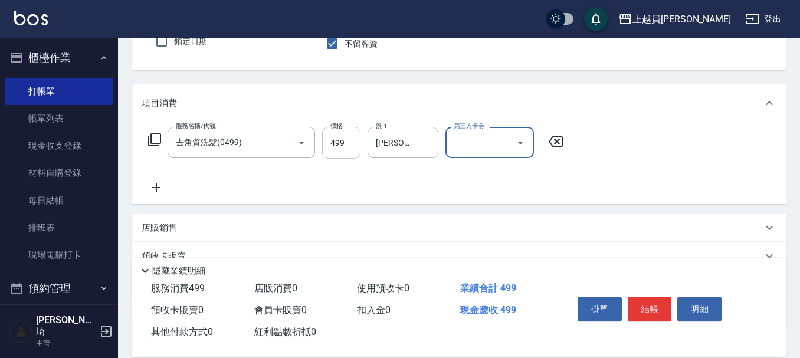
click at [349, 130] on input "499" at bounding box center [341, 143] width 38 height 32
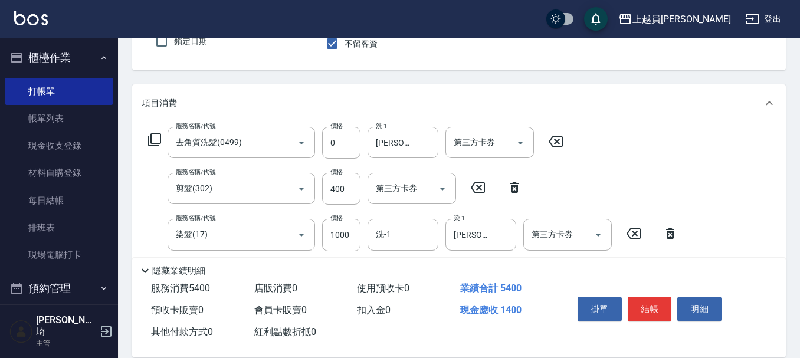
scroll to position [227, 0]
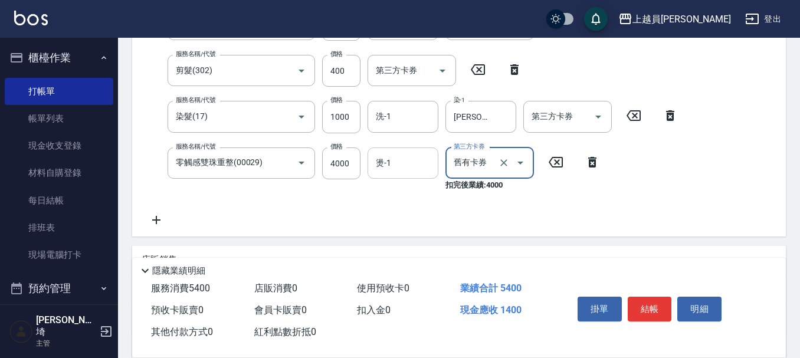
click at [404, 161] on input "燙-1" at bounding box center [403, 163] width 60 height 21
click at [504, 165] on icon "Clear" at bounding box center [504, 163] width 12 height 12
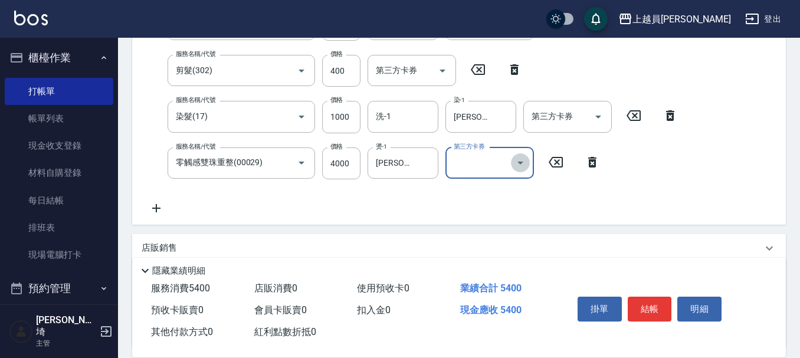
click at [522, 161] on icon "Open" at bounding box center [520, 163] width 14 height 14
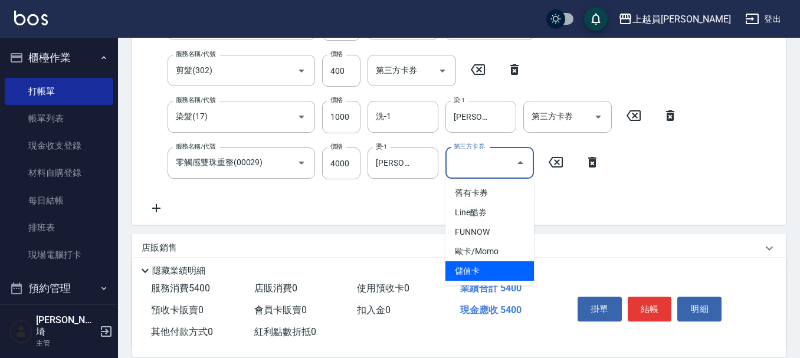
click at [487, 277] on span "儲值卡" at bounding box center [490, 270] width 89 height 19
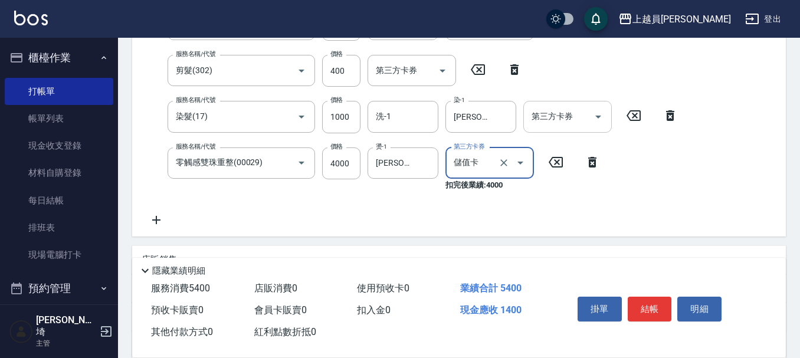
click at [561, 106] on div "第三方卡券" at bounding box center [568, 116] width 89 height 31
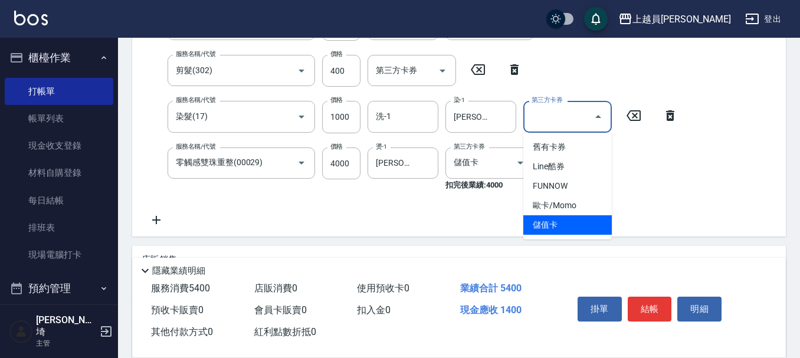
click at [561, 228] on span "儲值卡" at bounding box center [568, 224] width 89 height 19
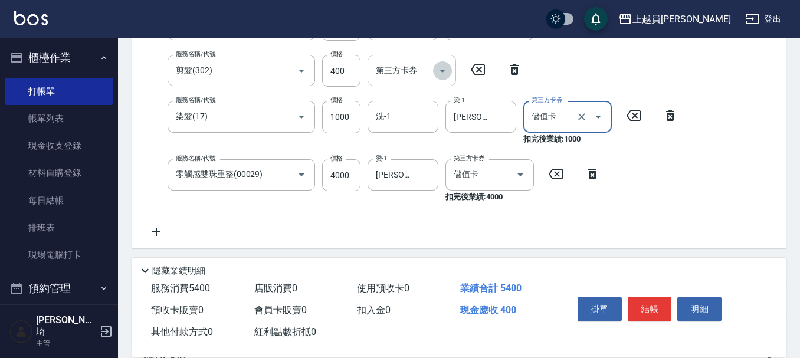
click at [449, 68] on icon "Open" at bounding box center [443, 71] width 14 height 14
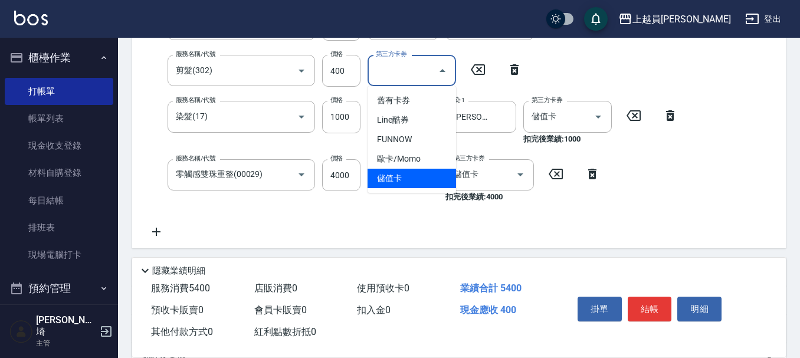
click at [427, 173] on span "儲值卡" at bounding box center [412, 178] width 89 height 19
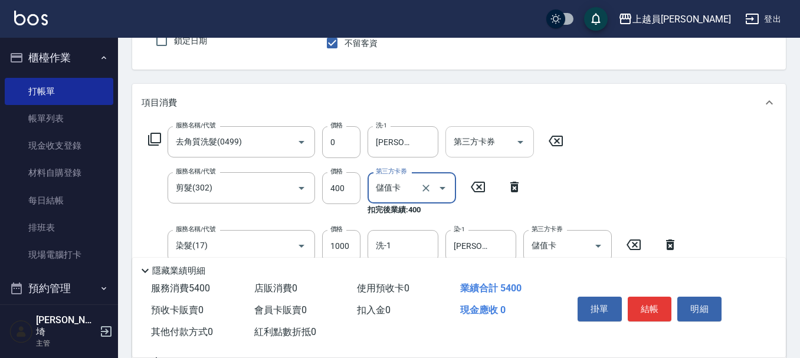
scroll to position [109, 0]
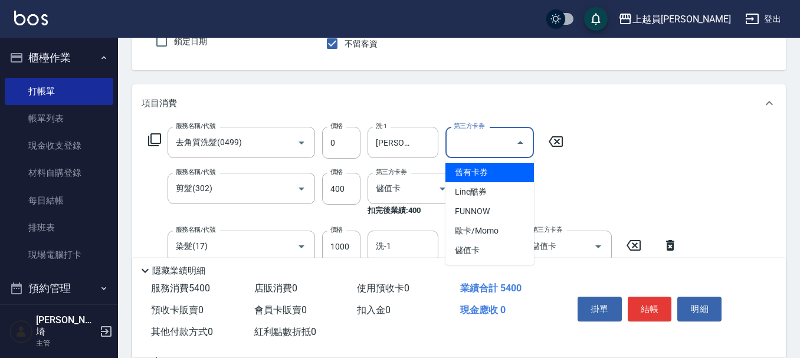
click at [472, 136] on div "第三方卡券 第三方卡券" at bounding box center [490, 142] width 89 height 31
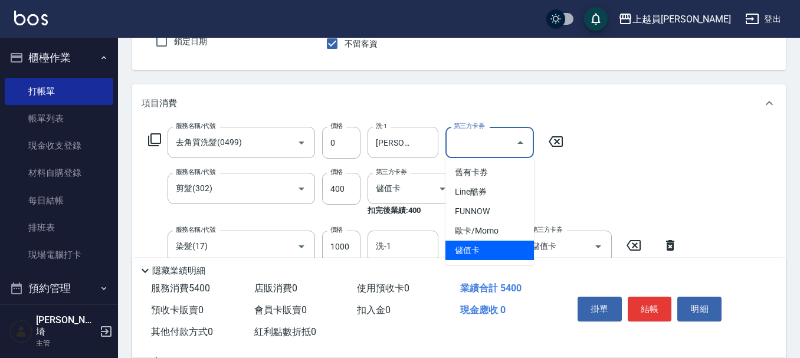
click at [499, 253] on span "儲值卡" at bounding box center [490, 250] width 89 height 19
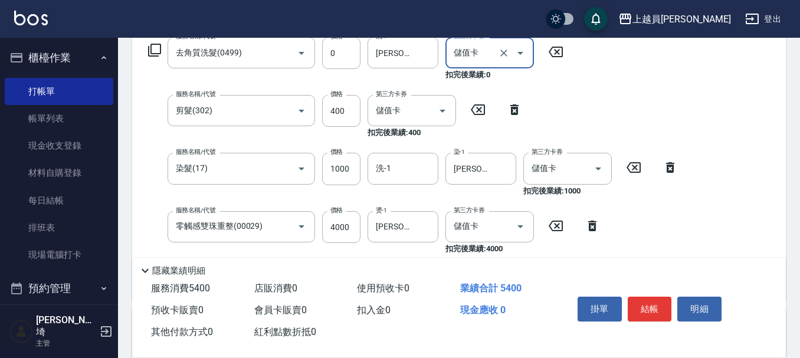
scroll to position [286, 0]
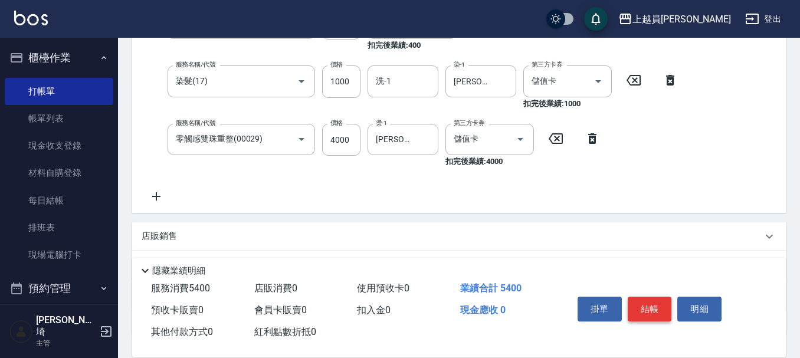
click at [640, 298] on button "結帳" at bounding box center [650, 309] width 44 height 25
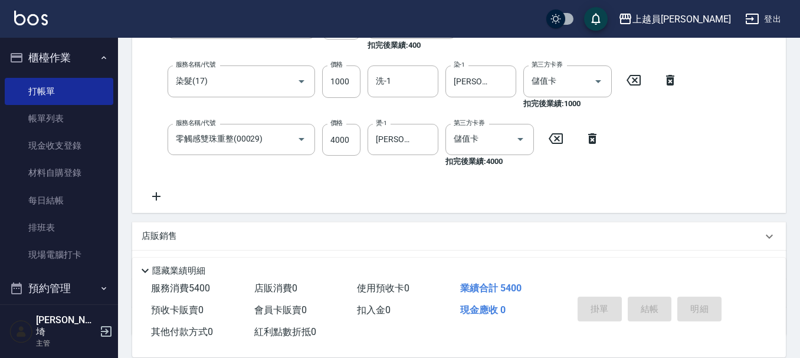
scroll to position [0, 0]
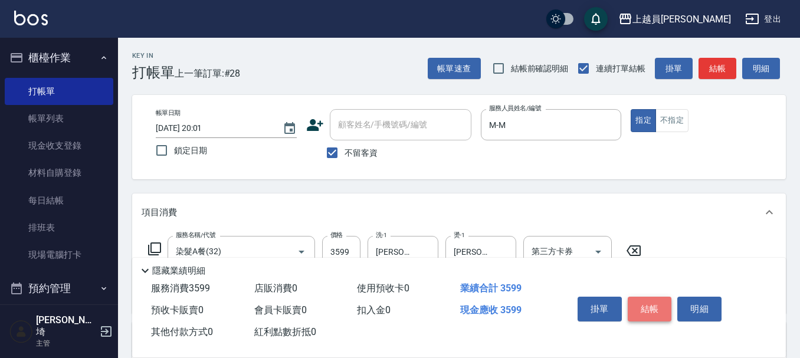
click at [636, 303] on button "結帳" at bounding box center [650, 309] width 44 height 25
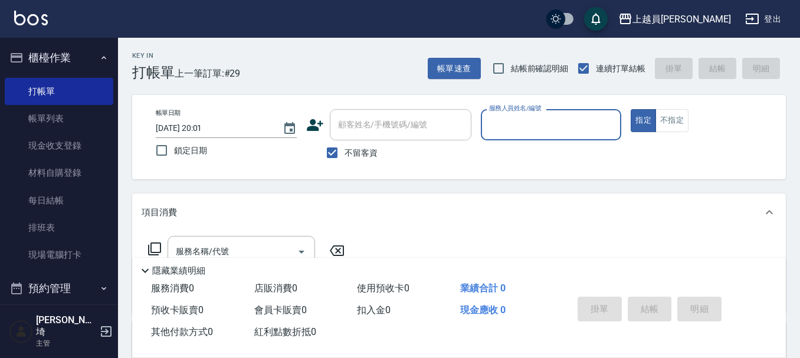
click at [631, 109] on button "指定" at bounding box center [643, 120] width 25 height 23
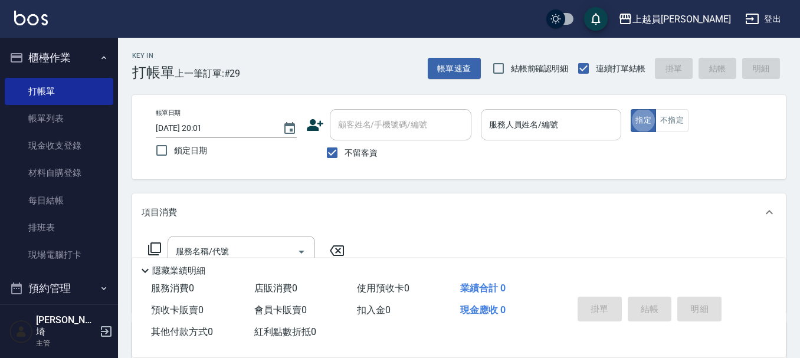
click at [513, 137] on div "服務人員姓名/編號" at bounding box center [551, 124] width 141 height 31
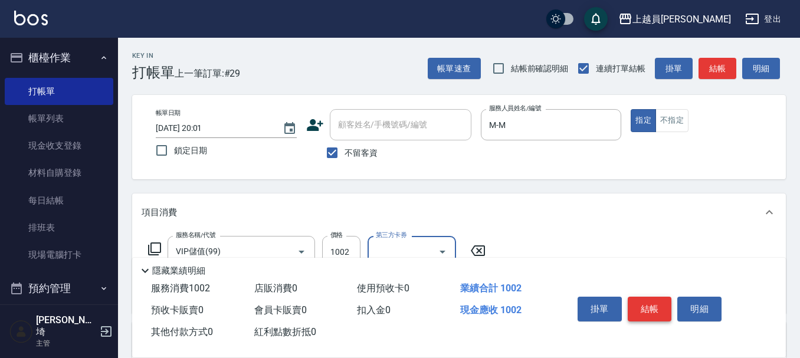
click at [660, 304] on button "結帳" at bounding box center [650, 309] width 44 height 25
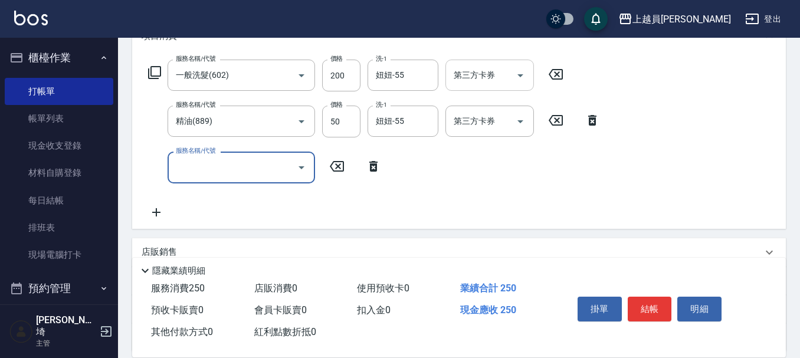
scroll to position [177, 0]
click at [495, 69] on div "第三方卡券 第三方卡券" at bounding box center [490, 74] width 89 height 31
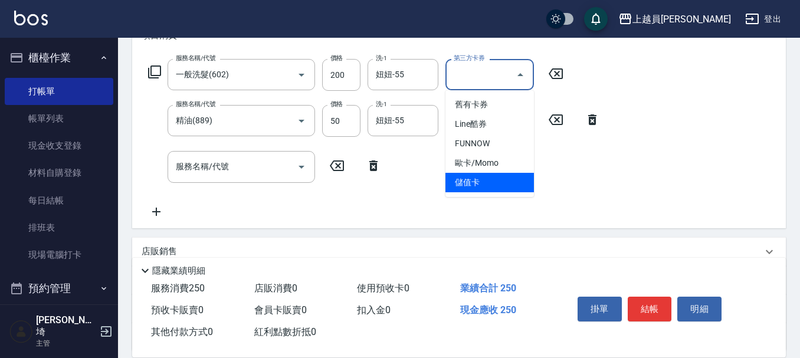
click at [501, 183] on span "儲值卡" at bounding box center [490, 182] width 89 height 19
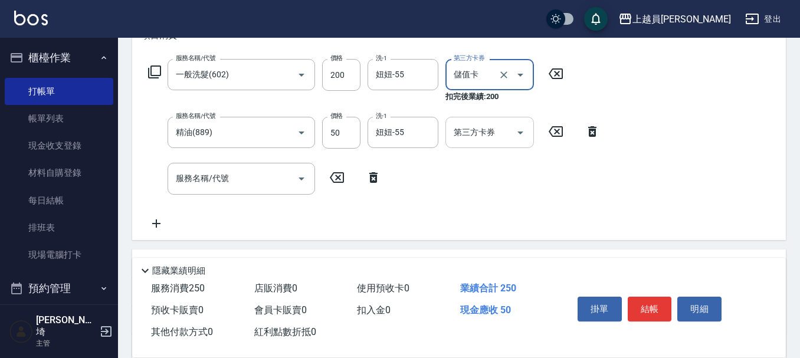
click at [495, 117] on div "第三方卡券" at bounding box center [490, 132] width 89 height 31
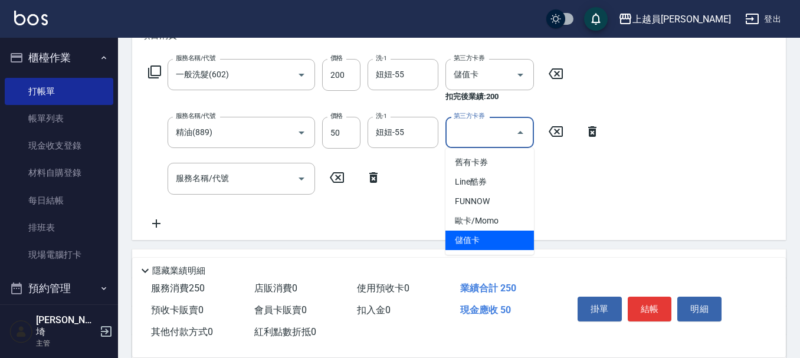
click at [482, 235] on span "儲值卡" at bounding box center [490, 240] width 89 height 19
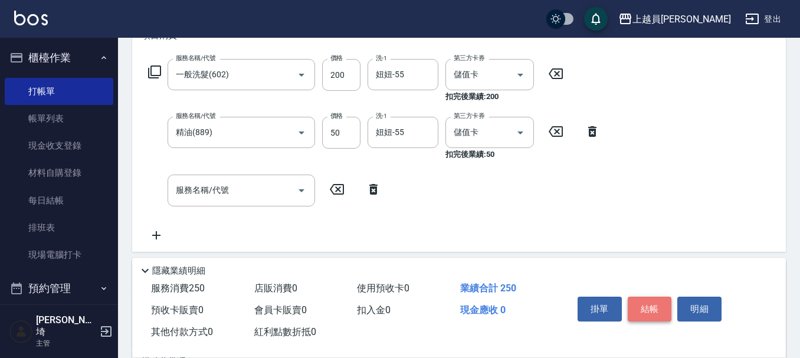
click at [658, 308] on button "結帳" at bounding box center [650, 309] width 44 height 25
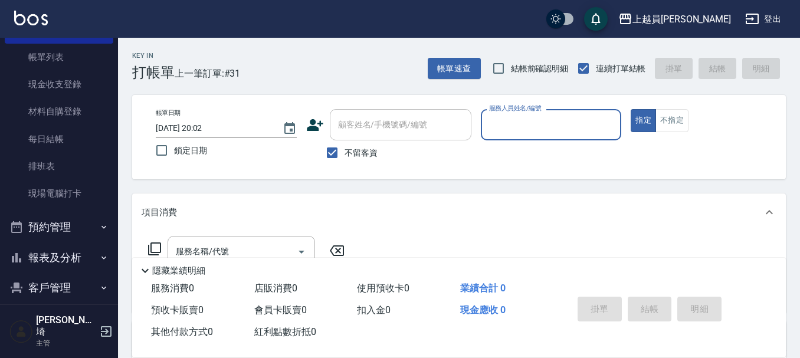
scroll to position [118, 0]
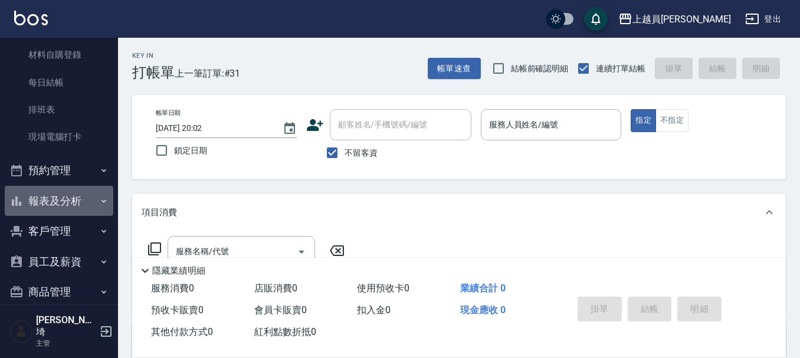
click at [75, 199] on button "報表及分析" at bounding box center [59, 201] width 109 height 31
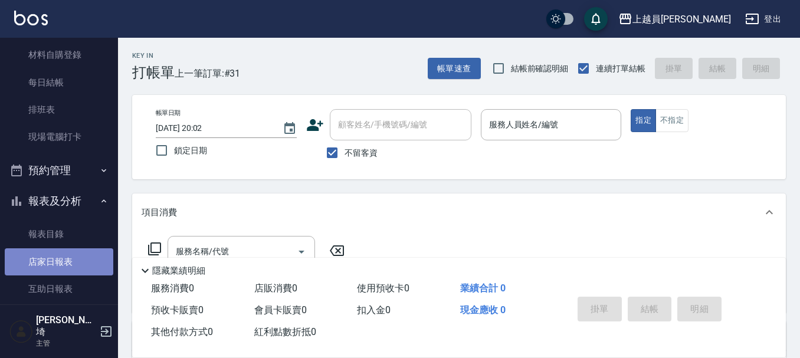
click at [77, 255] on link "店家日報表" at bounding box center [59, 261] width 109 height 27
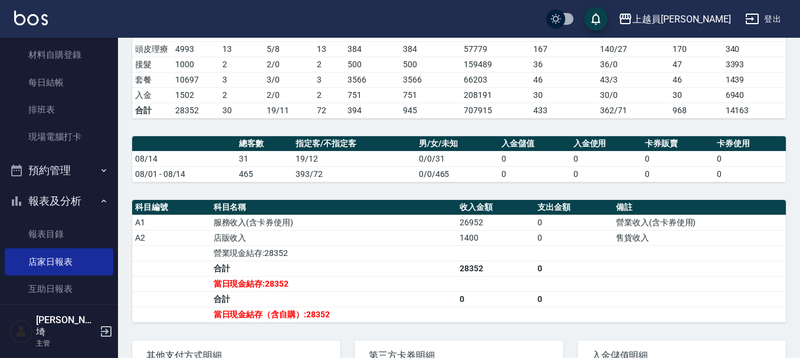
scroll to position [354, 0]
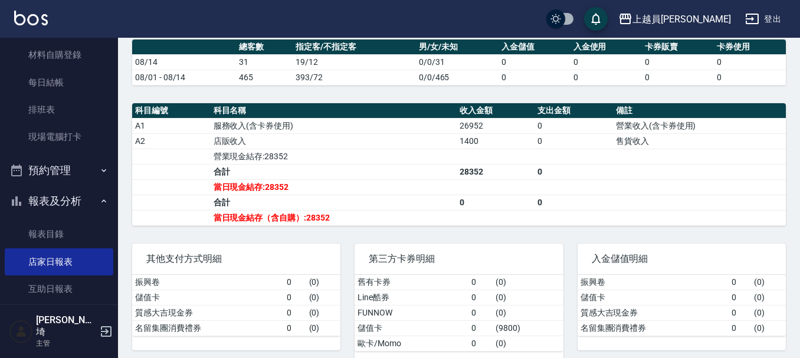
drag, startPoint x: 537, startPoint y: 2, endPoint x: 706, endPoint y: 172, distance: 239.6
click at [706, 172] on tbody "A1 服務收入(含卡券使用) 26952 0 營業收入(含卡券使用) A2 店販收入 1400 0 售貨收入 營業現金結存:28352 合計 28352 0 …" at bounding box center [459, 171] width 654 height 107
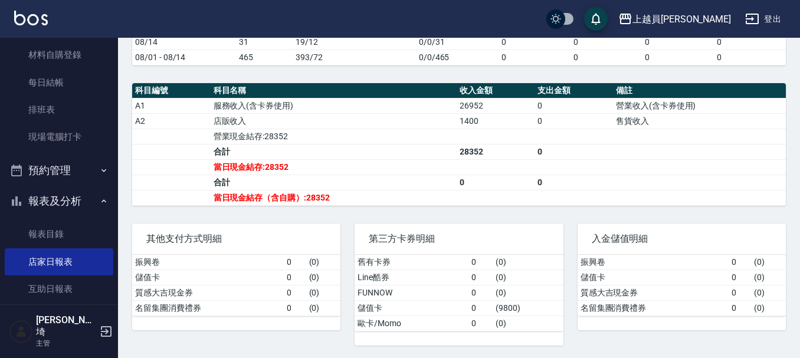
scroll to position [385, 0]
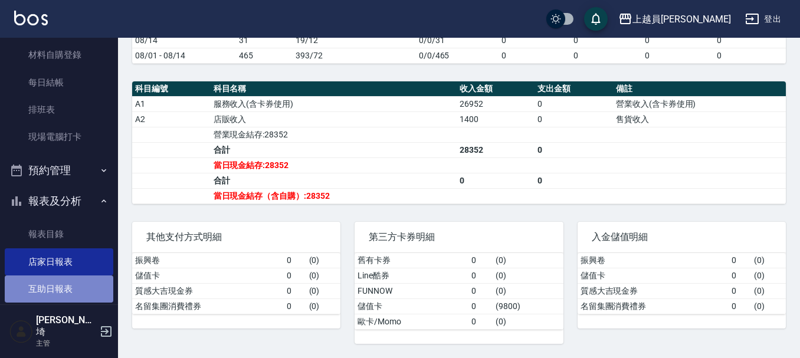
click at [88, 292] on link "互助日報表" at bounding box center [59, 289] width 109 height 27
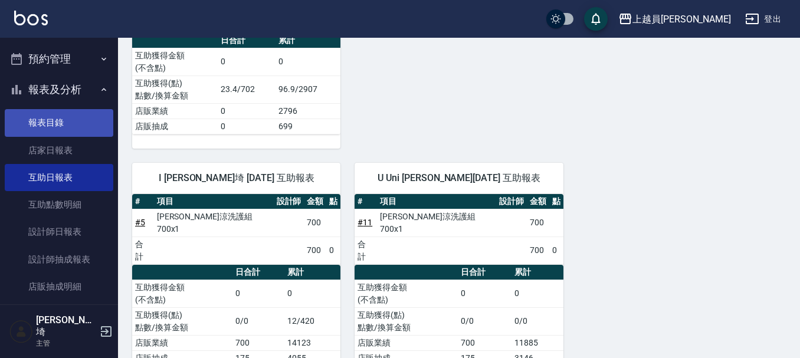
scroll to position [236, 0]
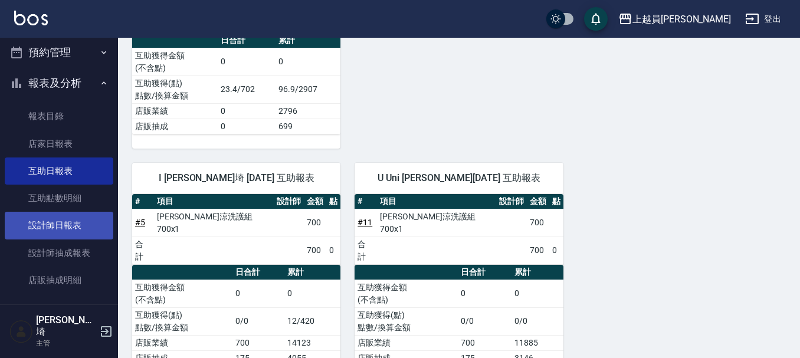
click at [63, 232] on link "設計師日報表" at bounding box center [59, 225] width 109 height 27
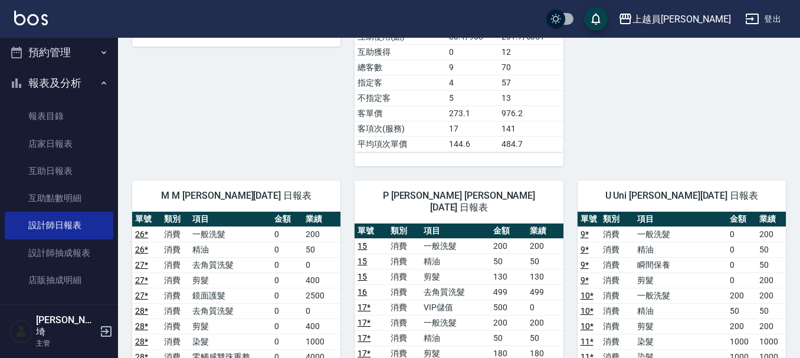
scroll to position [826, 0]
